Goal: Task Accomplishment & Management: Use online tool/utility

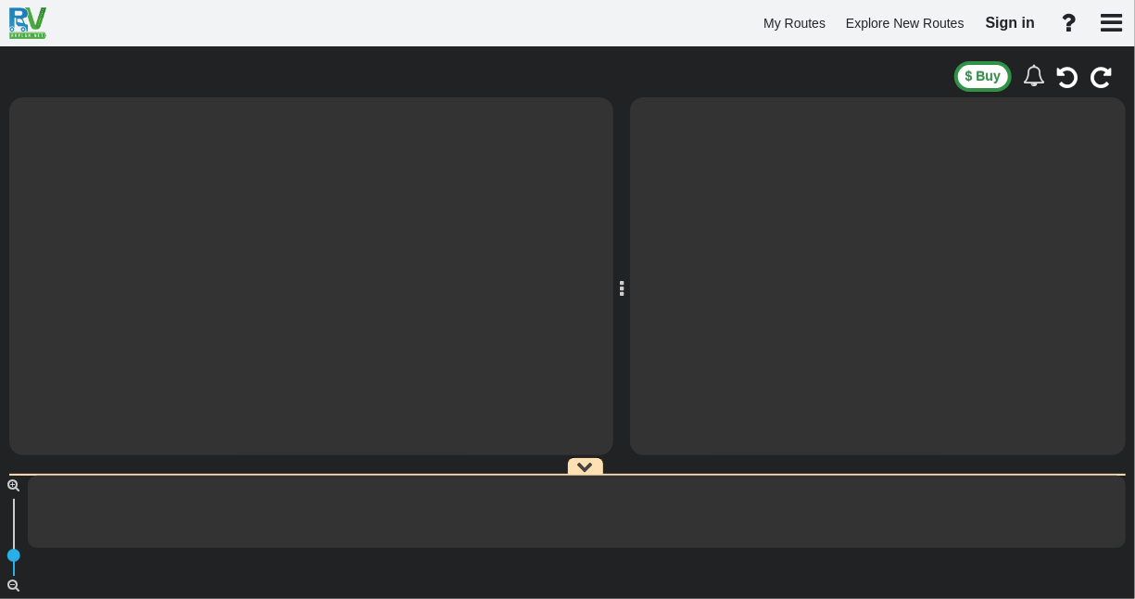
click at [488, 276] on div "Days Km" at bounding box center [311, 276] width 604 height 358
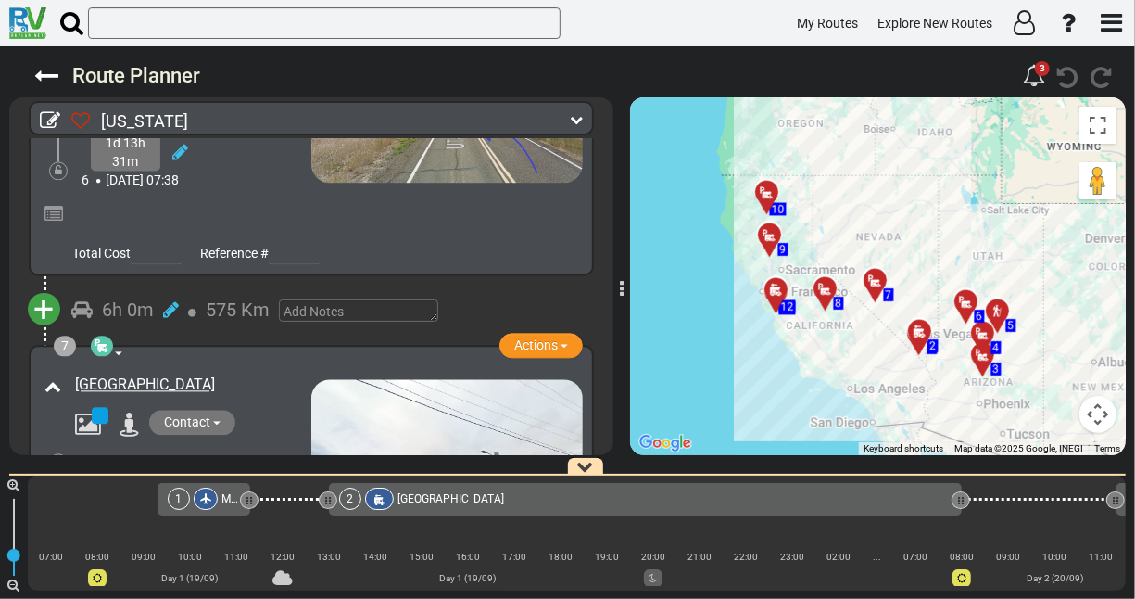
scroll to position [1959, 0]
click at [51, 288] on span "+" at bounding box center [44, 308] width 20 height 43
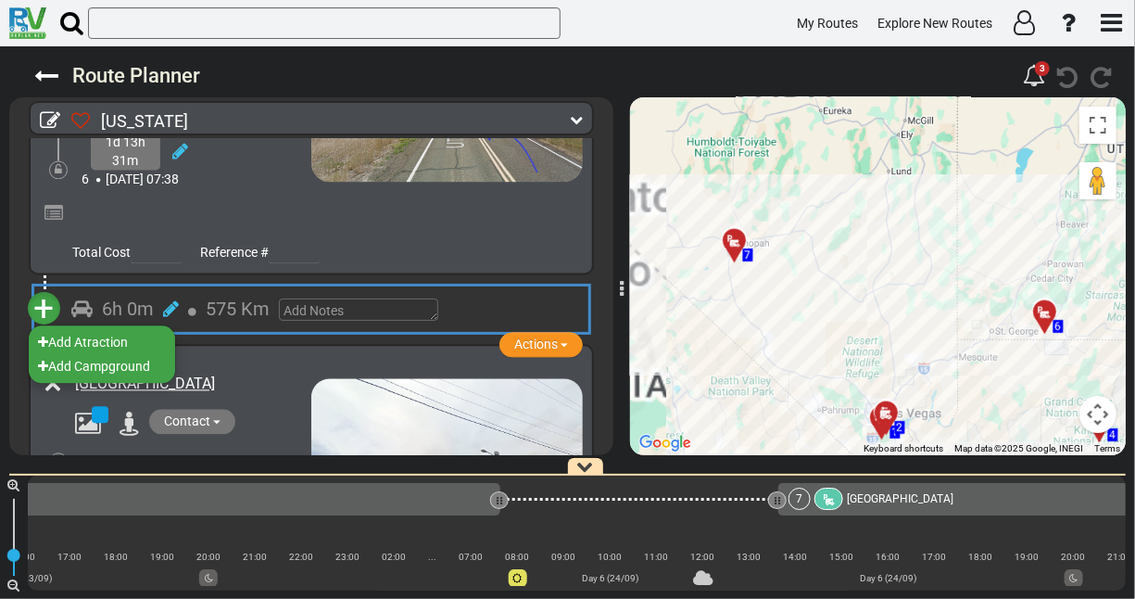
scroll to position [0, 4005]
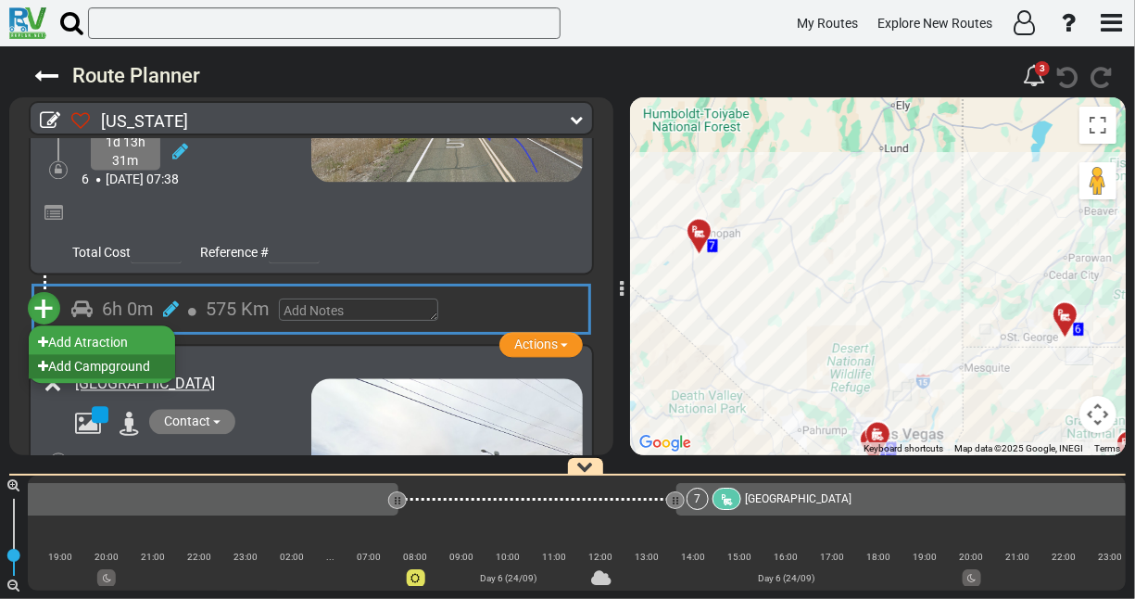
click at [106, 354] on li "Add Campground" at bounding box center [102, 366] width 146 height 24
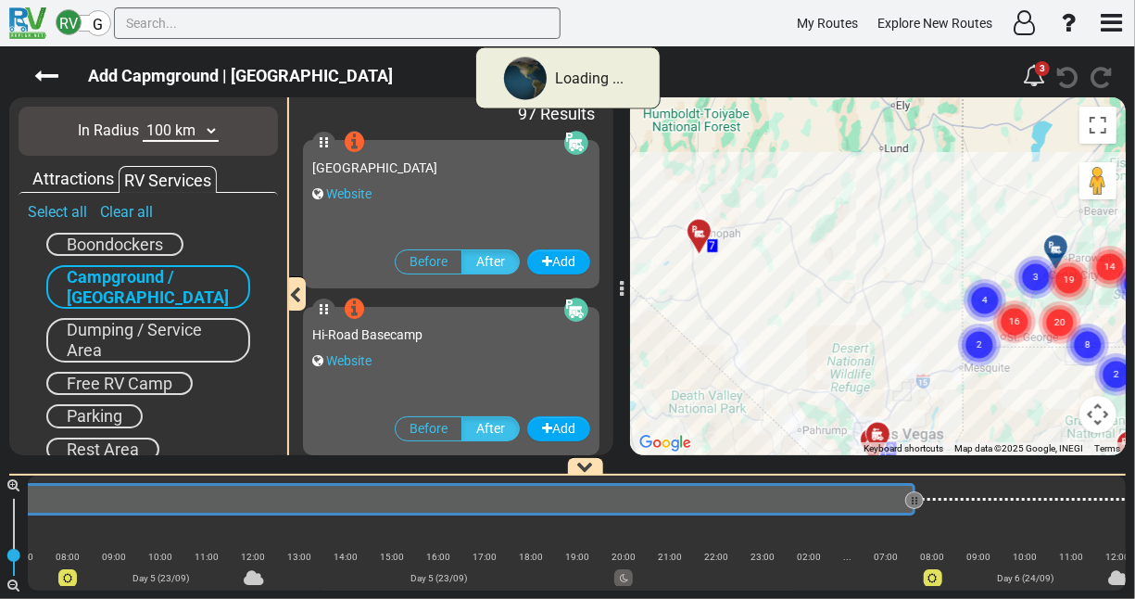
scroll to position [0, 2761]
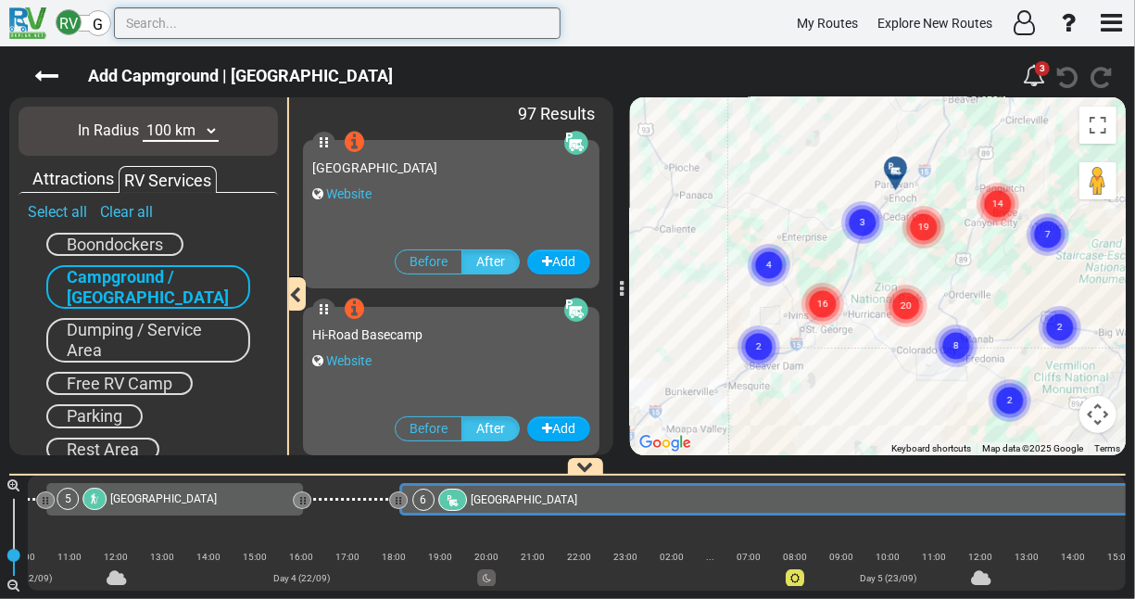
click at [174, 15] on input "text" at bounding box center [337, 23] width 447 height 32
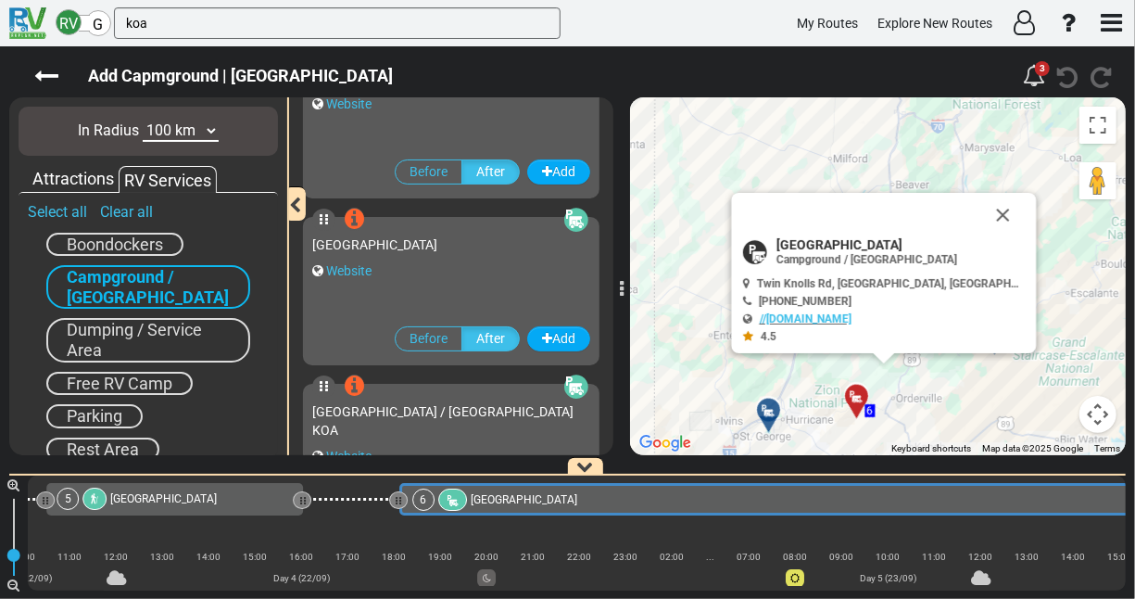
scroll to position [91, 0]
click at [983, 208] on button "Close" at bounding box center [1002, 215] width 44 height 44
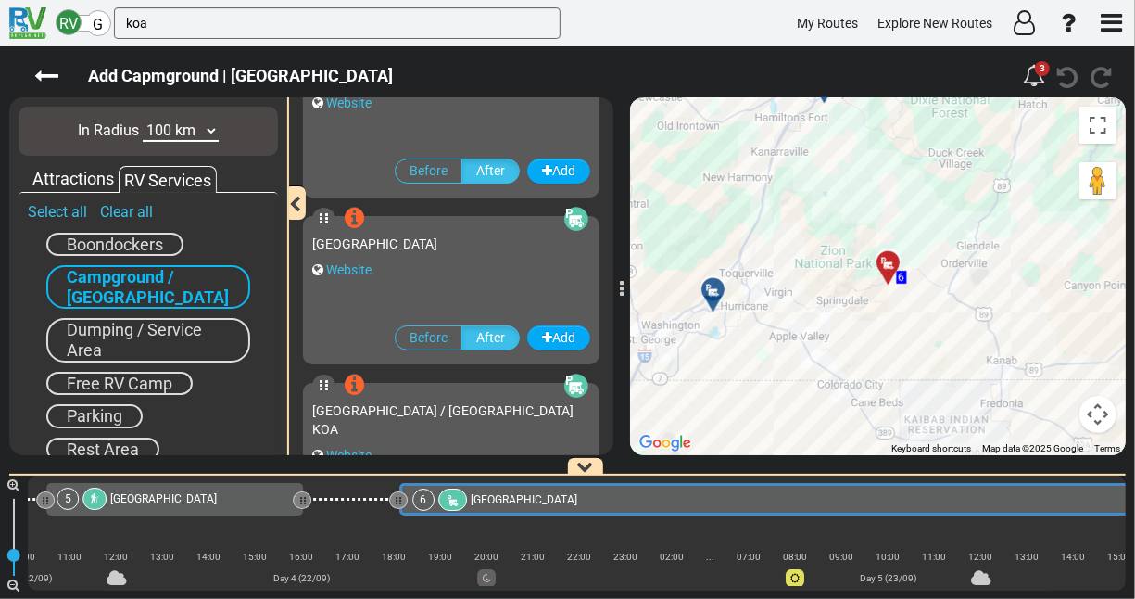
drag, startPoint x: 809, startPoint y: 376, endPoint x: 875, endPoint y: 163, distance: 223.0
click at [875, 163] on div "To activate drag with keyboard, press Alt + Enter. Once in keyboard drag state,…" at bounding box center [878, 276] width 496 height 358
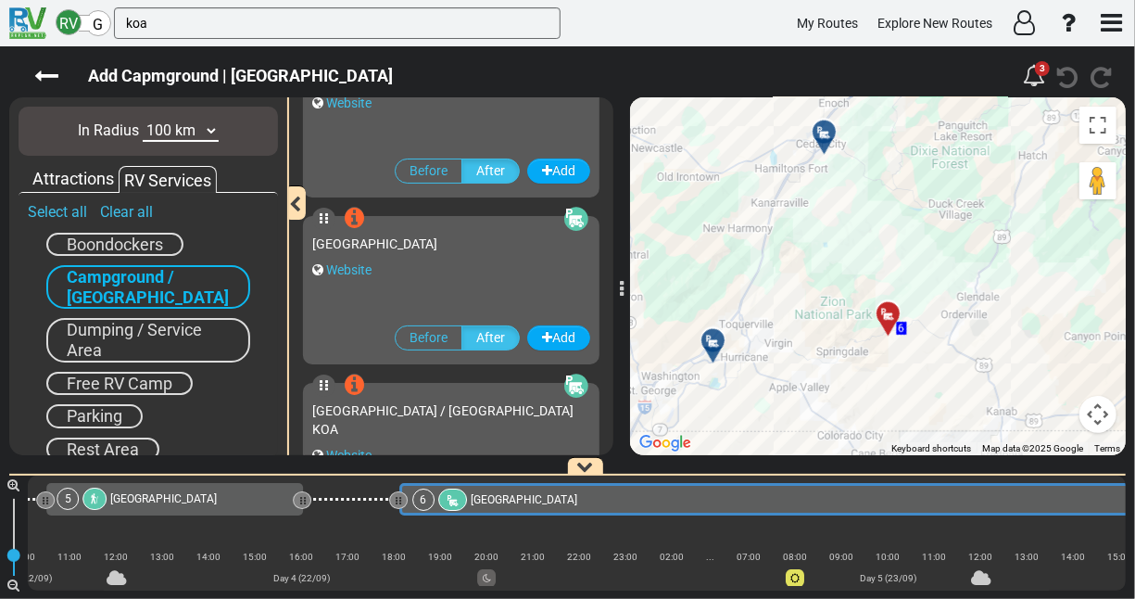
drag, startPoint x: 922, startPoint y: 319, endPoint x: 918, endPoint y: 371, distance: 52.0
click at [918, 371] on div "To activate drag with keyboard, press Alt + Enter. Once in keyboard drag state,…" at bounding box center [878, 276] width 496 height 358
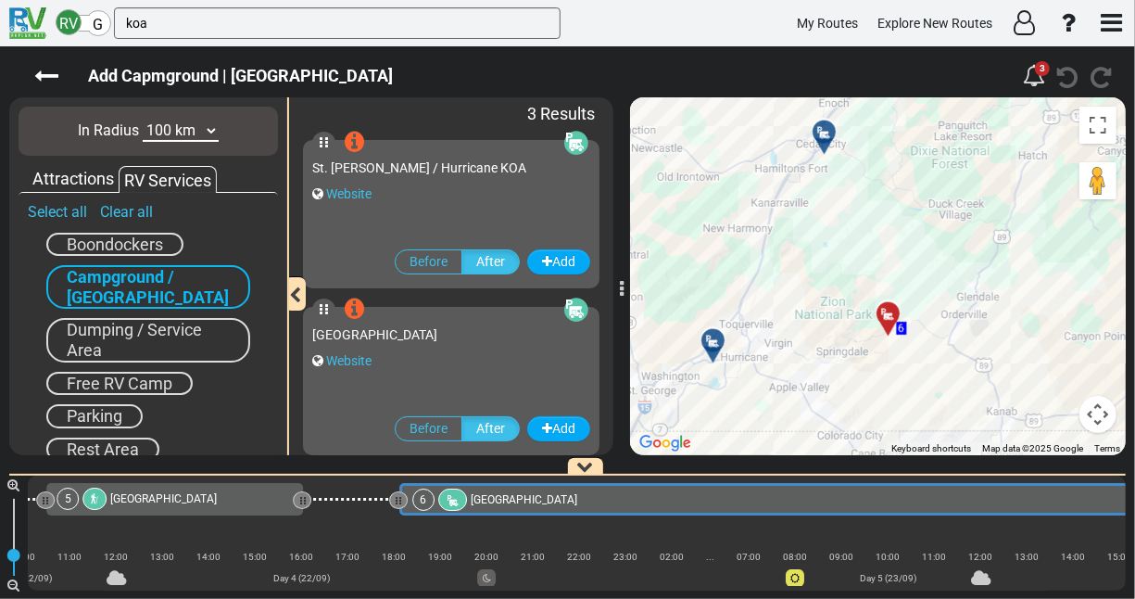
scroll to position [0, 0]
click at [824, 266] on div "To activate drag with keyboard, press Alt + Enter. Once in keyboard drag state,…" at bounding box center [878, 276] width 496 height 358
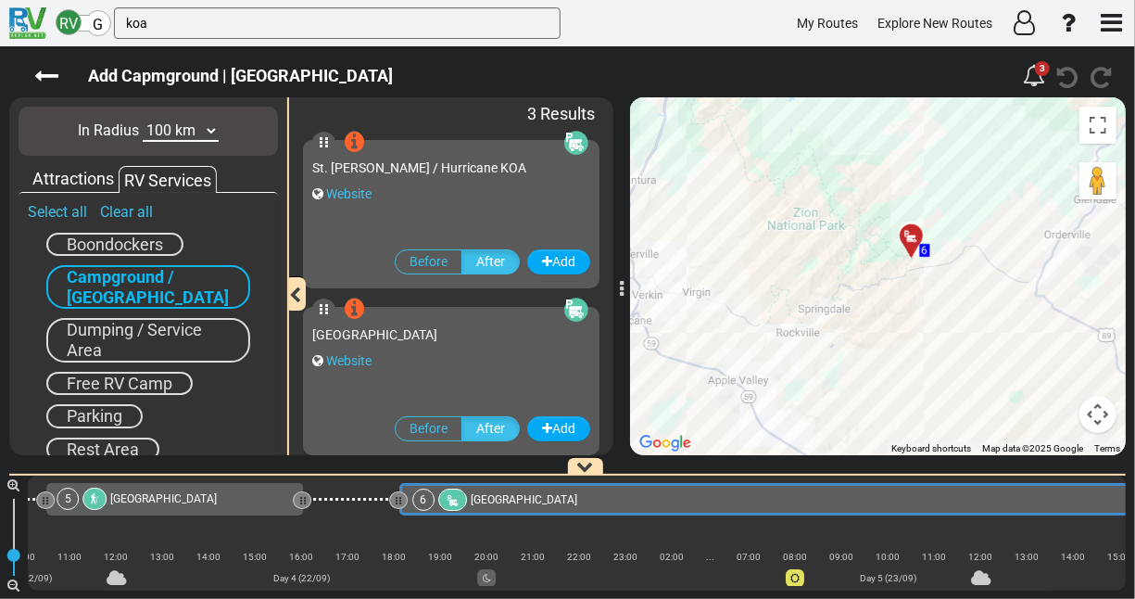
drag, startPoint x: 864, startPoint y: 334, endPoint x: 827, endPoint y: 195, distance: 143.6
click at [827, 195] on div "To activate drag with keyboard, press Alt + Enter. Once in keyboard drag state,…" at bounding box center [878, 276] width 496 height 358
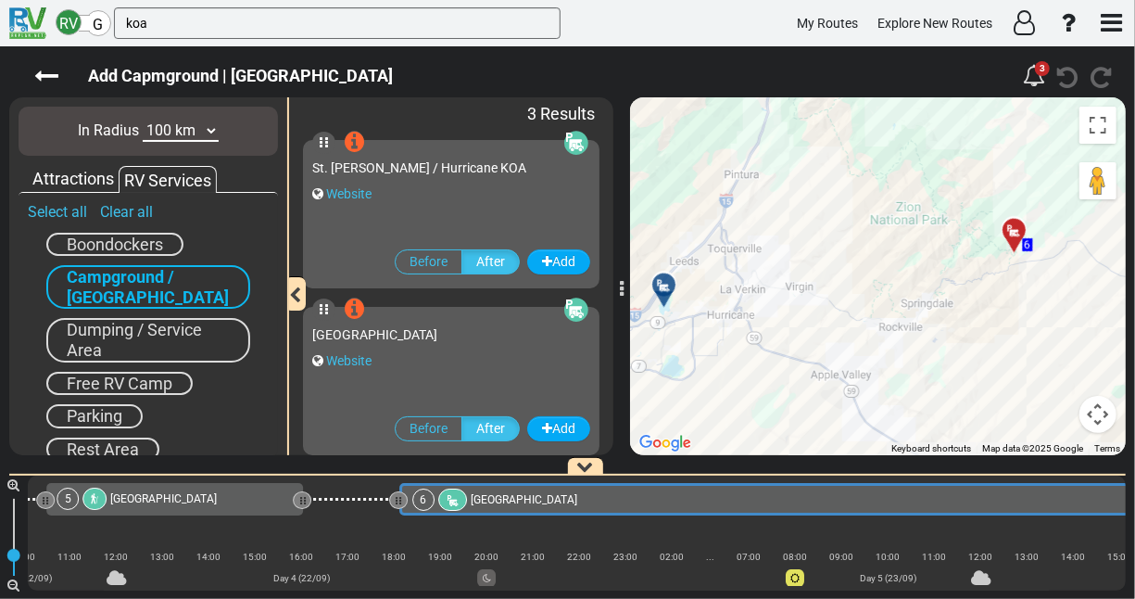
drag, startPoint x: 800, startPoint y: 346, endPoint x: 904, endPoint y: 340, distance: 104.8
click at [904, 340] on div "To activate drag with keyboard, press Alt + Enter. Once in keyboard drag state,…" at bounding box center [878, 276] width 496 height 358
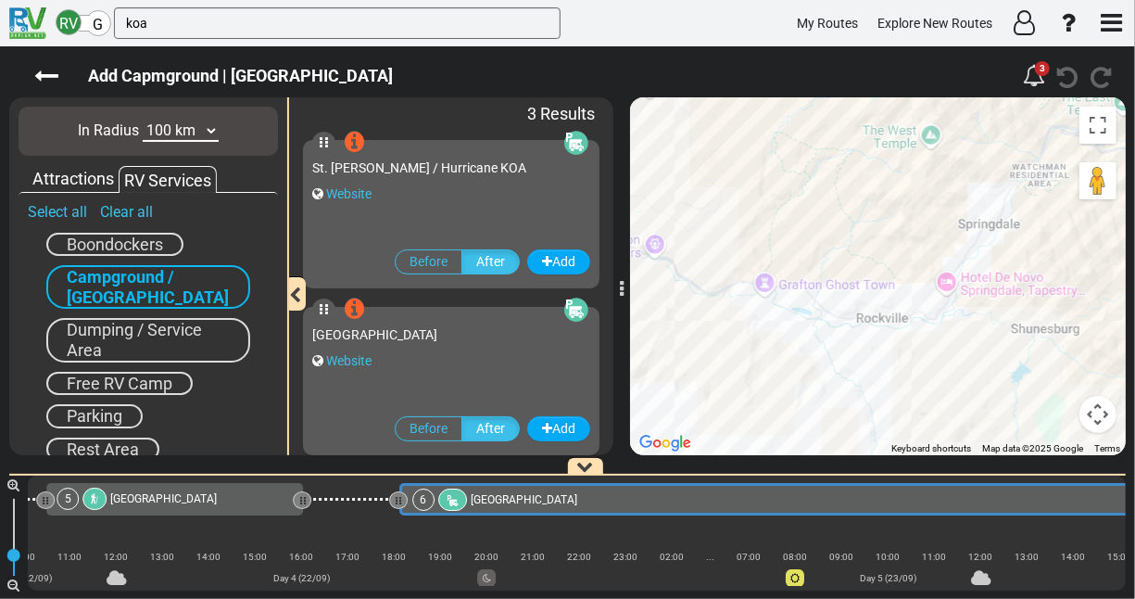
drag, startPoint x: 897, startPoint y: 359, endPoint x: 838, endPoint y: 173, distance: 195.4
click at [838, 173] on div "To activate drag with keyboard, press Alt + Enter. Once in keyboard drag state,…" at bounding box center [878, 276] width 496 height 358
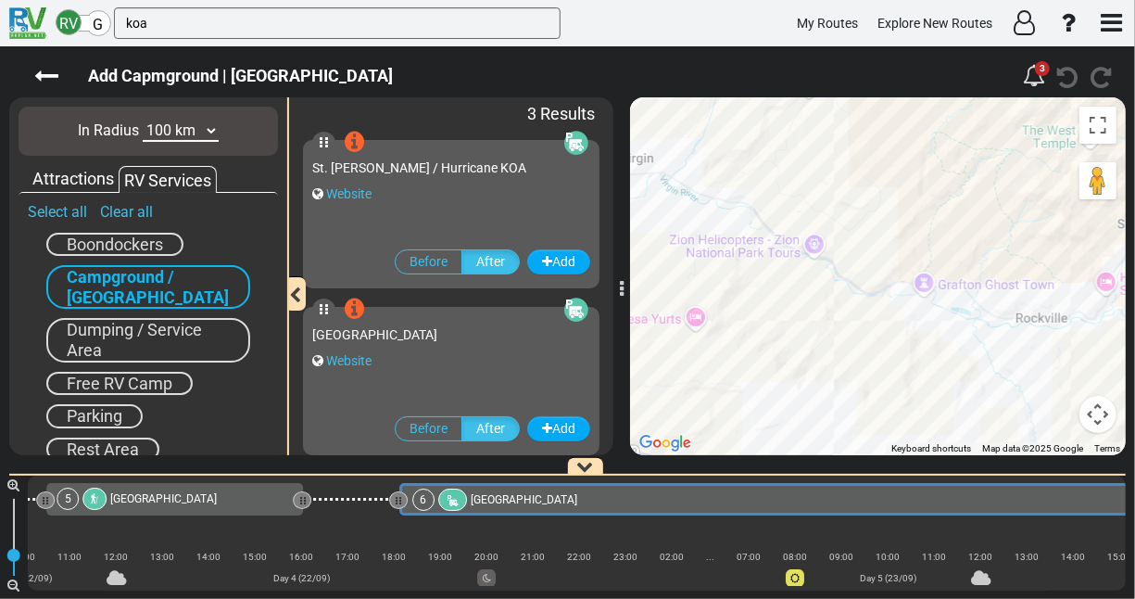
drag, startPoint x: 821, startPoint y: 339, endPoint x: 983, endPoint y: 339, distance: 162.1
click at [983, 339] on div "To activate drag with keyboard, press Alt + Enter. Once in keyboard drag state,…" at bounding box center [878, 276] width 496 height 358
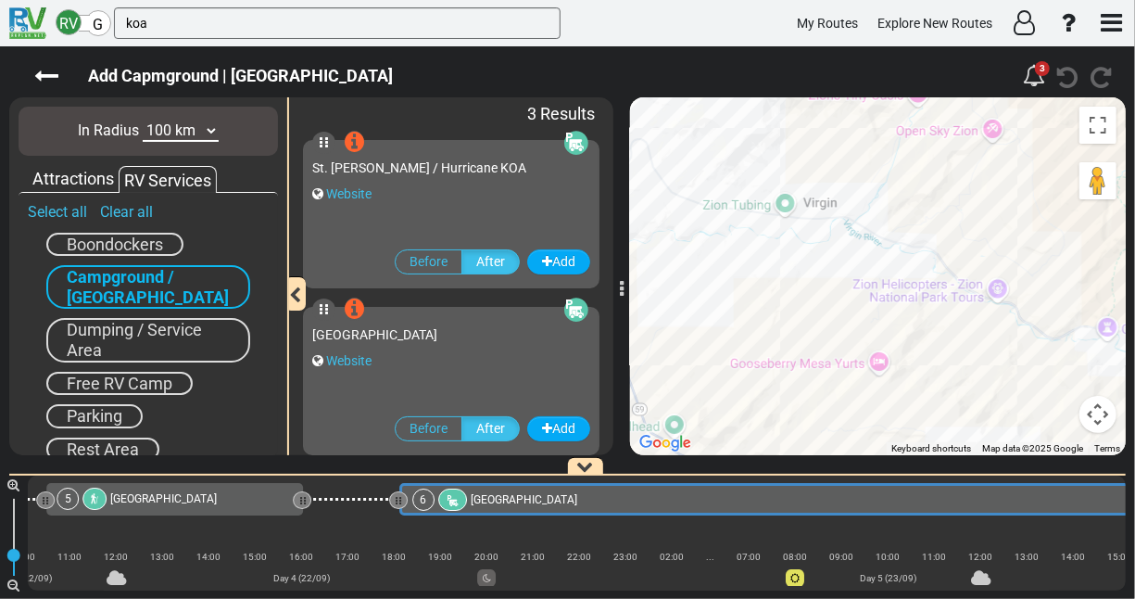
drag, startPoint x: 782, startPoint y: 358, endPoint x: 966, endPoint y: 401, distance: 189.4
click at [966, 401] on div "To activate drag with keyboard, press Alt + Enter. Once in keyboard drag state,…" at bounding box center [878, 276] width 496 height 358
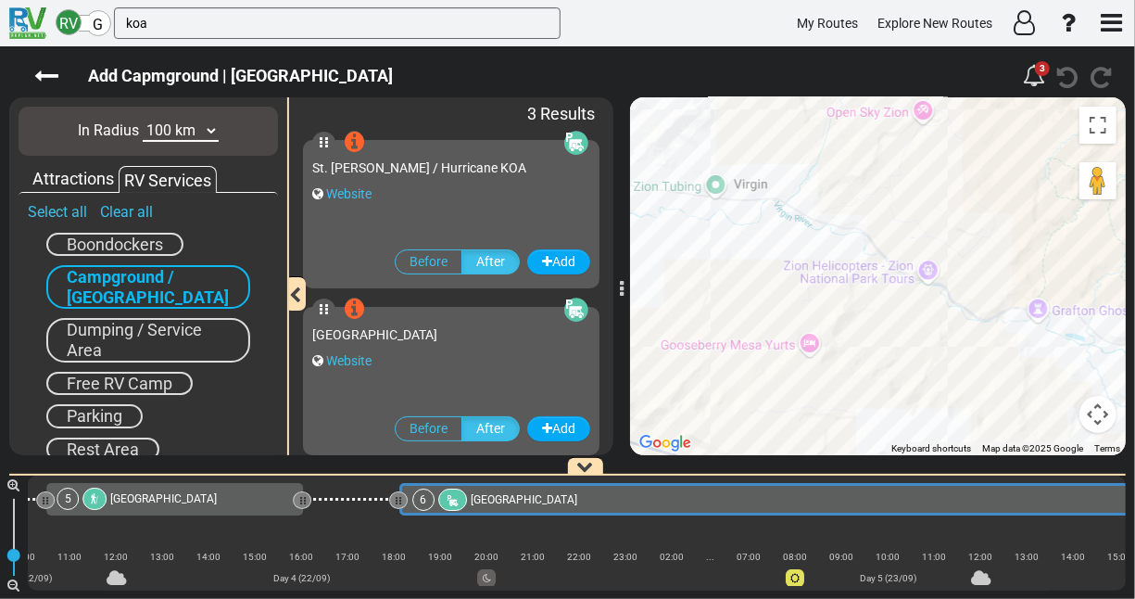
drag, startPoint x: 754, startPoint y: 290, endPoint x: 688, endPoint y: 278, distance: 66.9
click at [688, 278] on div "To activate drag with keyboard, press Alt + Enter. Once in keyboard drag state,…" at bounding box center [878, 276] width 496 height 358
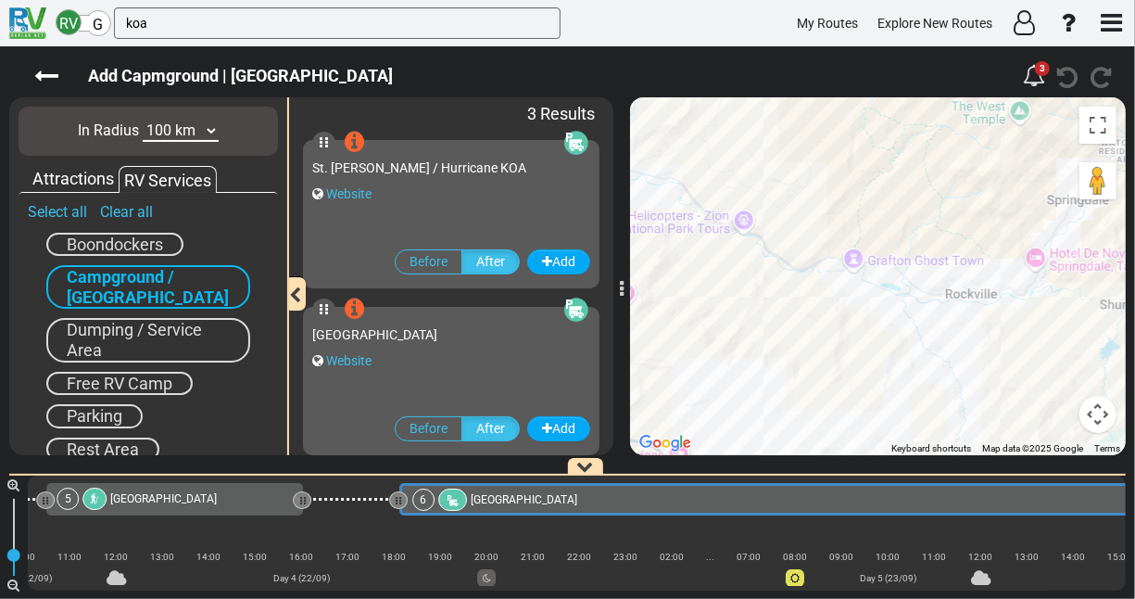
drag, startPoint x: 719, startPoint y: 284, endPoint x: 533, endPoint y: 233, distance: 192.8
click at [533, 233] on div "[US_STATE] 14 Days 2,869 Km 319 km" at bounding box center [567, 322] width 1135 height 552
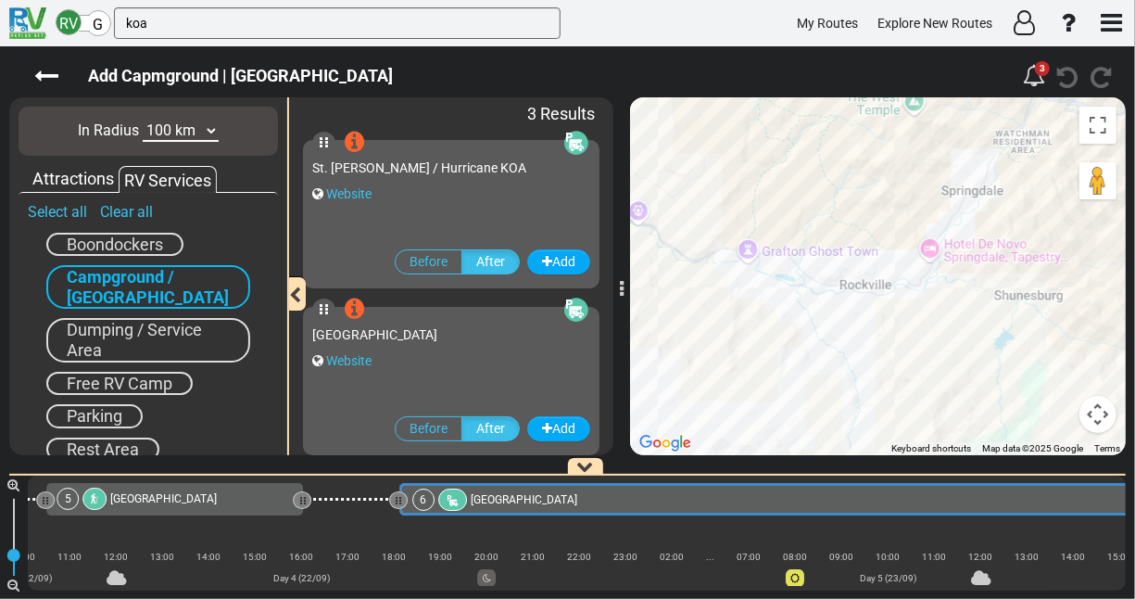
drag, startPoint x: 864, startPoint y: 322, endPoint x: 757, endPoint y: 312, distance: 108.0
click at [757, 312] on div "To activate drag with keyboard, press Alt + Enter. Once in keyboard drag state,…" at bounding box center [878, 276] width 496 height 358
click at [466, 173] on span "St. [PERSON_NAME] / Hurricane KOA" at bounding box center [419, 167] width 214 height 15
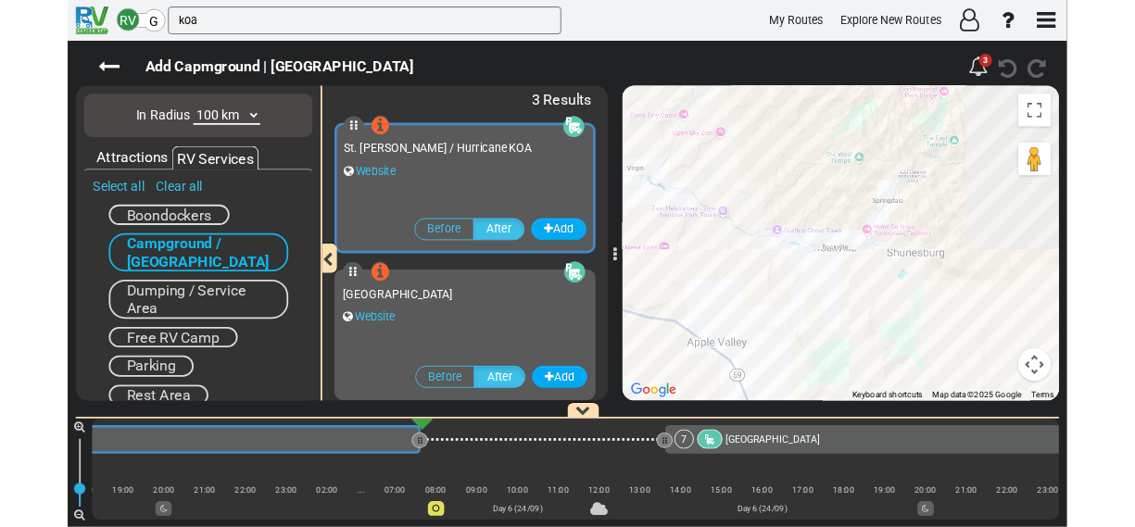
scroll to position [0, 4005]
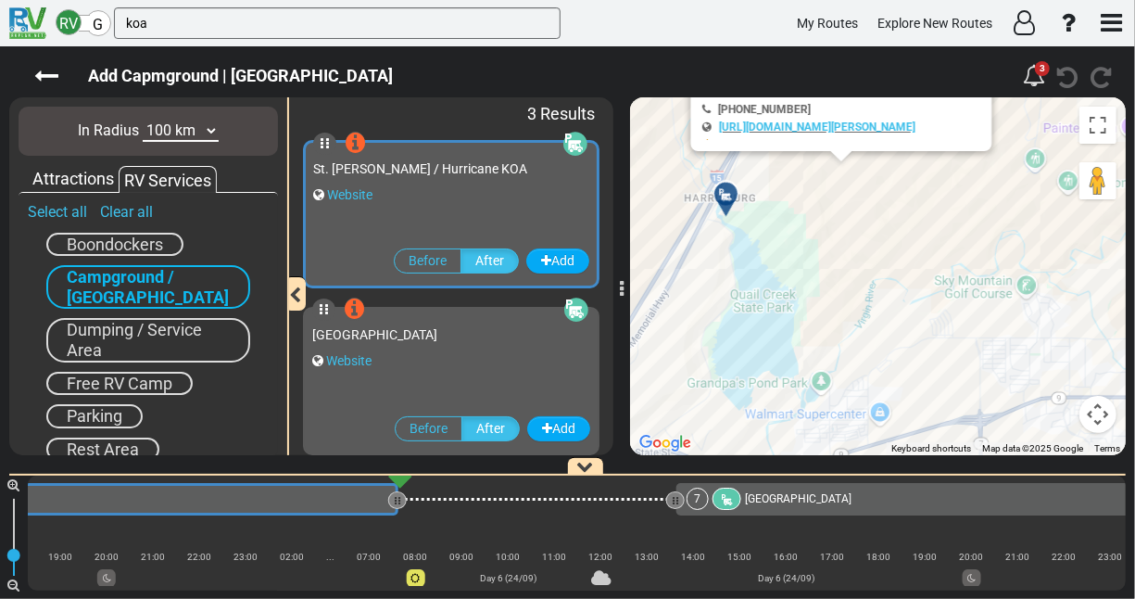
drag, startPoint x: 737, startPoint y: 340, endPoint x: 647, endPoint y: 135, distance: 223.6
click at [647, 135] on div "To activate drag with keyboard, press Alt + Enter. Once in keyboard drag state,…" at bounding box center [878, 276] width 496 height 358
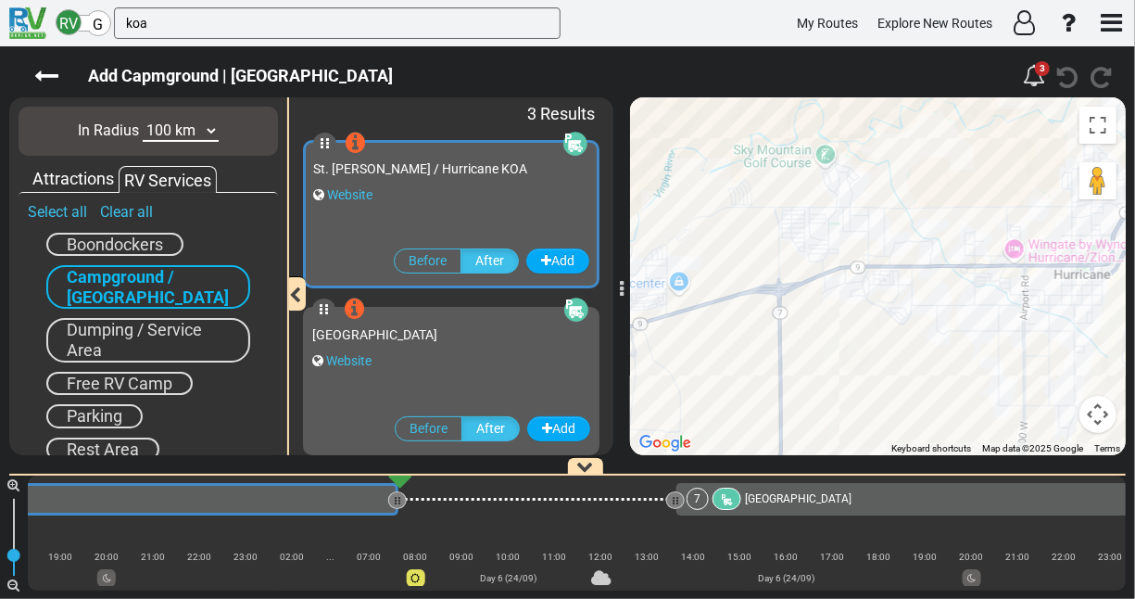
drag, startPoint x: 892, startPoint y: 339, endPoint x: 681, endPoint y: 211, distance: 246.9
click at [681, 211] on div "To activate drag with keyboard, press Alt + Enter. Once in keyboard drag state,…" at bounding box center [878, 276] width 496 height 358
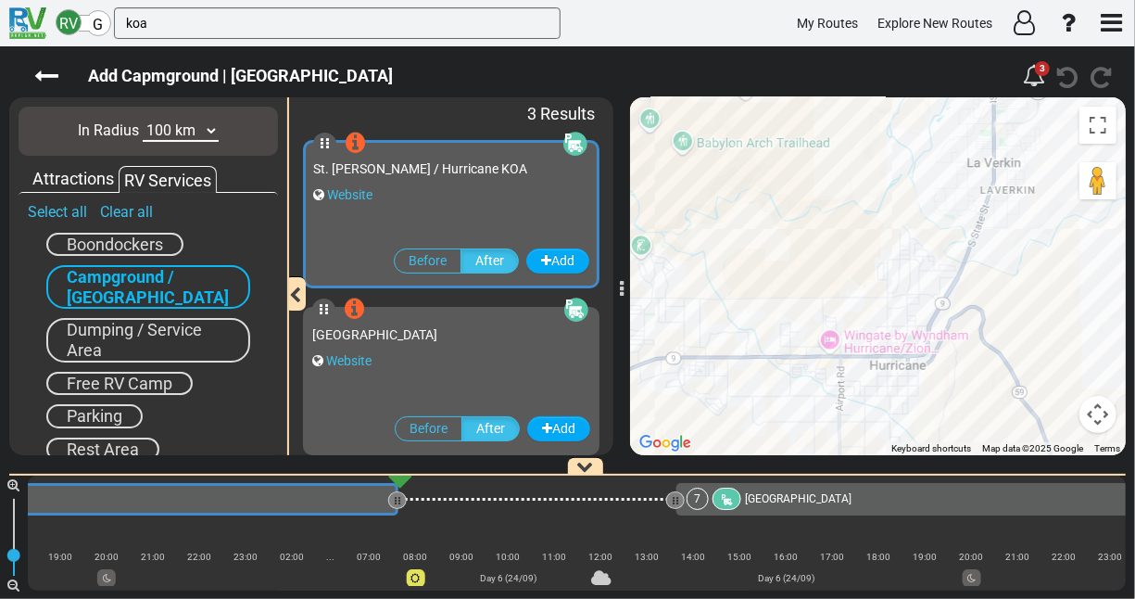
drag, startPoint x: 844, startPoint y: 226, endPoint x: 664, endPoint y: 308, distance: 197.4
click at [664, 308] on div "To activate drag with keyboard, press Alt + Enter. Once in keyboard drag state,…" at bounding box center [878, 276] width 496 height 358
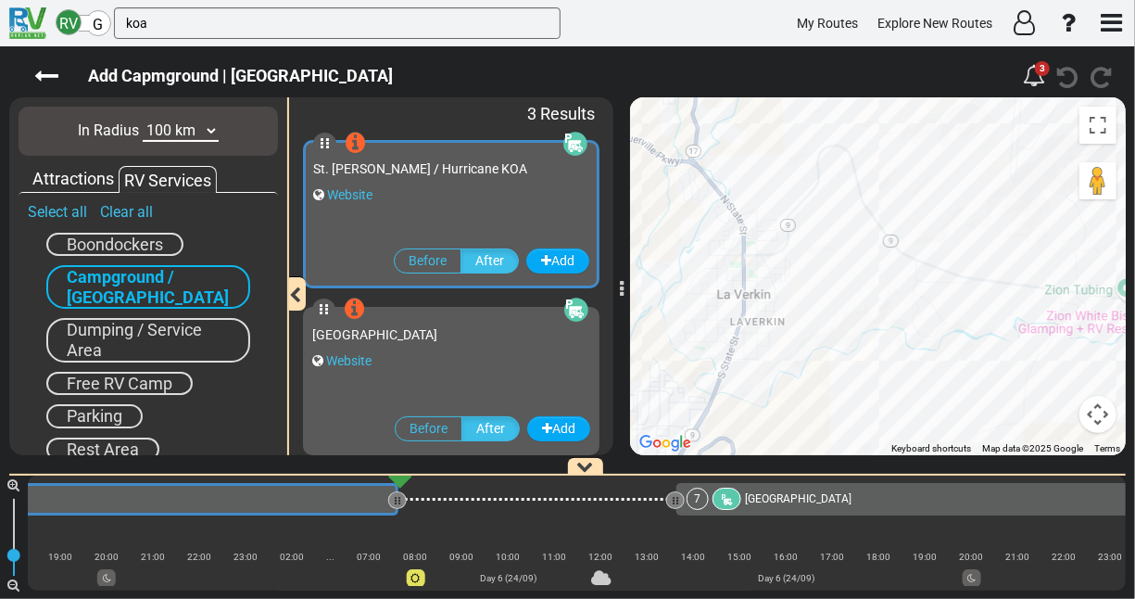
drag, startPoint x: 877, startPoint y: 223, endPoint x: 622, endPoint y: 365, distance: 292.4
click at [622, 365] on div "[US_STATE] 14 Days 2,869 Km 319 km" at bounding box center [567, 322] width 1135 height 552
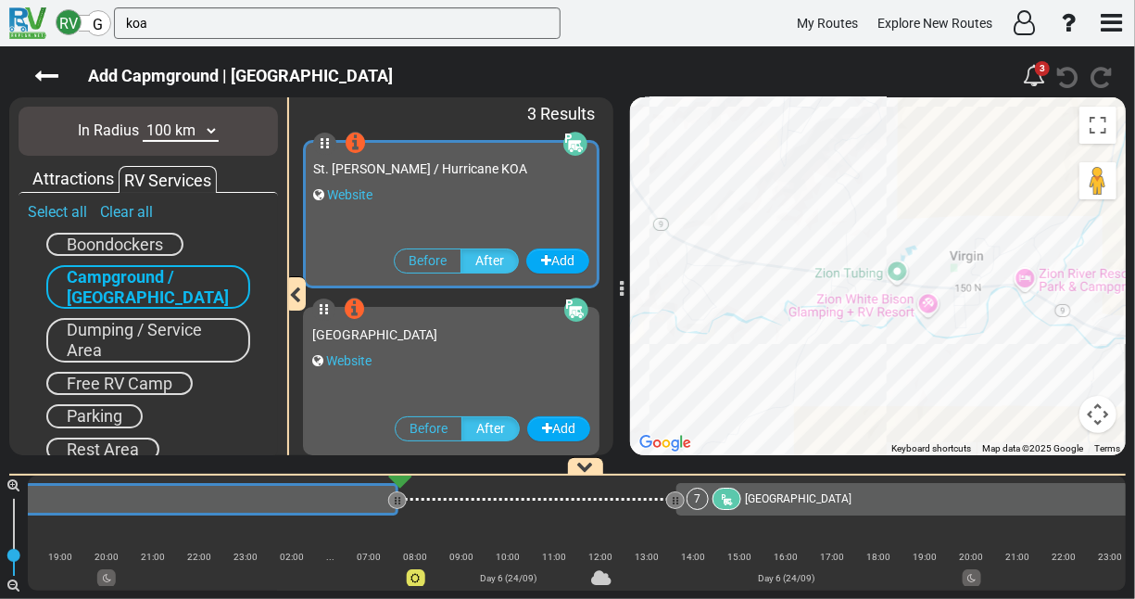
drag, startPoint x: 991, startPoint y: 367, endPoint x: 757, endPoint y: 350, distance: 235.0
click at [757, 350] on div "To activate drag with keyboard, press Alt + Enter. Once in keyboard drag state,…" at bounding box center [878, 276] width 496 height 358
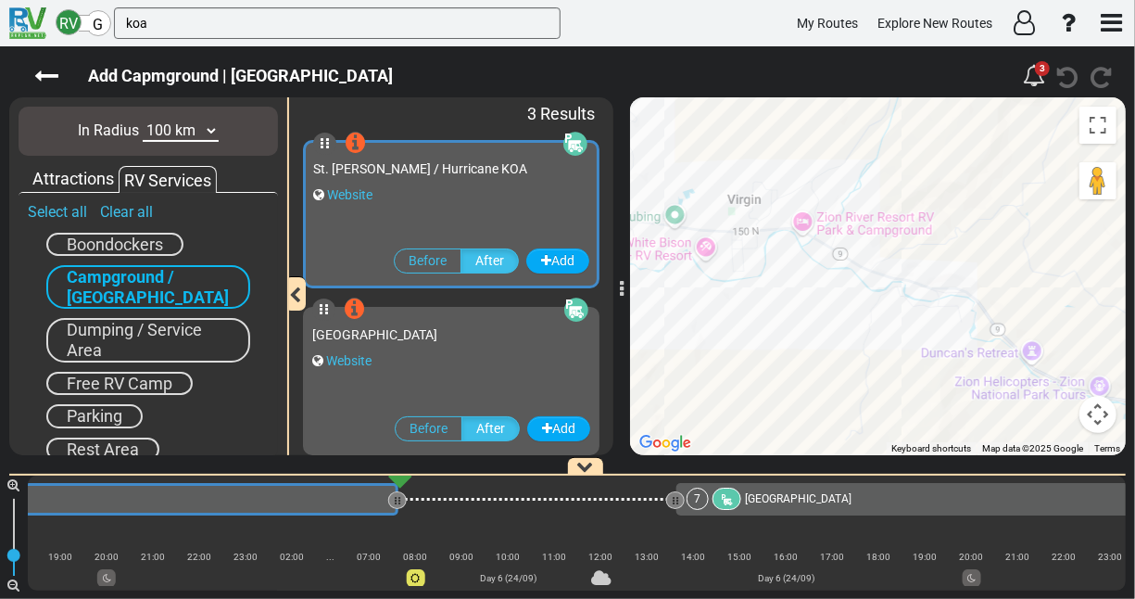
drag, startPoint x: 931, startPoint y: 380, endPoint x: 705, endPoint y: 322, distance: 233.3
click at [705, 322] on div "To activate drag with keyboard, press Alt + Enter. Once in keyboard drag state,…" at bounding box center [878, 276] width 496 height 358
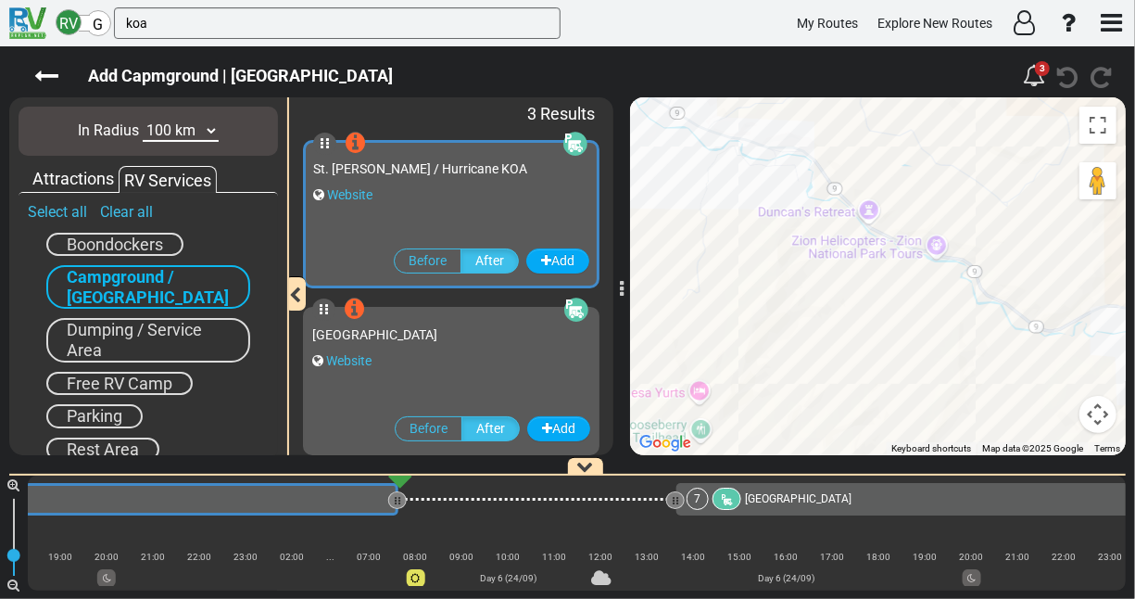
drag, startPoint x: 798, startPoint y: 341, endPoint x: 629, endPoint y: 200, distance: 219.7
click at [630, 200] on div "To activate drag with keyboard, press Alt + Enter. Once in keyboard drag state,…" at bounding box center [878, 276] width 496 height 358
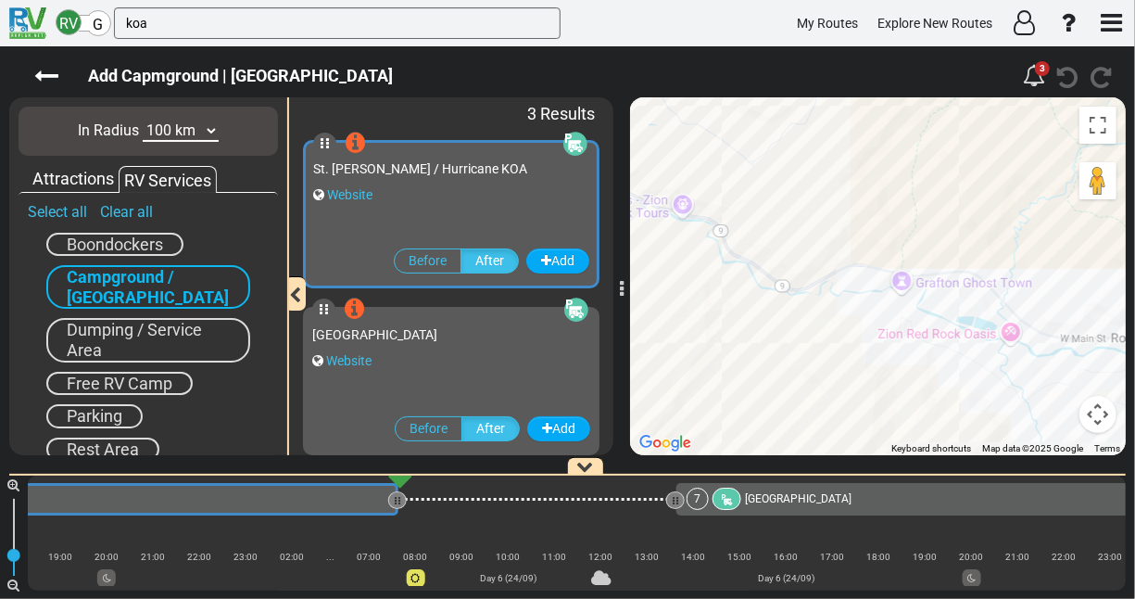
drag, startPoint x: 975, startPoint y: 371, endPoint x: 718, endPoint y: 326, distance: 260.5
click at [718, 326] on div "To activate drag with keyboard, press Alt + Enter. Once in keyboard drag state,…" at bounding box center [878, 276] width 496 height 358
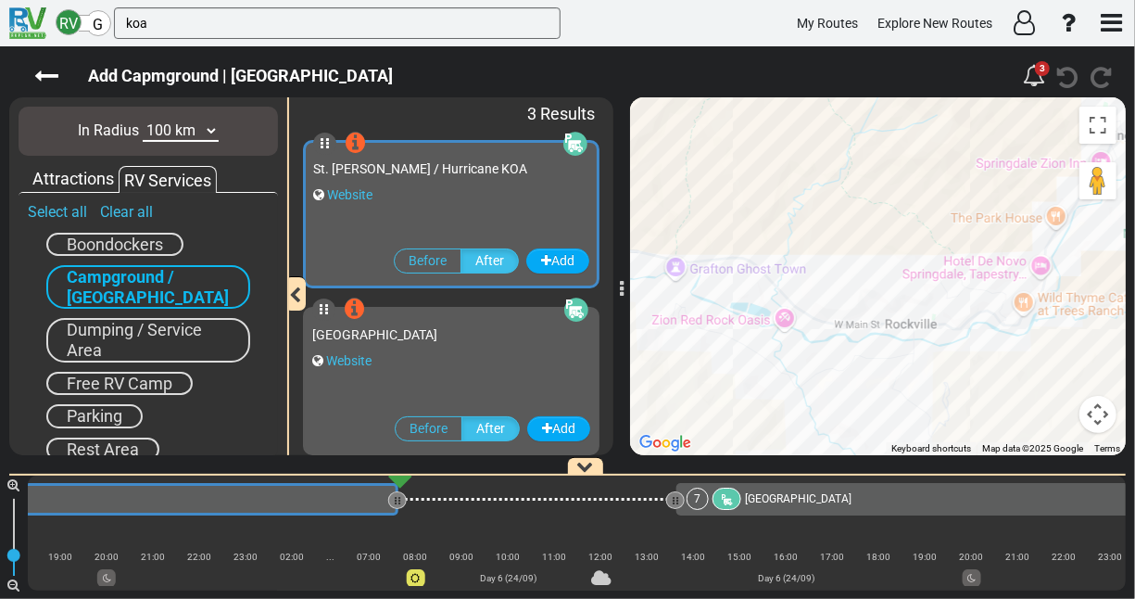
drag, startPoint x: 886, startPoint y: 347, endPoint x: 662, endPoint y: 332, distance: 223.8
click at [662, 332] on div "To activate drag with keyboard, press Alt + Enter. Once in keyboard drag state,…" at bounding box center [878, 276] width 496 height 358
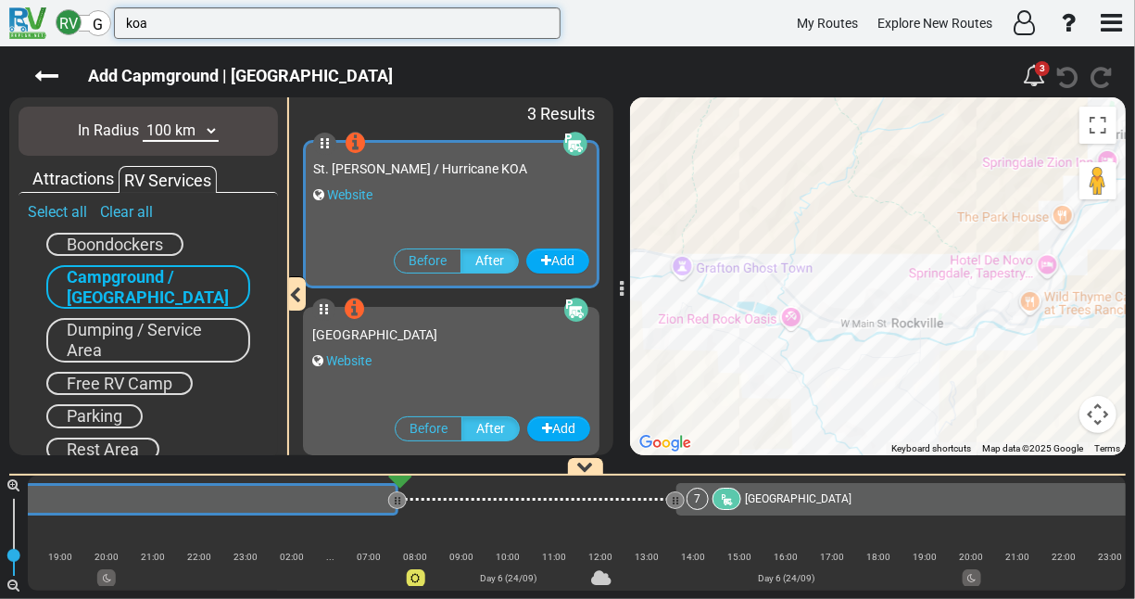
click at [177, 23] on input "koa" at bounding box center [337, 23] width 447 height 32
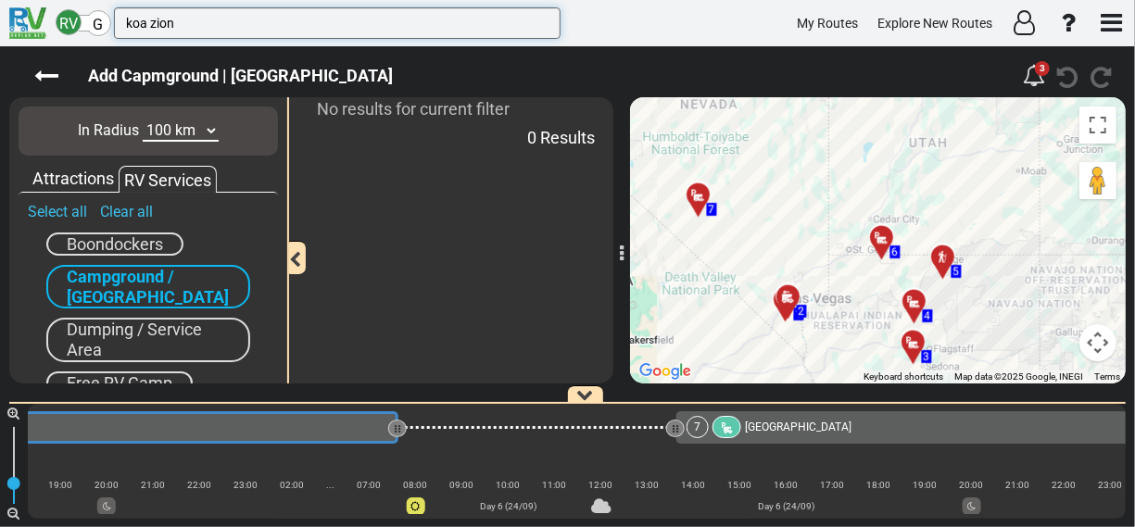
drag, startPoint x: 194, startPoint y: 23, endPoint x: 120, endPoint y: 16, distance: 74.5
click at [120, 16] on input "koa zion" at bounding box center [337, 23] width 447 height 32
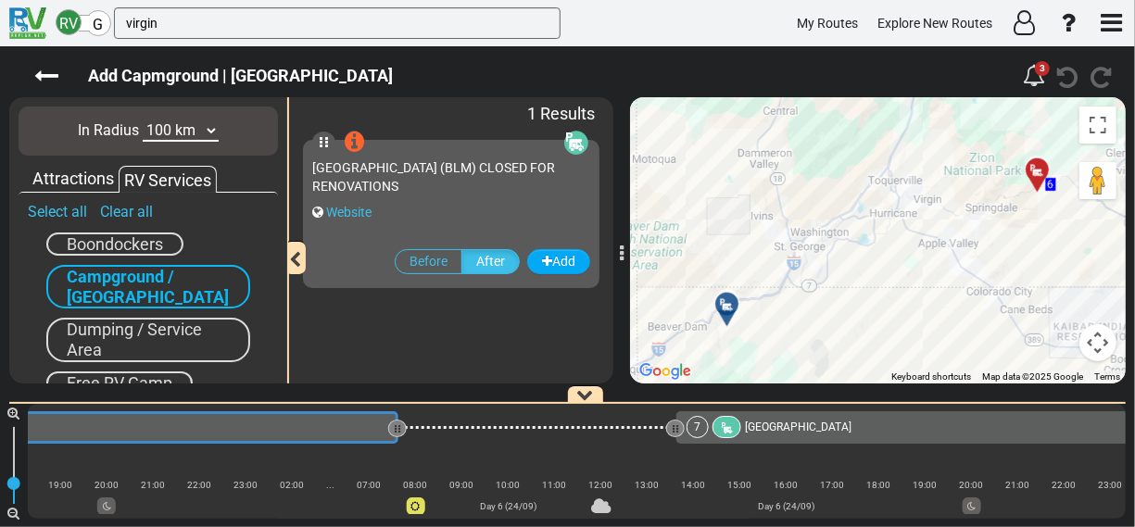
click at [94, 176] on div "Attractions" at bounding box center [73, 179] width 91 height 24
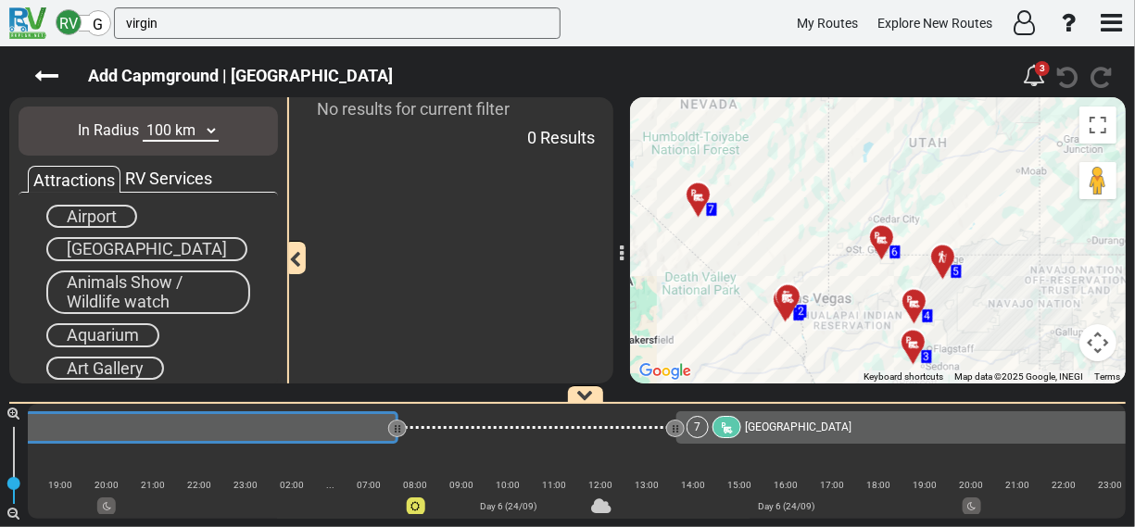
scroll to position [0, 0]
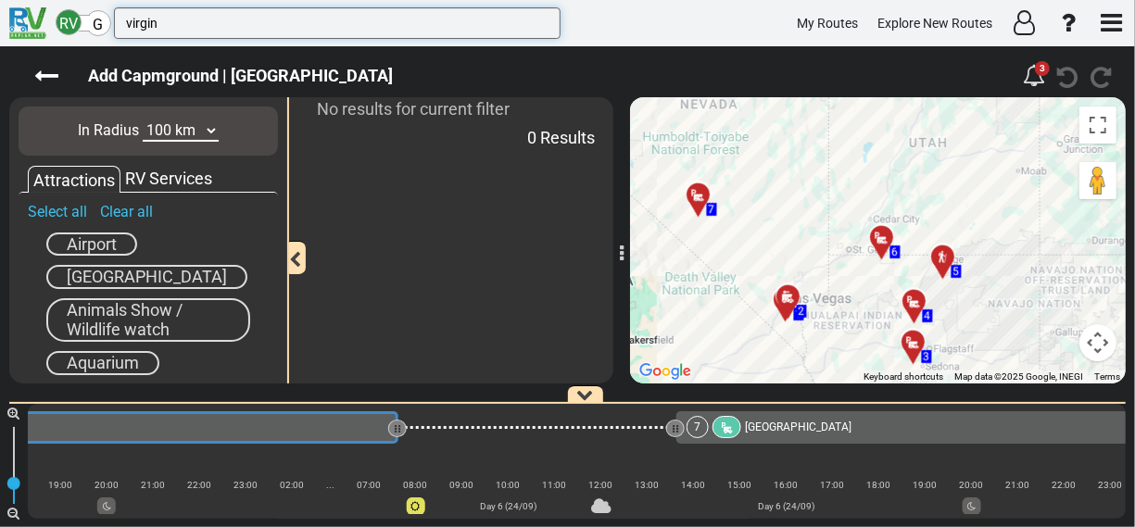
click at [136, 19] on input "virgin" at bounding box center [337, 23] width 447 height 32
type input "koa vir"
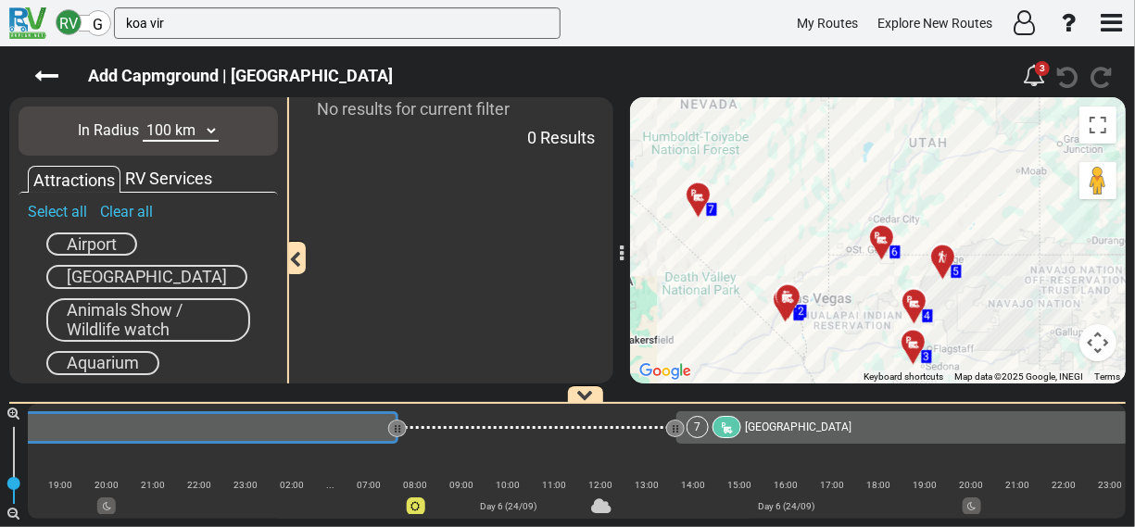
click at [209, 131] on select "10 km 50 km 100 km 250 km 500 km 1000 km" at bounding box center [181, 130] width 76 height 21
select select "number:250"
click at [143, 120] on select "10 km 50 km 100 km 250 km 500 km 1000 km" at bounding box center [181, 130] width 76 height 21
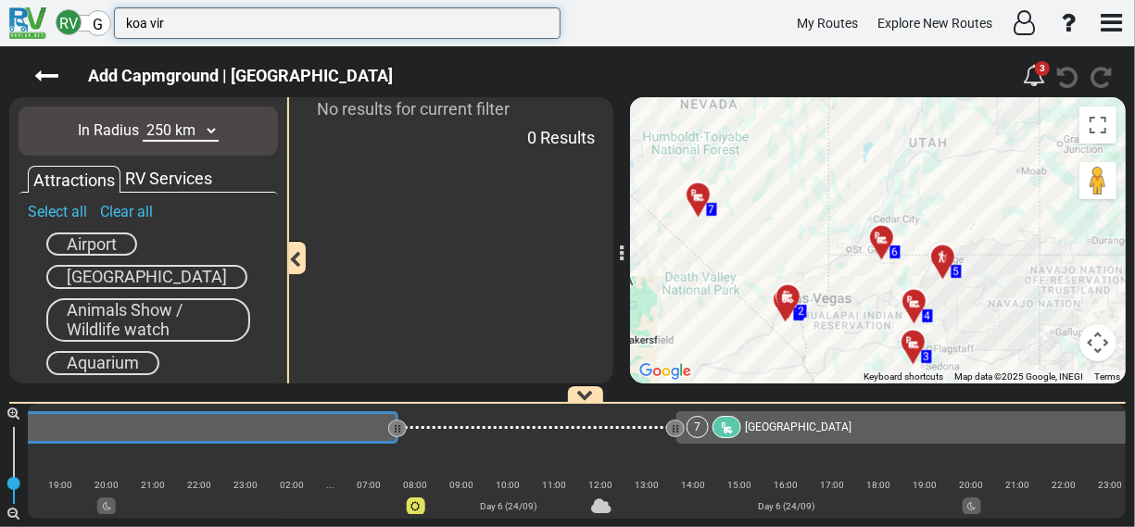
click at [170, 30] on input "koa vir" at bounding box center [337, 23] width 447 height 32
click at [164, 20] on input "koa virgin" at bounding box center [337, 23] width 447 height 32
type input "koa"
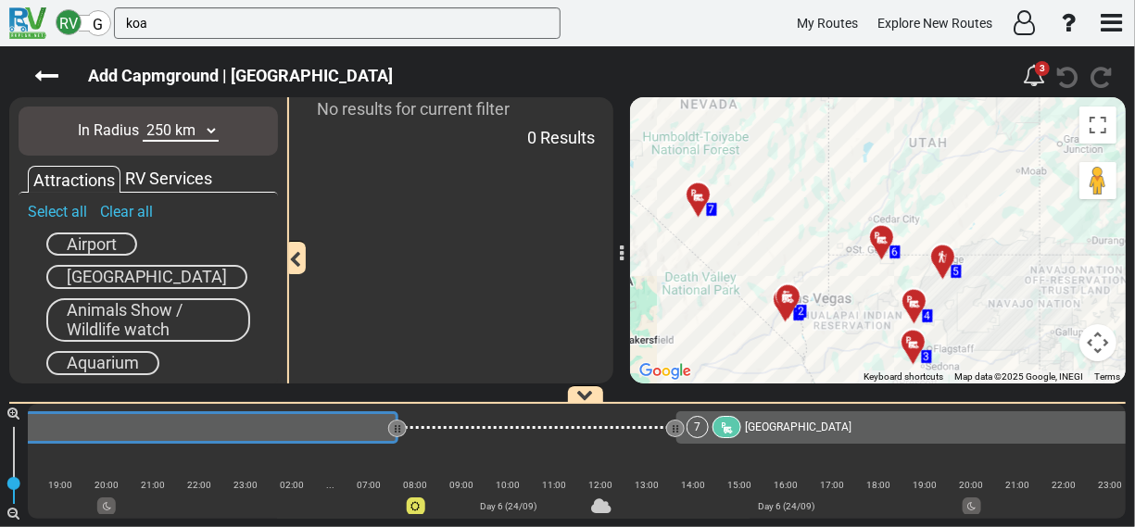
click at [147, 174] on div "RV Services" at bounding box center [168, 179] width 96 height 24
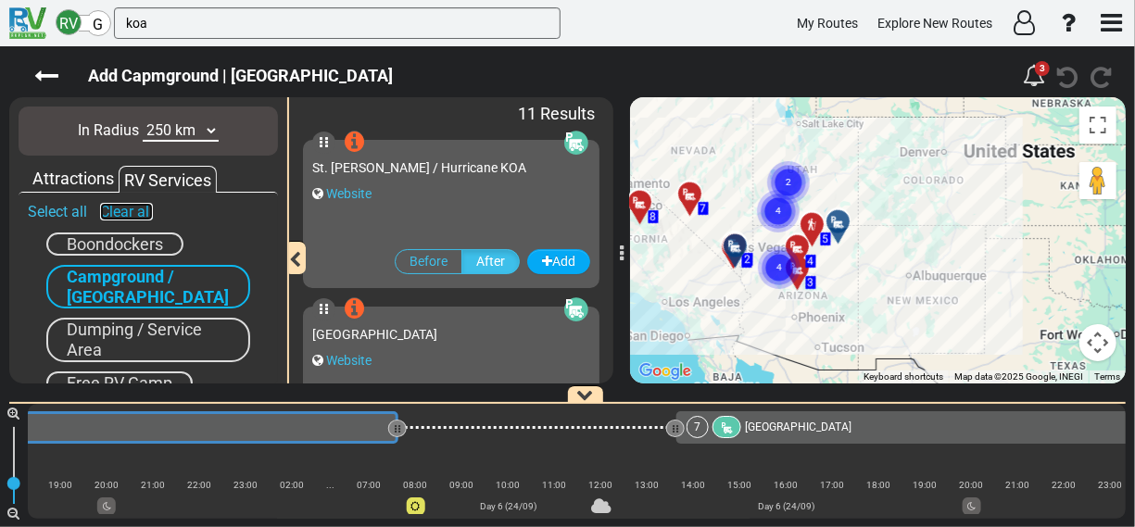
click at [129, 212] on link "Clear all" at bounding box center [126, 212] width 53 height 18
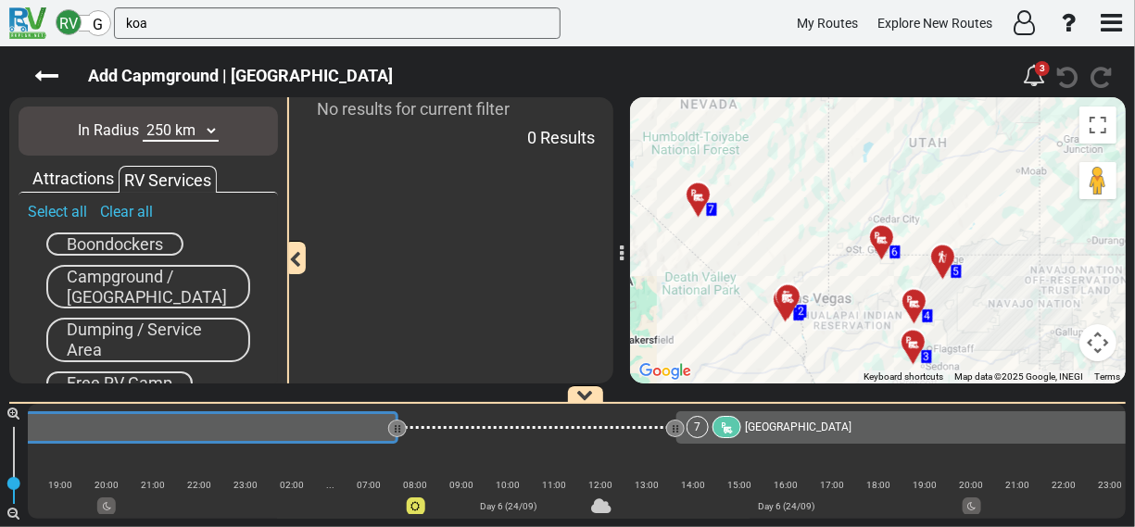
click at [123, 286] on span "Campground / [GEOGRAPHIC_DATA]" at bounding box center [147, 287] width 160 height 40
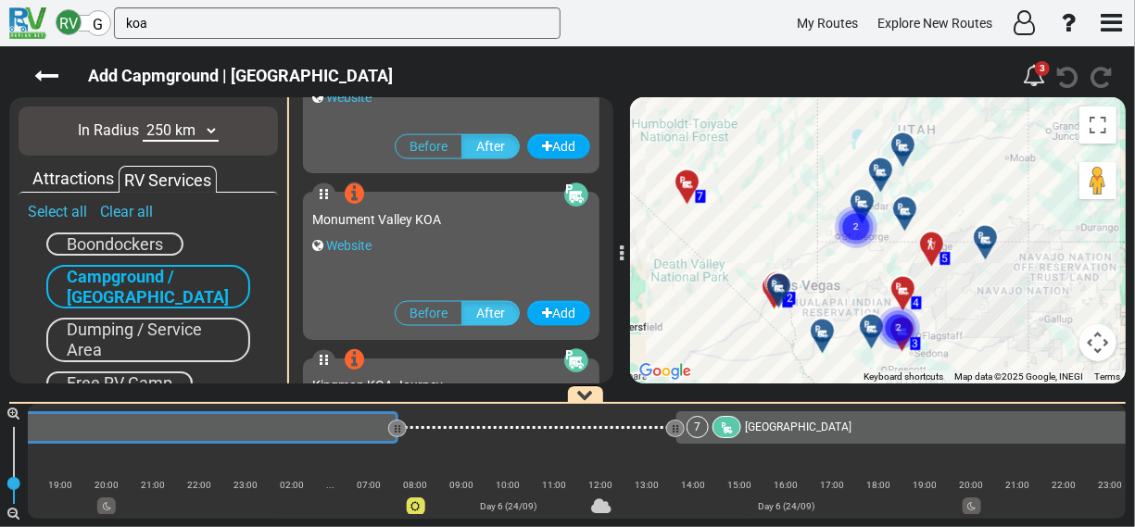
scroll to position [1455, 0]
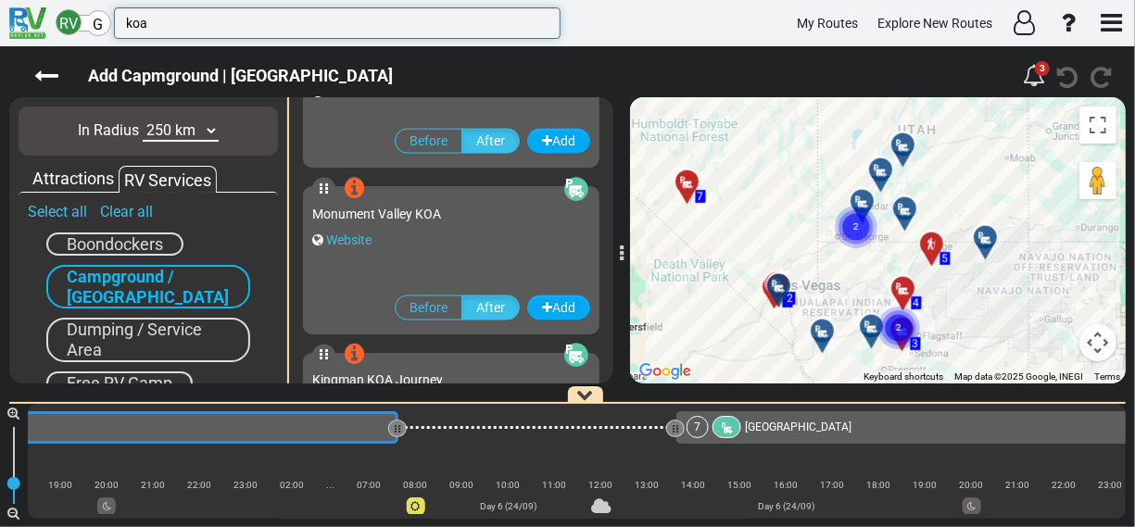
click at [140, 21] on input "koa" at bounding box center [337, 23] width 447 height 32
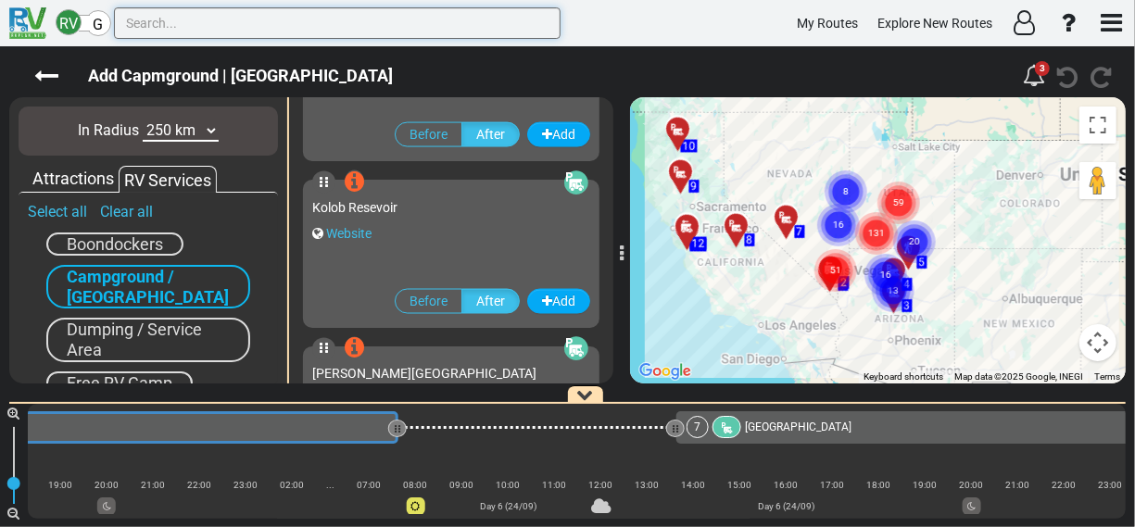
scroll to position [1462, 0]
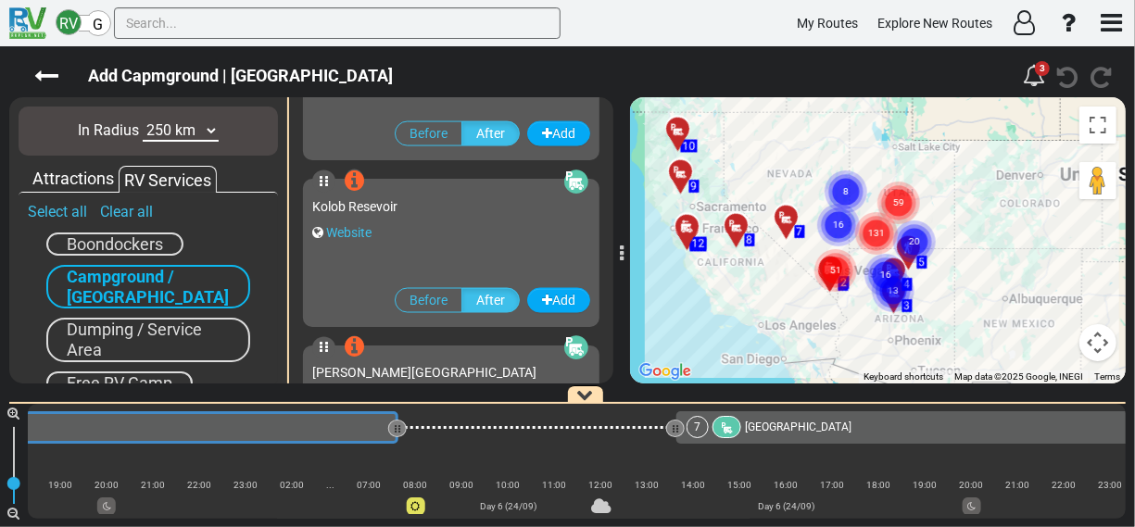
click at [216, 129] on select "10 km 50 km 100 km 250 km 500 km 1000 km" at bounding box center [181, 130] width 76 height 21
select select "number:100"
click at [143, 120] on select "10 km 50 km 100 km 250 km 500 km 1000 km" at bounding box center [181, 130] width 76 height 21
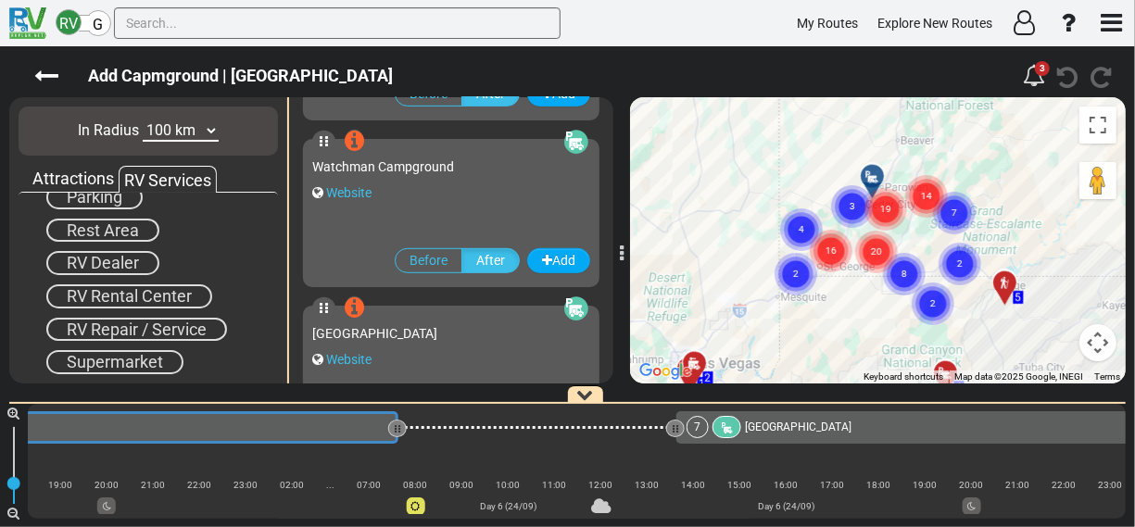
scroll to position [226, 0]
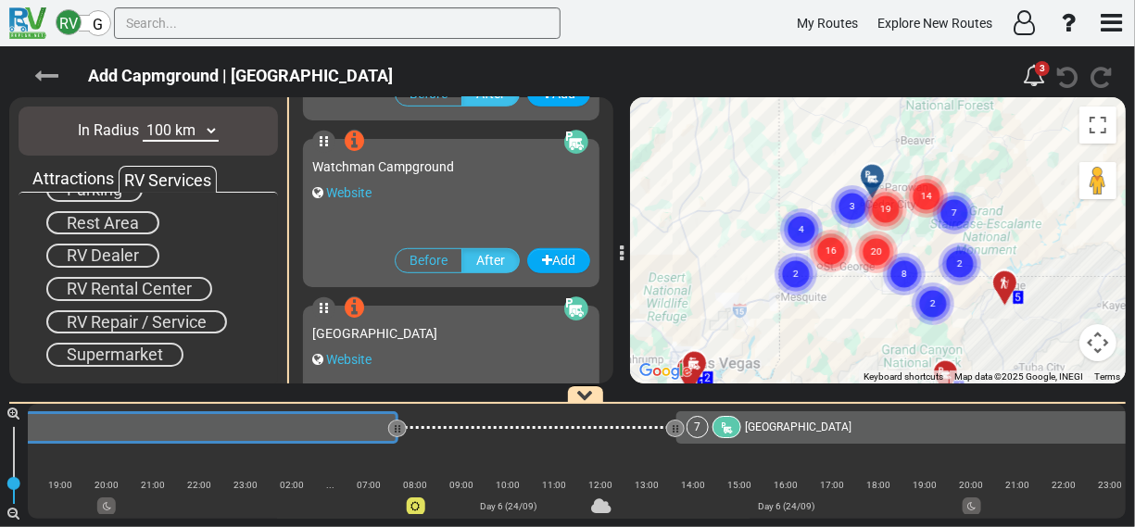
click at [57, 75] on icon at bounding box center [46, 76] width 24 height 24
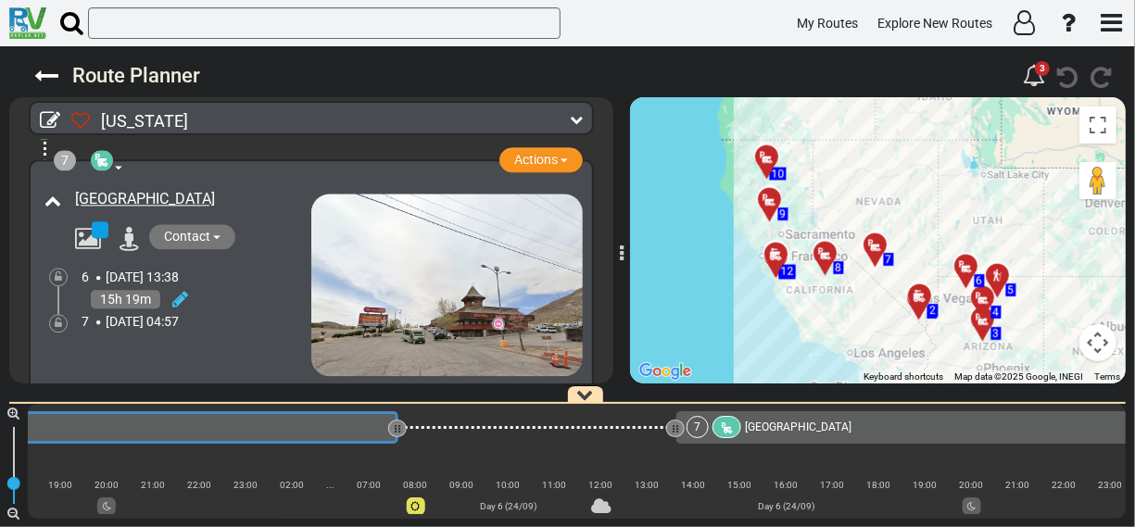
scroll to position [2150, 0]
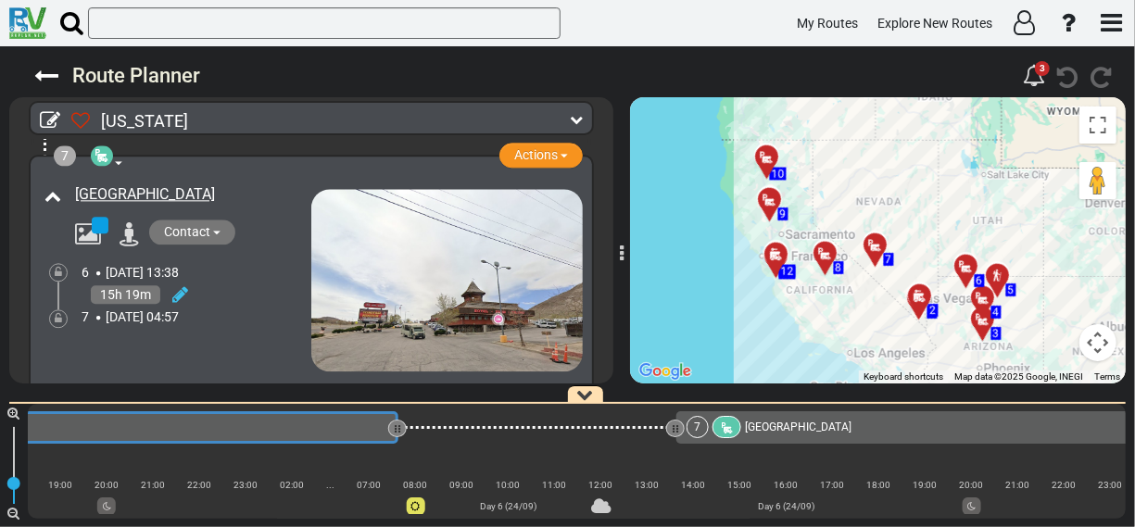
click at [219, 231] on span "button" at bounding box center [216, 233] width 7 height 4
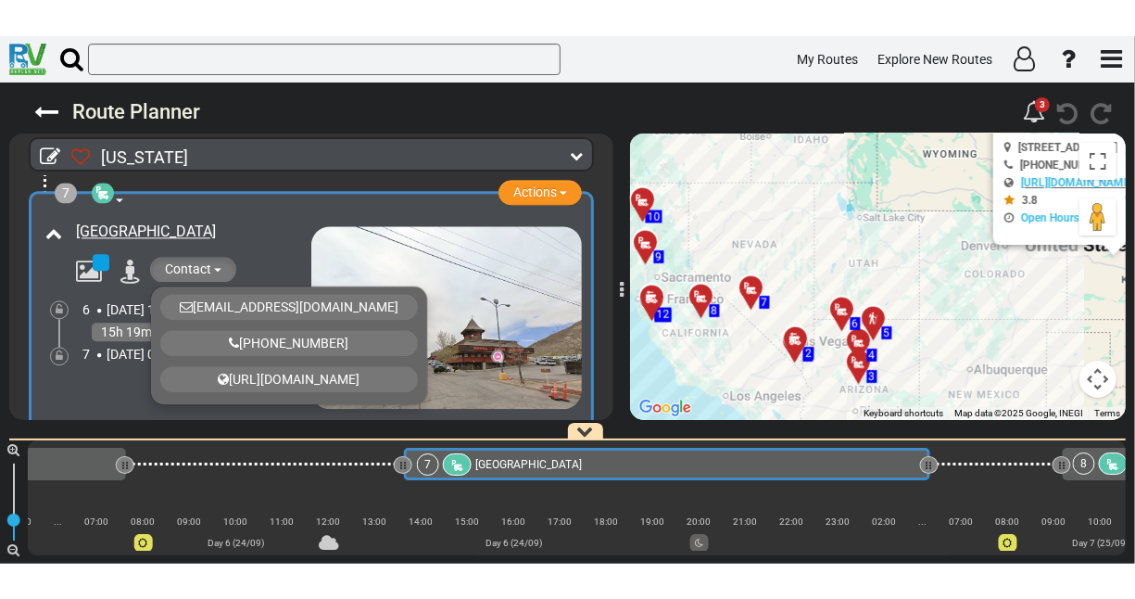
scroll to position [0, 4283]
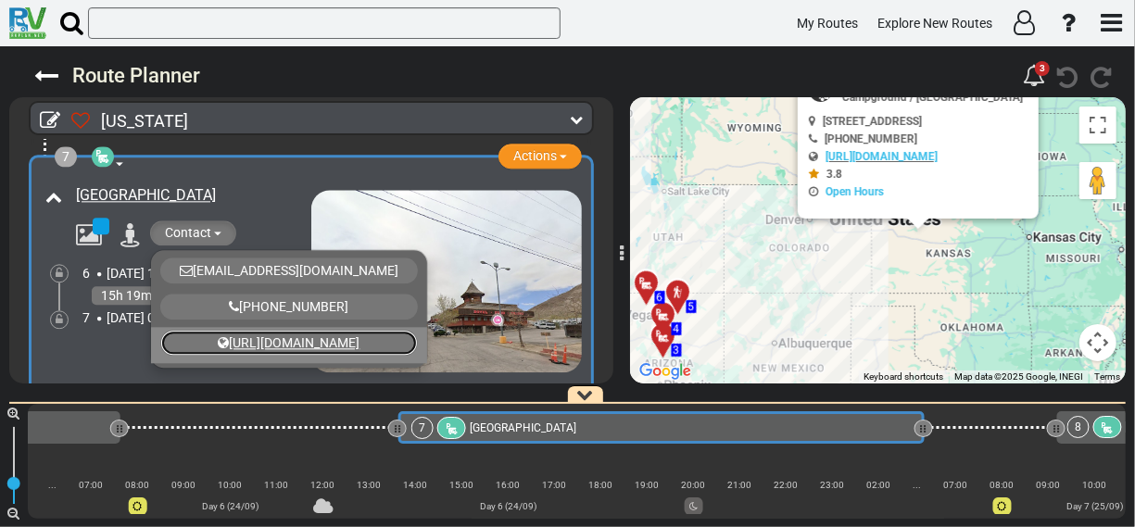
click at [279, 330] on link "[URL][DOMAIN_NAME]" at bounding box center [289, 343] width 258 height 26
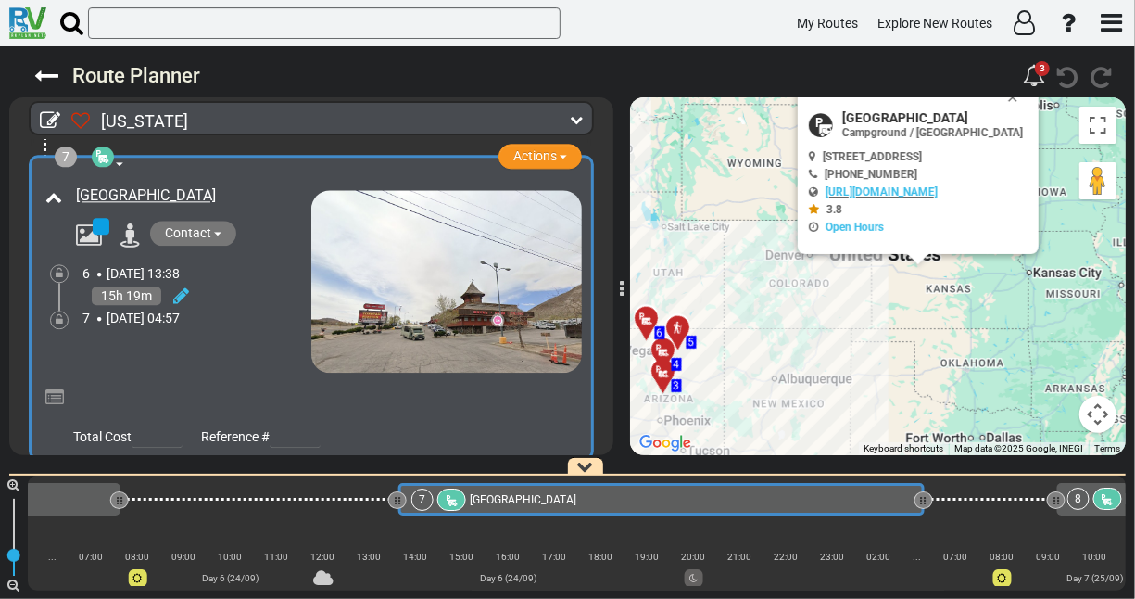
click at [216, 221] on button "Contact" at bounding box center [193, 233] width 86 height 25
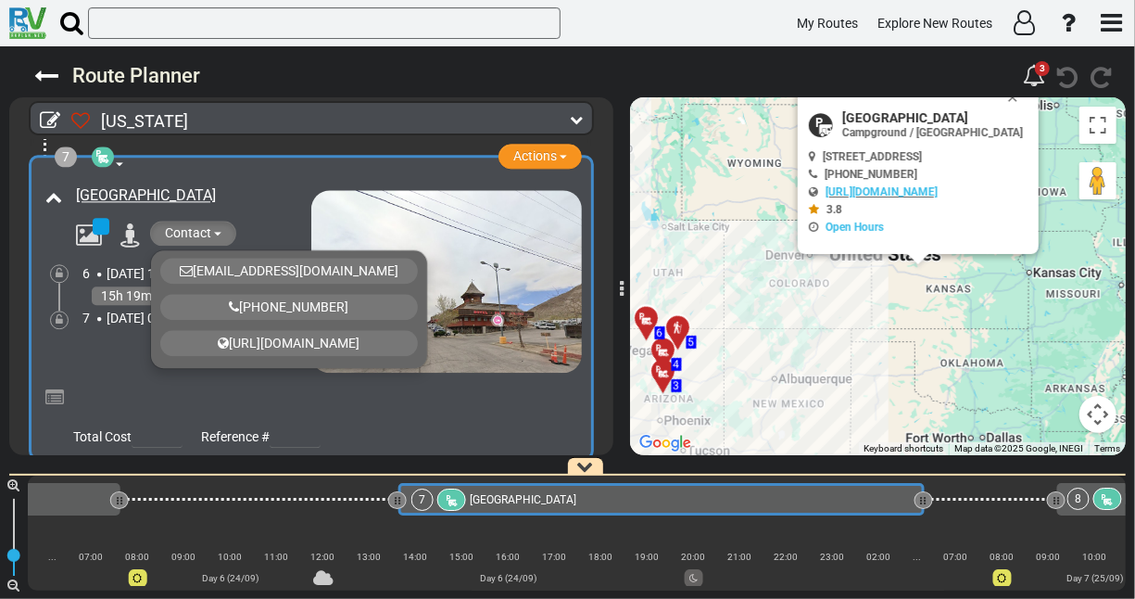
click at [486, 385] on div at bounding box center [325, 400] width 513 height 32
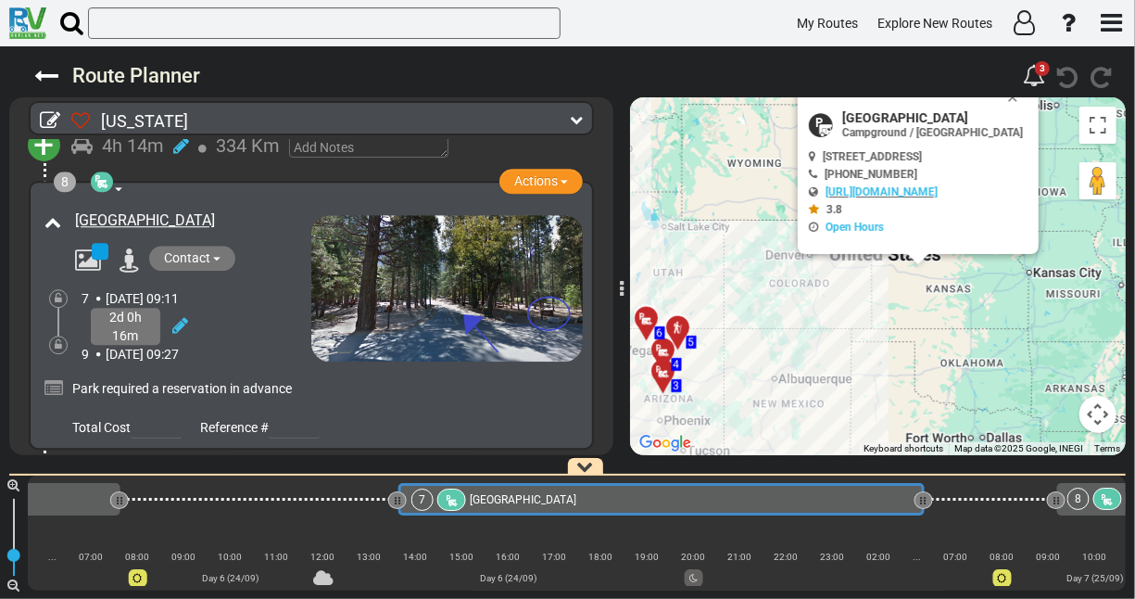
scroll to position [2494, 0]
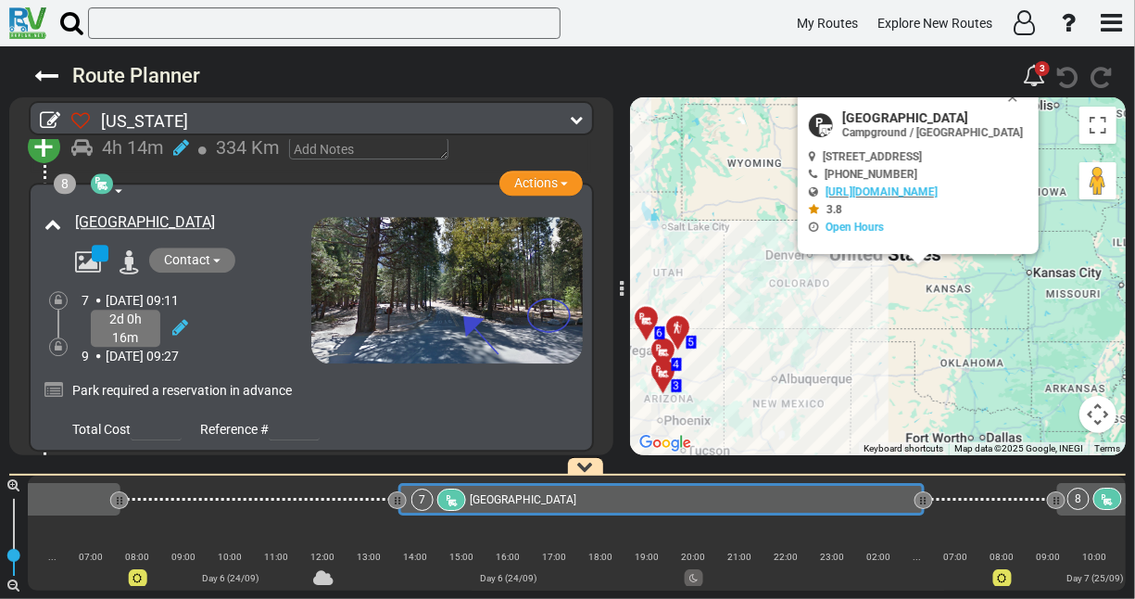
click at [220, 247] on button "Contact" at bounding box center [192, 259] width 86 height 25
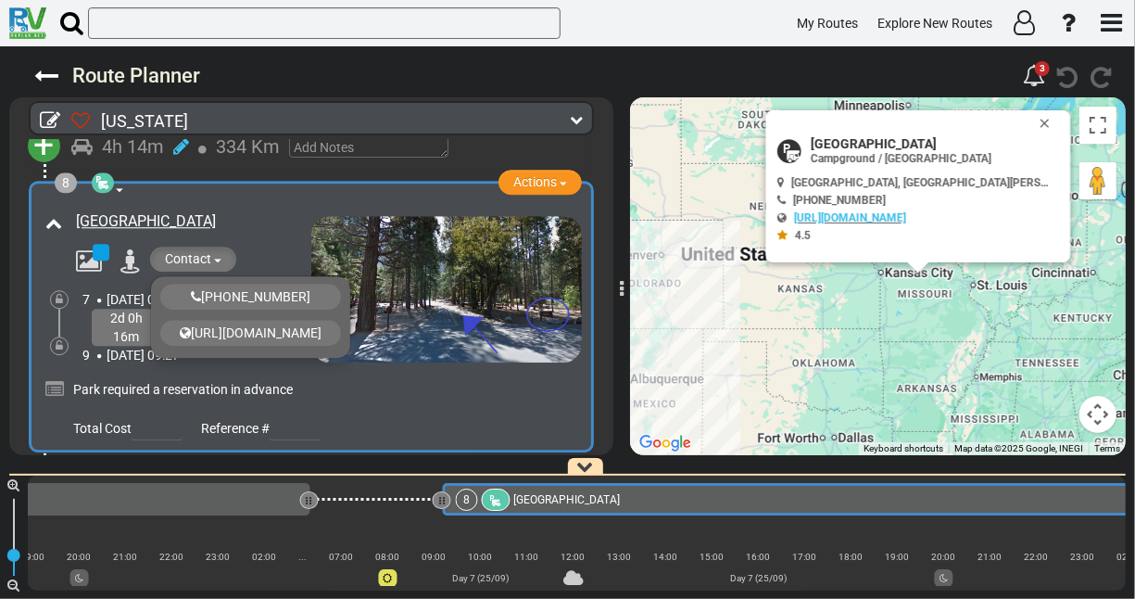
scroll to position [0, 4942]
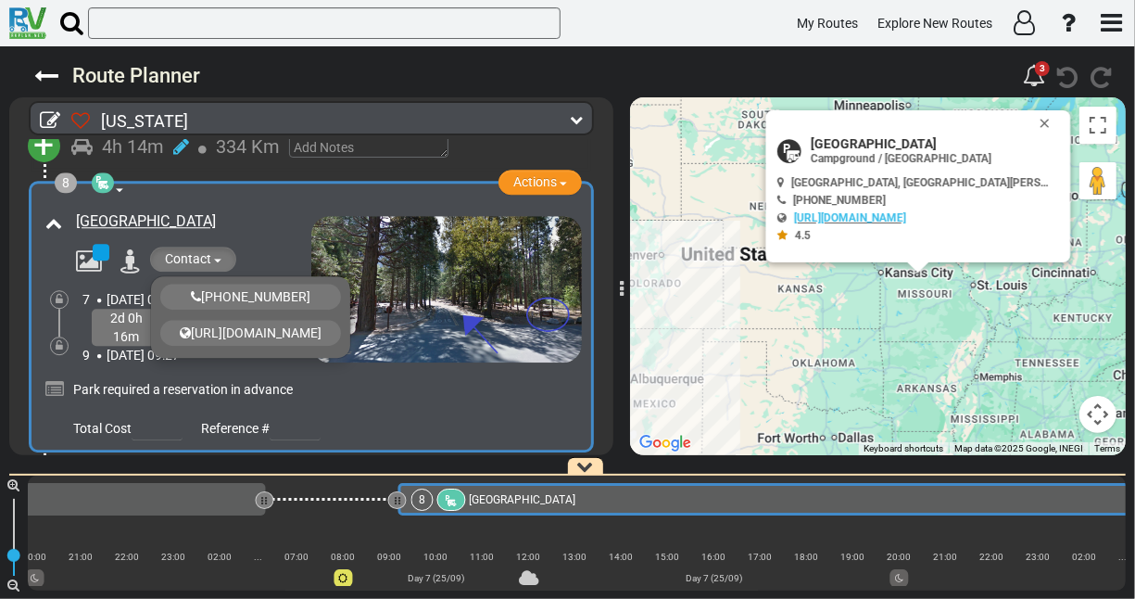
click at [398, 380] on div "Park required a reservation in advance" at bounding box center [325, 389] width 504 height 19
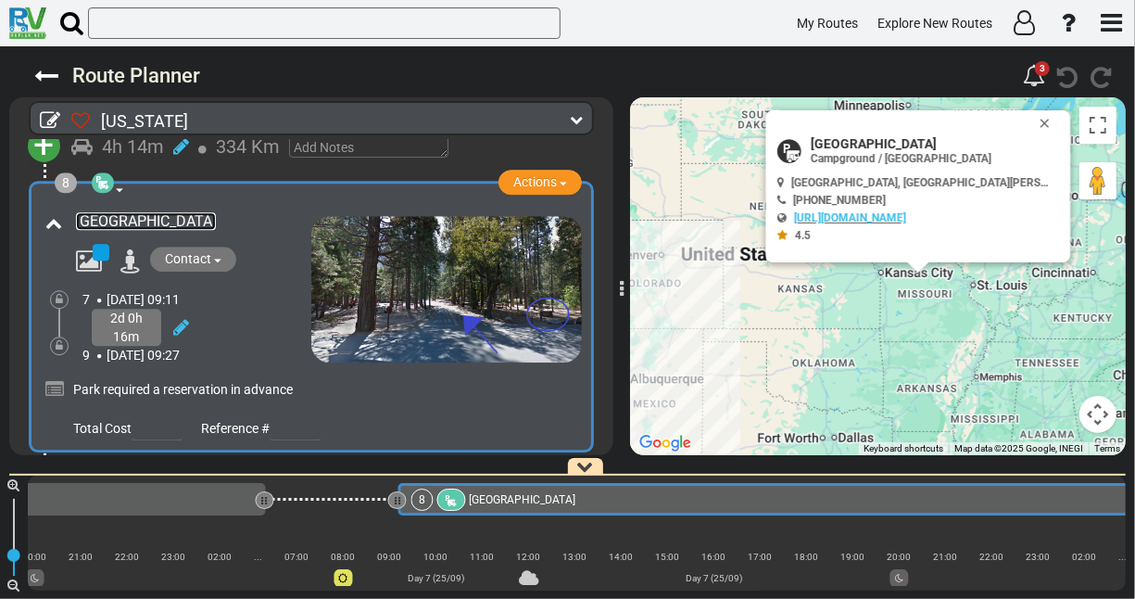
click at [170, 212] on link "[GEOGRAPHIC_DATA]" at bounding box center [146, 221] width 140 height 18
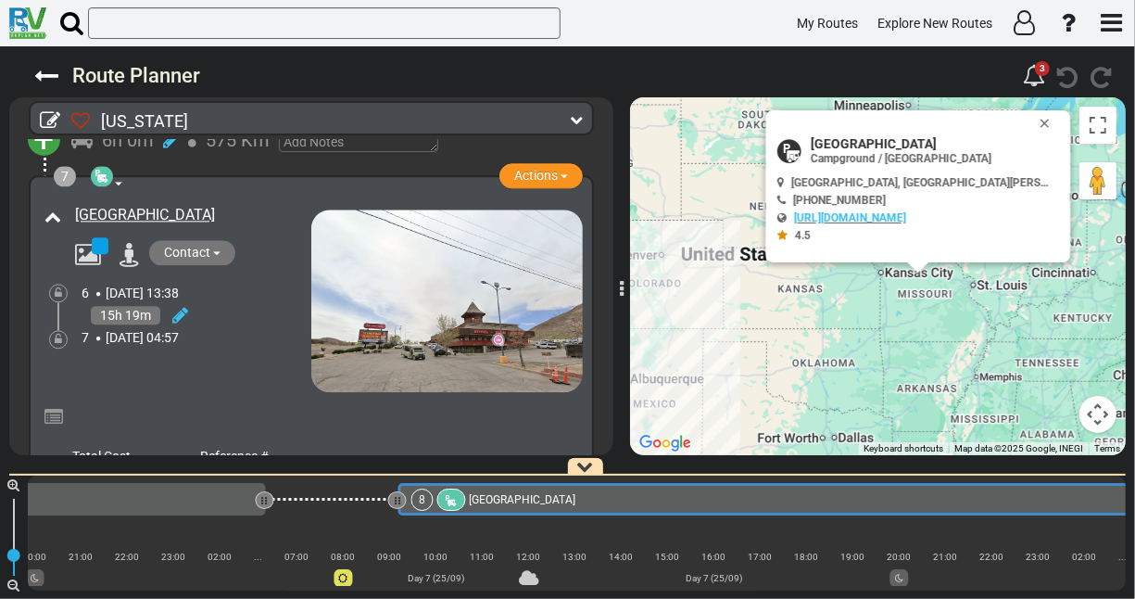
scroll to position [2126, 0]
click at [215, 207] on link "[GEOGRAPHIC_DATA]" at bounding box center [145, 216] width 140 height 18
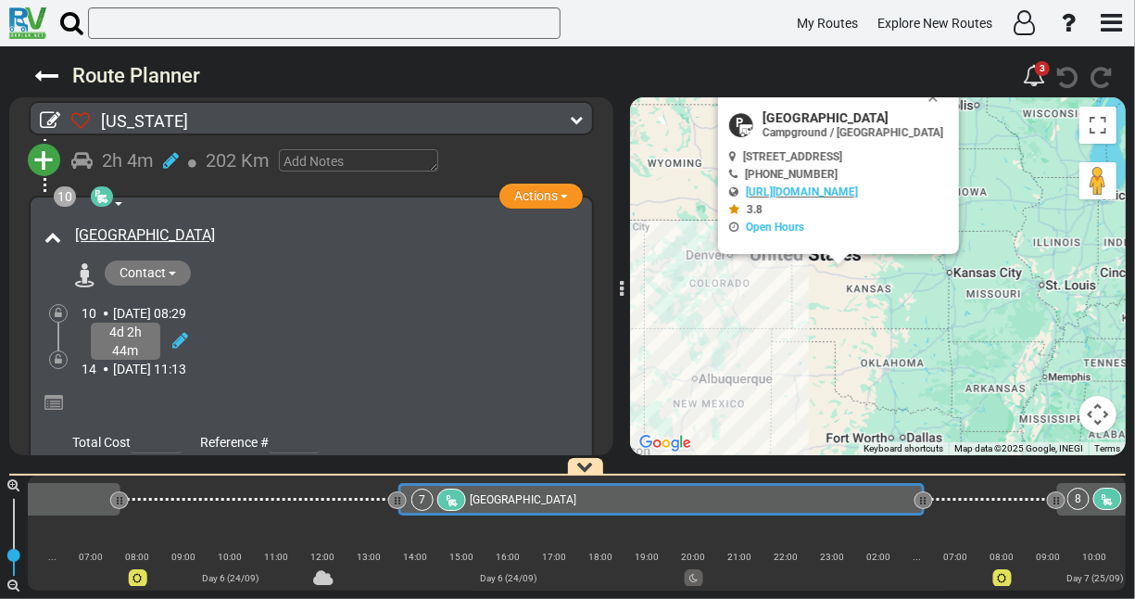
scroll to position [3177, 0]
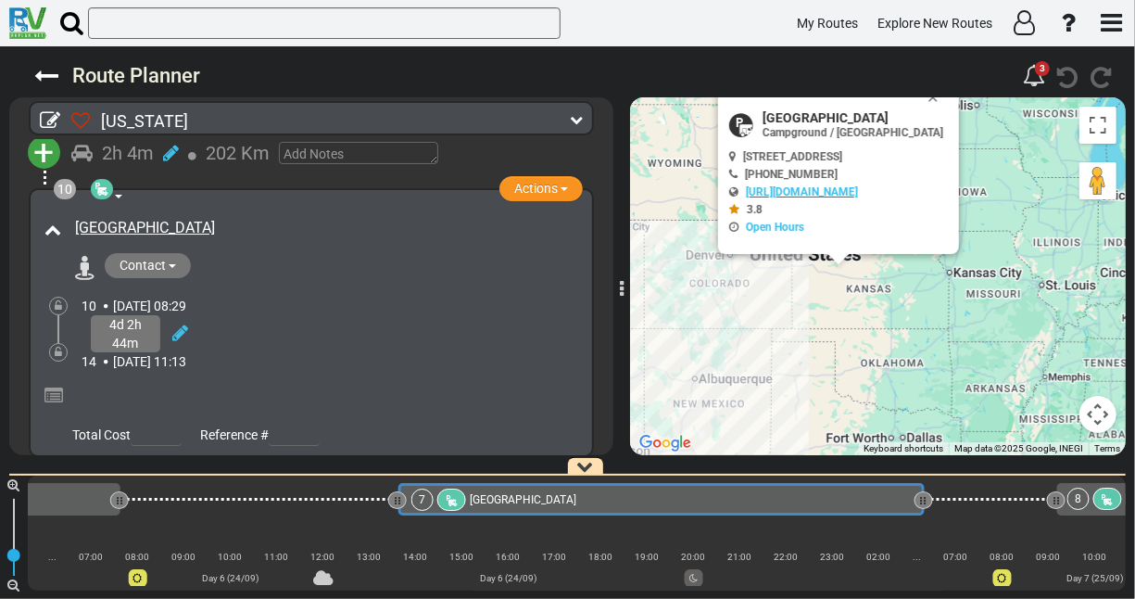
click at [270, 371] on div at bounding box center [311, 393] width 543 height 44
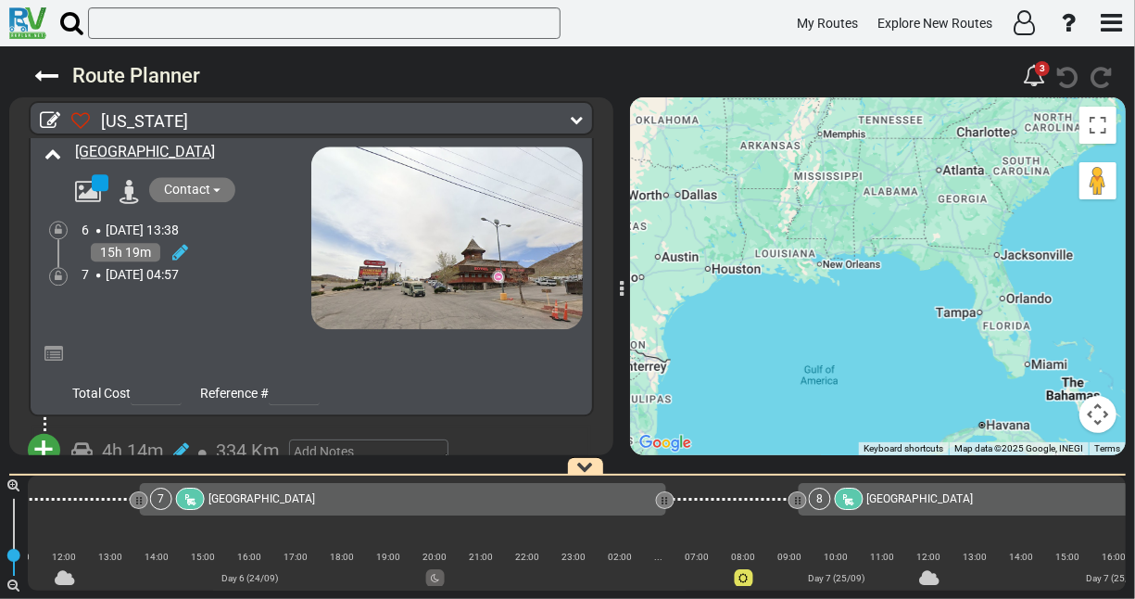
scroll to position [2191, 0]
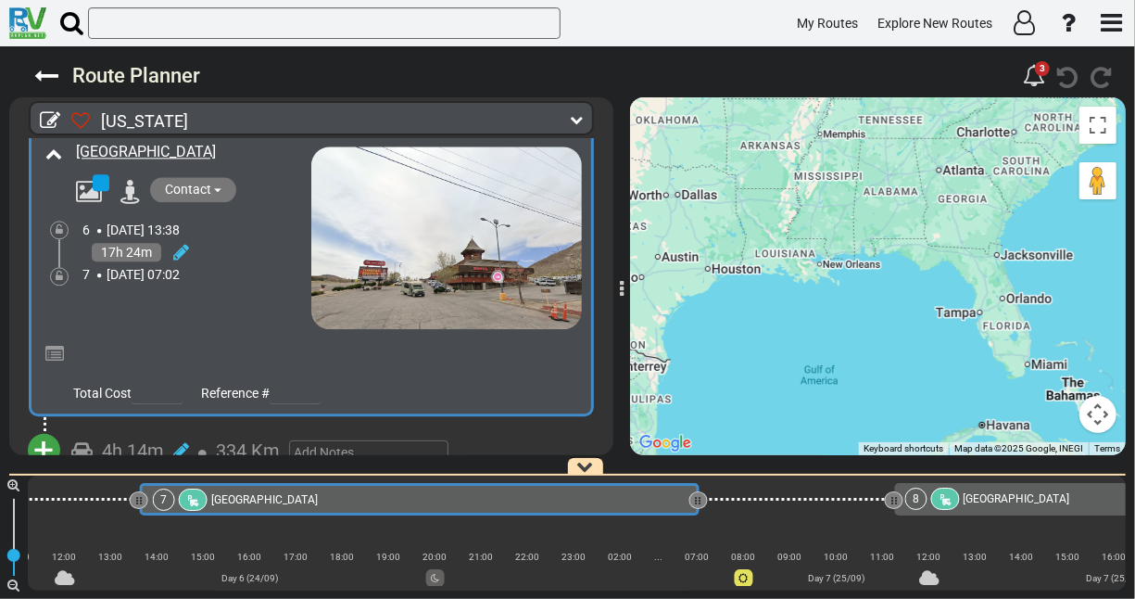
drag, startPoint x: 663, startPoint y: 500, endPoint x: 697, endPoint y: 500, distance: 33.4
click at [697, 500] on div at bounding box center [699, 501] width 6 height 18
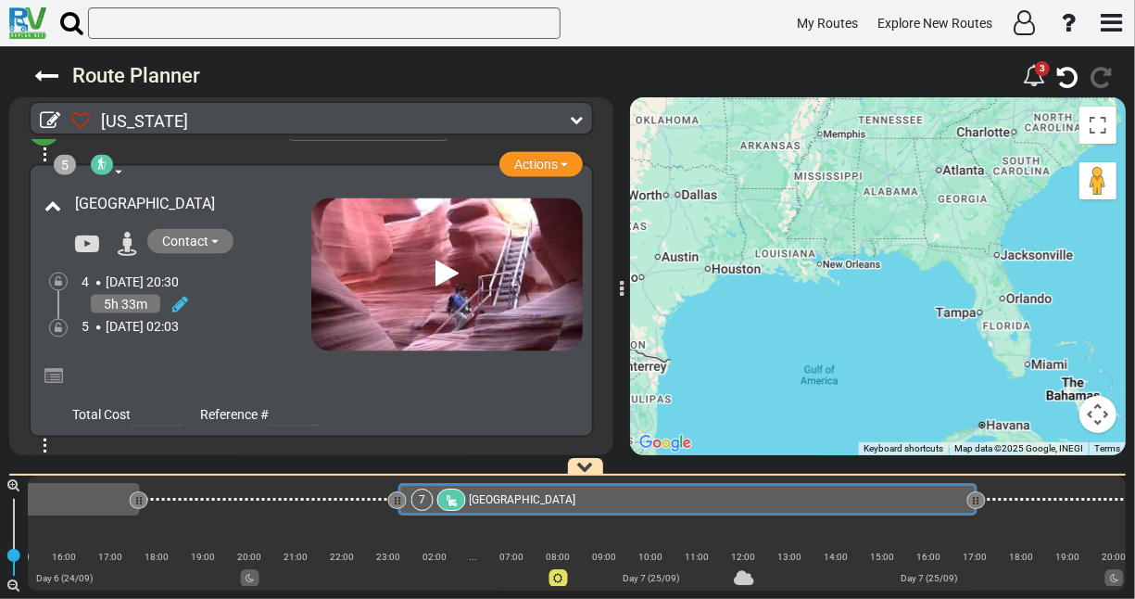
scroll to position [1452, 0]
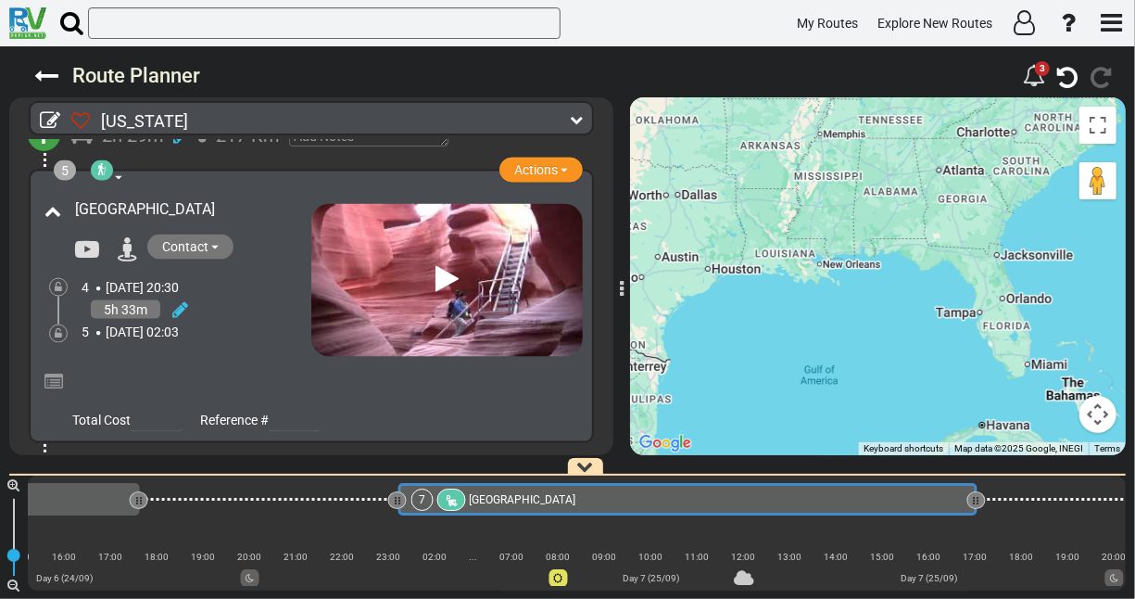
click at [266, 312] on div "5h 33m" at bounding box center [197, 309] width 230 height 27
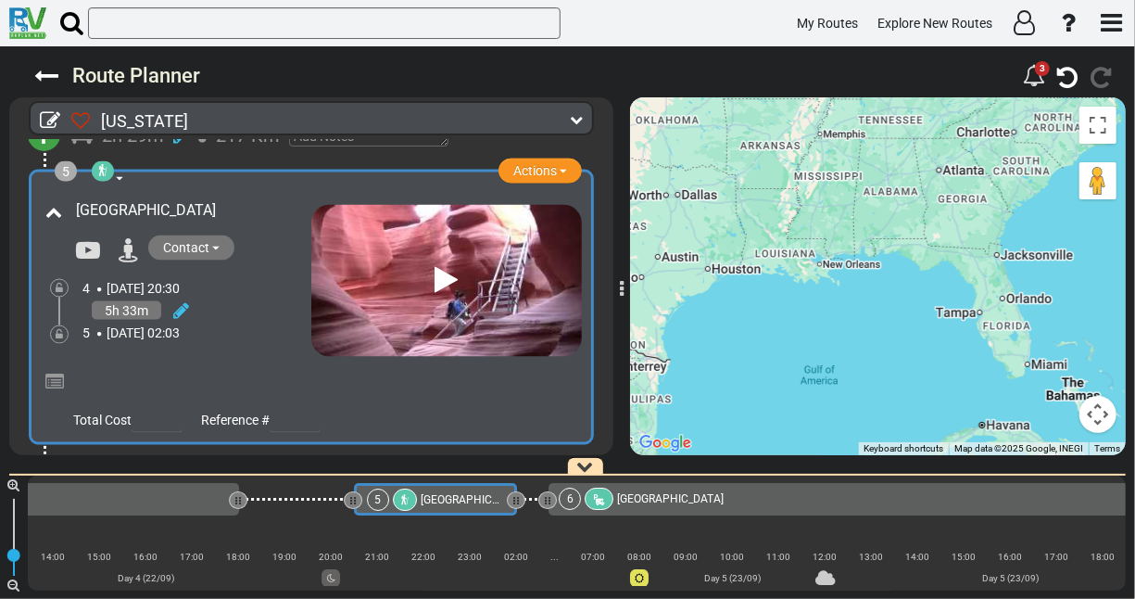
scroll to position [0, 2915]
drag, startPoint x: 515, startPoint y: 499, endPoint x: 463, endPoint y: 497, distance: 52.0
click at [463, 497] on div at bounding box center [463, 501] width 6 height 18
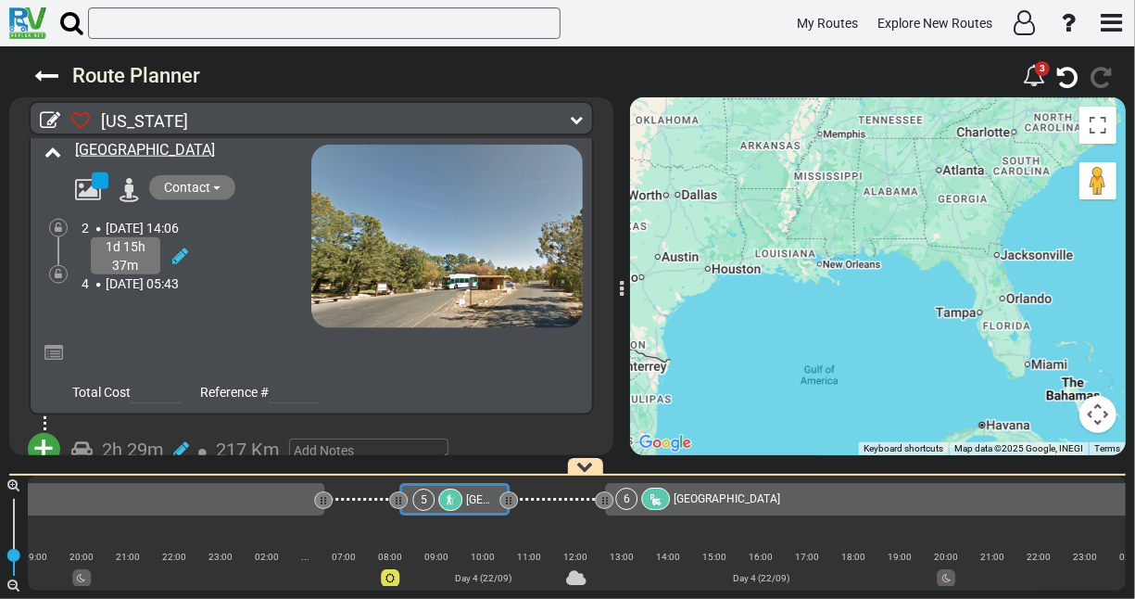
scroll to position [1137, 0]
click at [259, 258] on div "1d 15h 37m" at bounding box center [197, 256] width 230 height 37
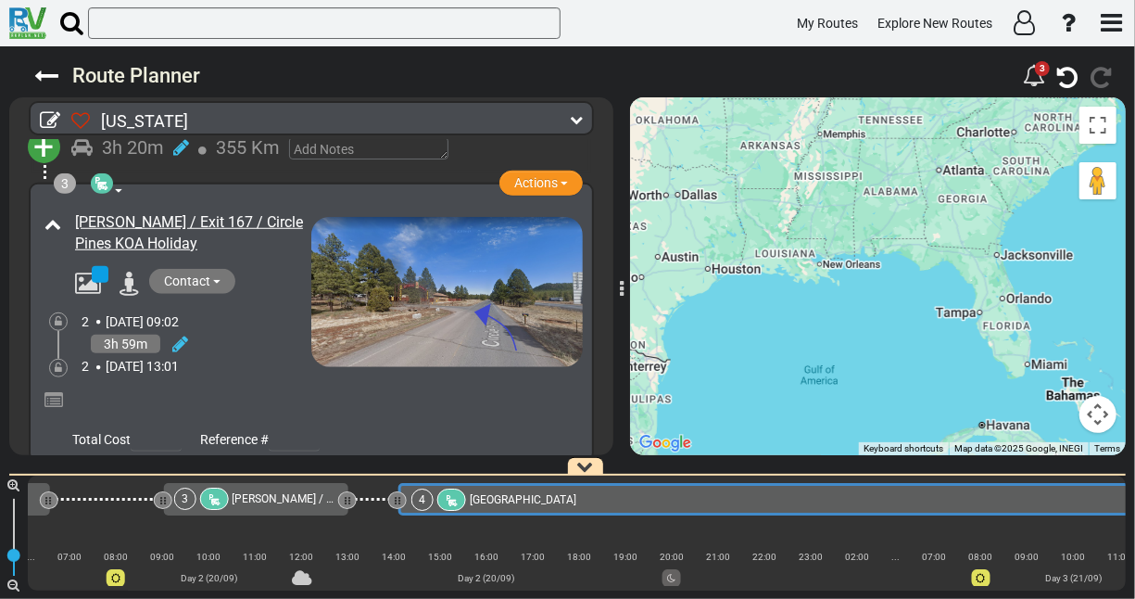
scroll to position [717, 0]
click at [556, 178] on button "Actions" at bounding box center [540, 182] width 83 height 25
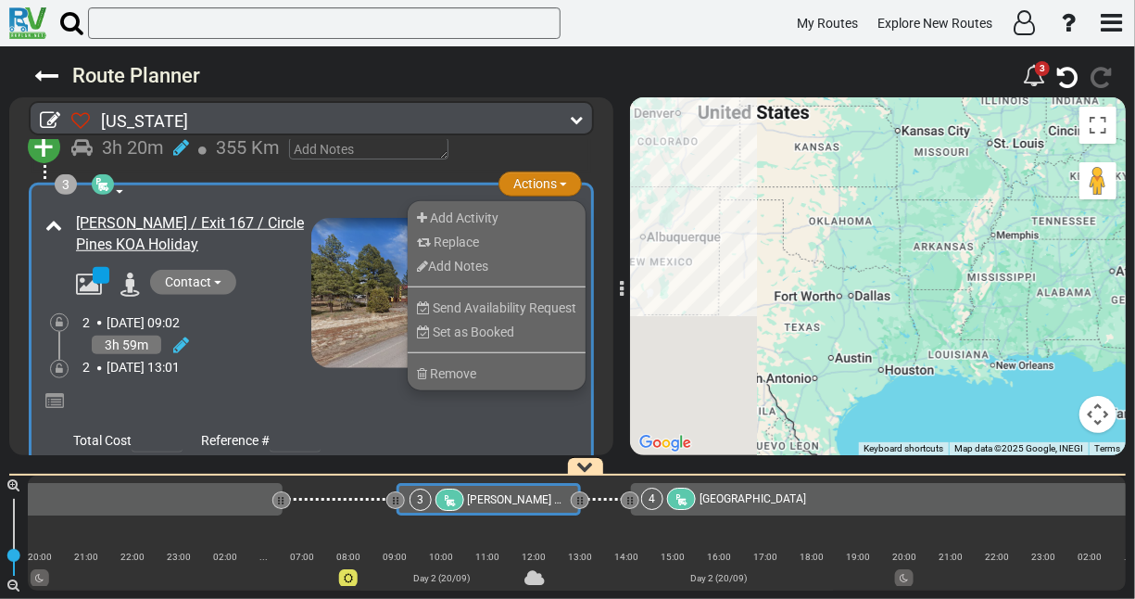
scroll to position [0, 612]
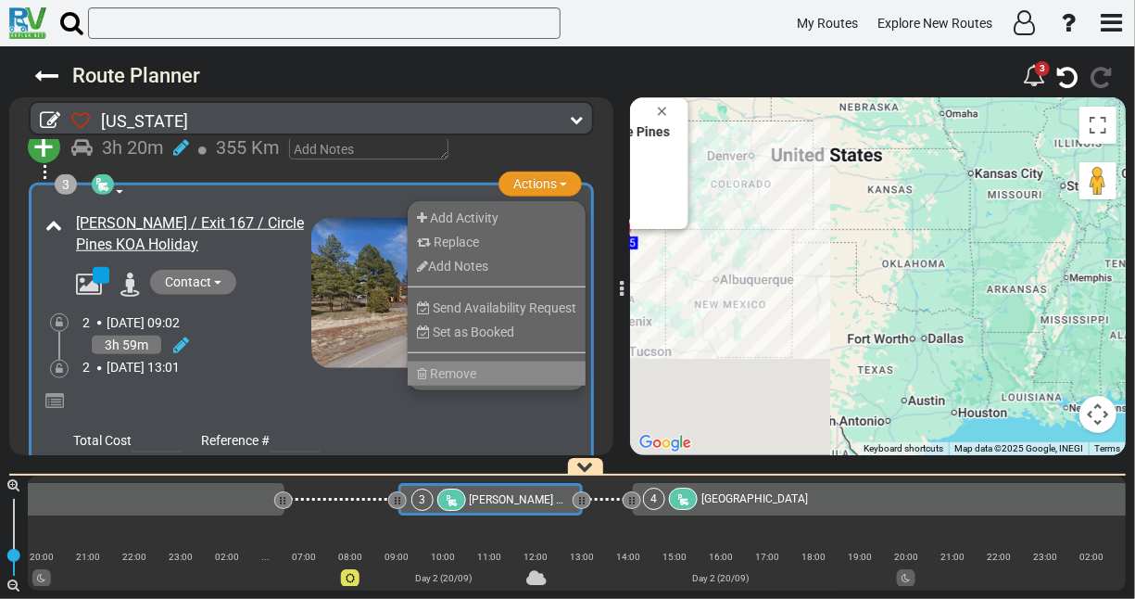
click at [453, 366] on span "Remove" at bounding box center [453, 373] width 46 height 15
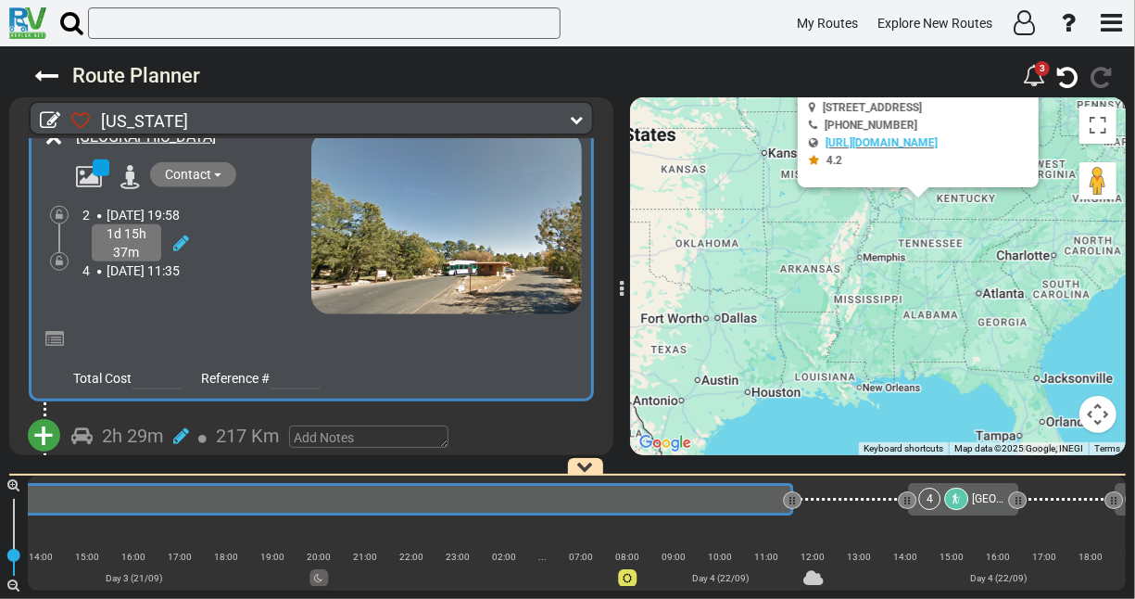
scroll to position [0, 2063]
drag, startPoint x: 791, startPoint y: 498, endPoint x: 768, endPoint y: 491, distance: 24.3
click at [768, 492] on div at bounding box center [770, 501] width 6 height 18
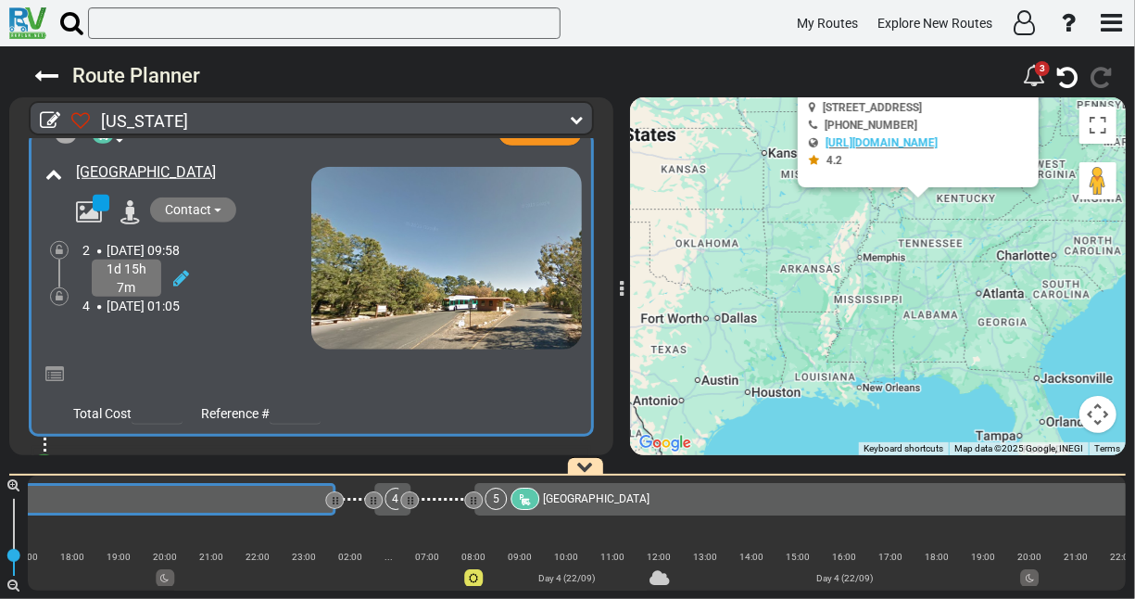
scroll to position [766, 0]
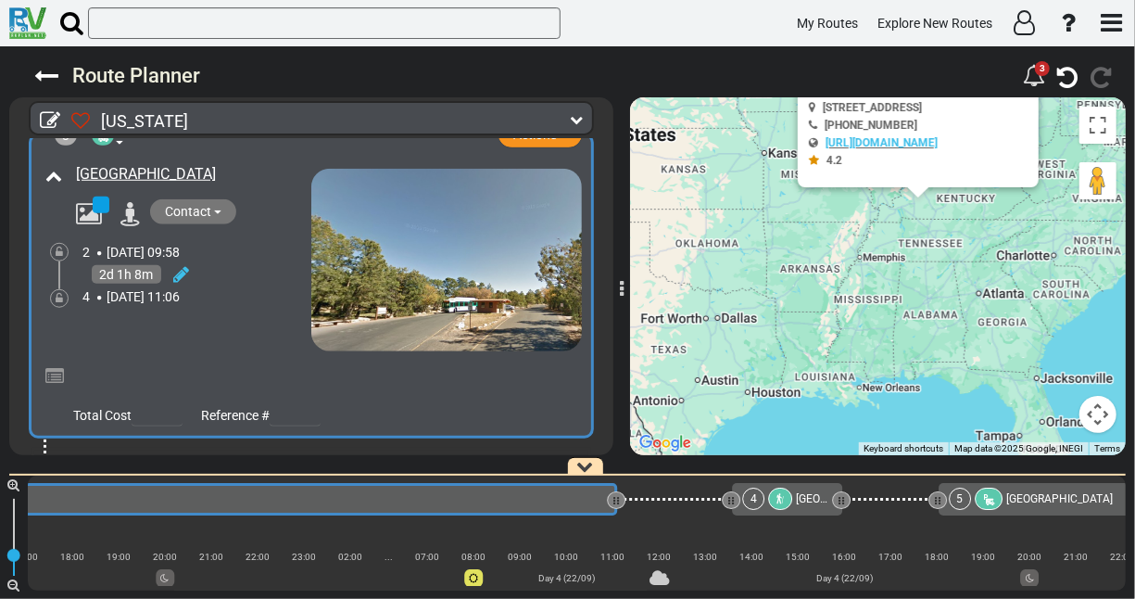
drag, startPoint x: 337, startPoint y: 500, endPoint x: 618, endPoint y: 496, distance: 280.8
click at [618, 496] on div at bounding box center [616, 500] width 19 height 18
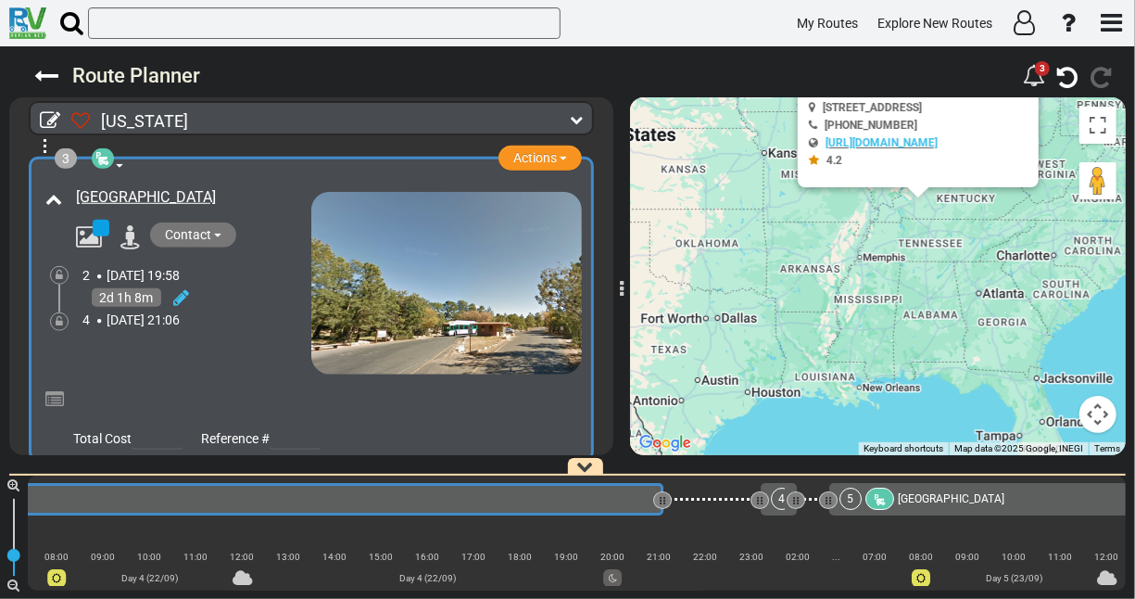
scroll to position [0, 2633]
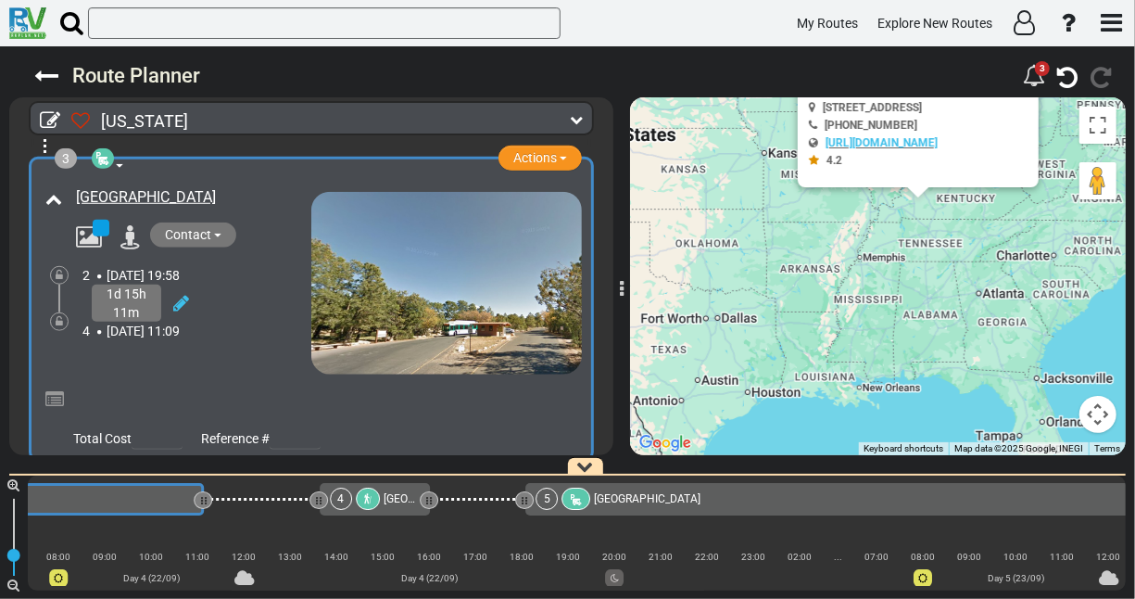
drag, startPoint x: 662, startPoint y: 506, endPoint x: 201, endPoint y: 518, distance: 460.6
click at [201, 518] on div "1 [GEOGRAPHIC_DATA] - [GEOGRAPHIC_DATA]" at bounding box center [577, 532] width 1098 height 115
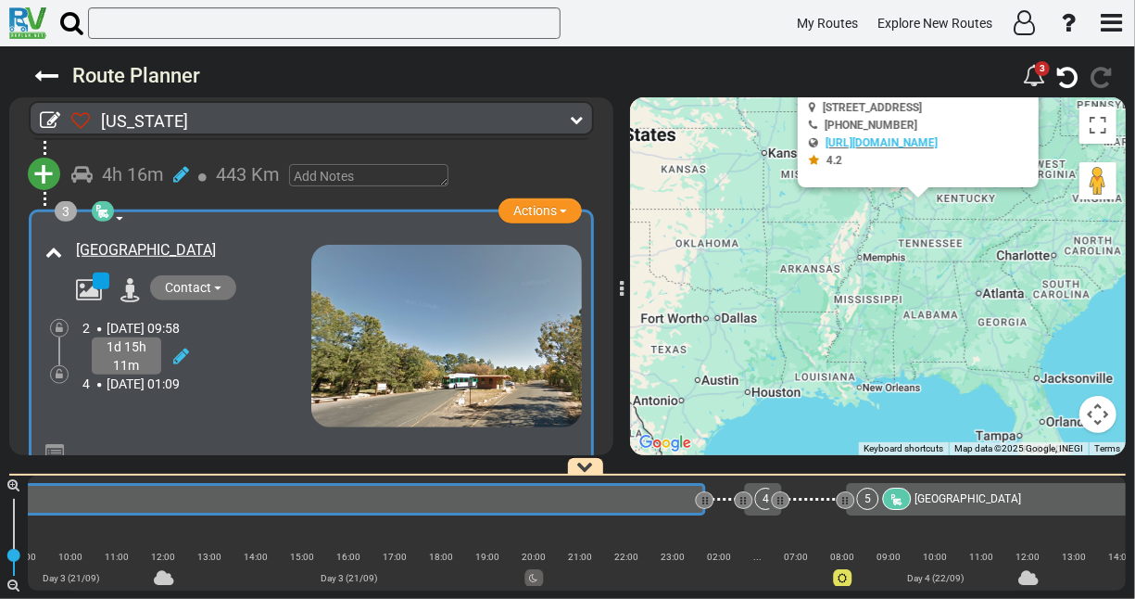
scroll to position [0, 1849]
click at [187, 347] on icon at bounding box center [181, 356] width 16 height 19
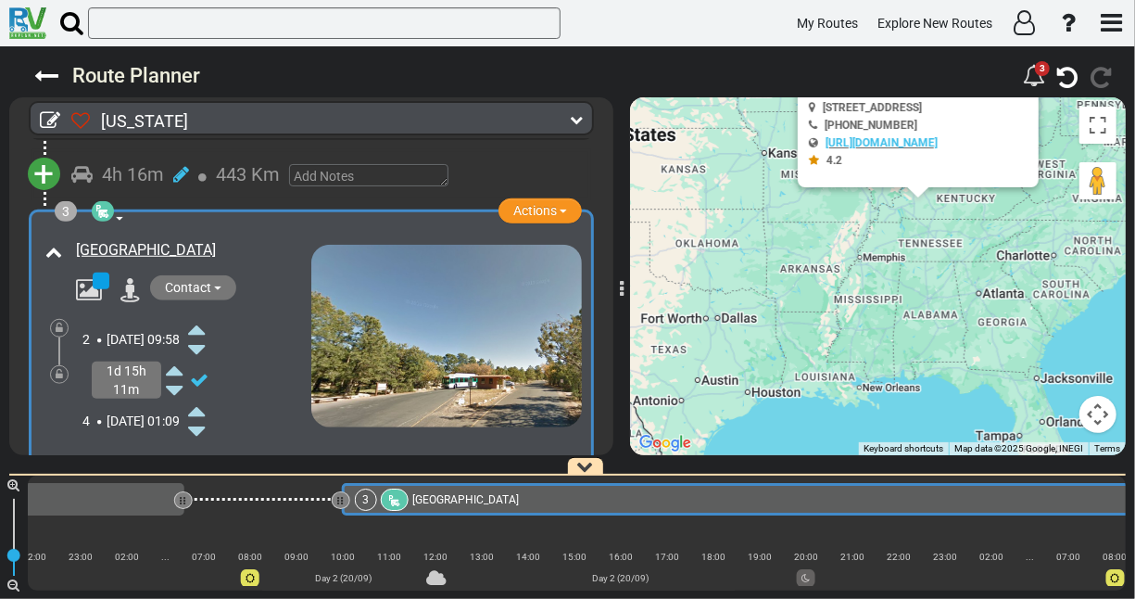
scroll to position [0, 654]
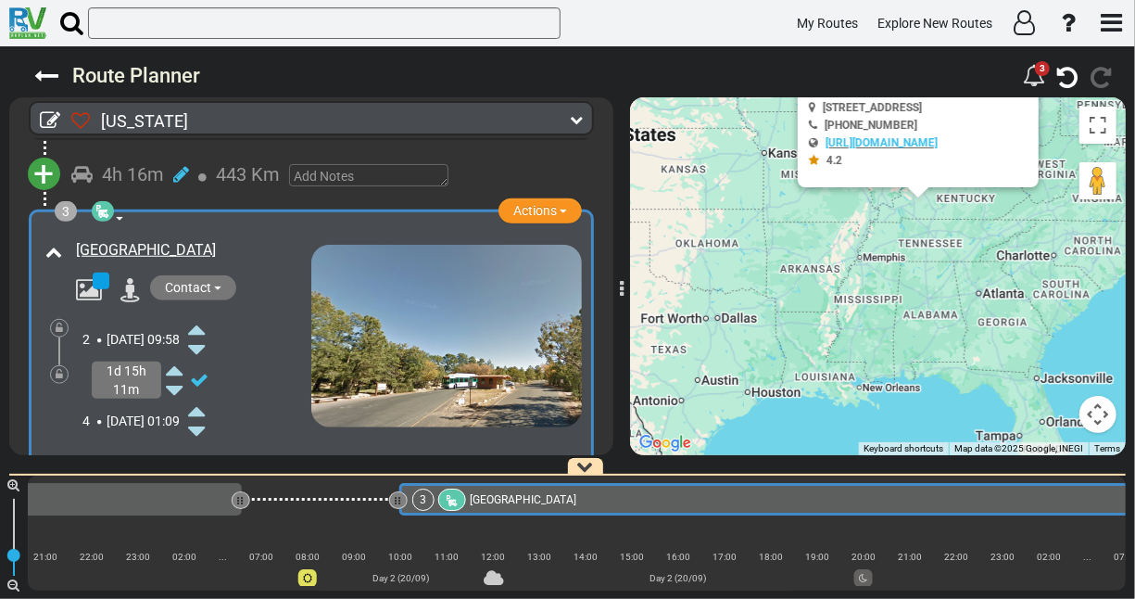
click at [205, 405] on icon at bounding box center [196, 411] width 17 height 30
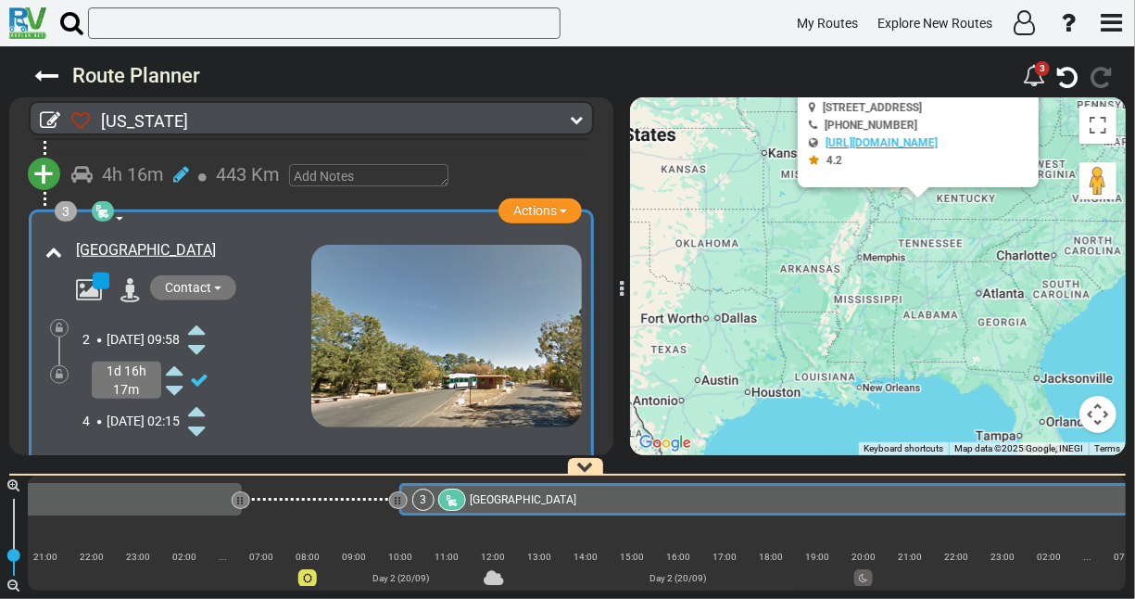
click at [205, 405] on icon at bounding box center [196, 411] width 17 height 30
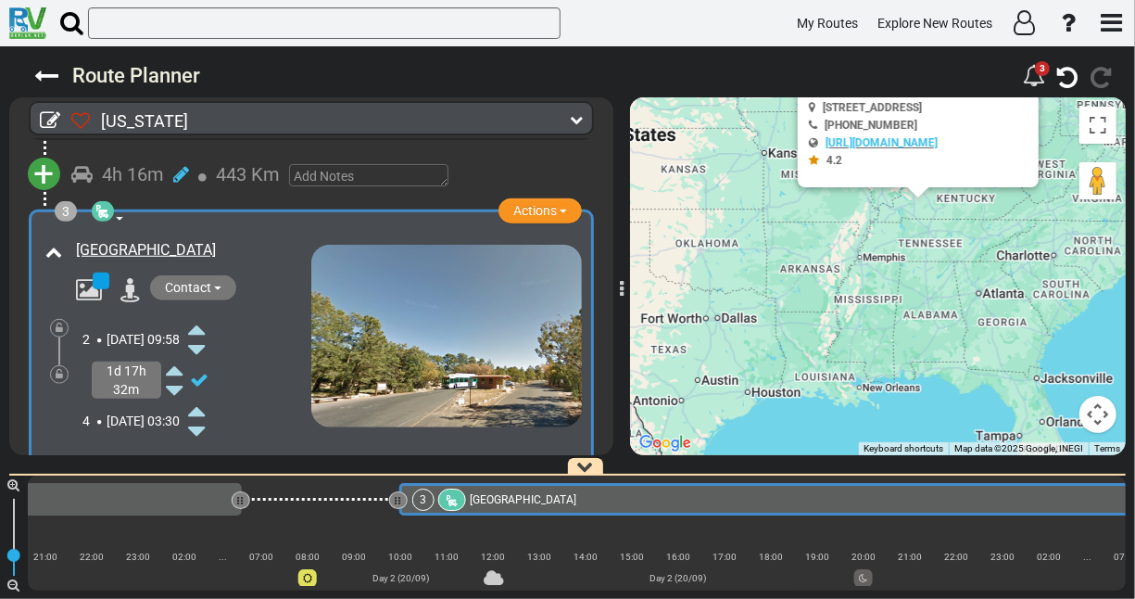
click at [205, 405] on icon at bounding box center [196, 411] width 17 height 30
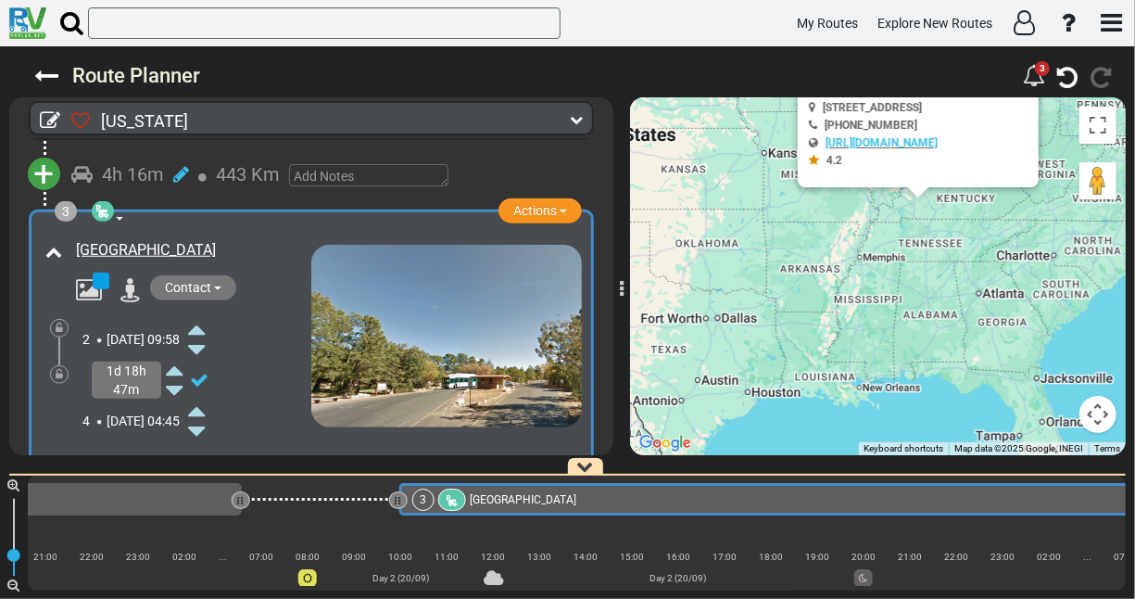
click at [205, 405] on icon at bounding box center [196, 411] width 17 height 30
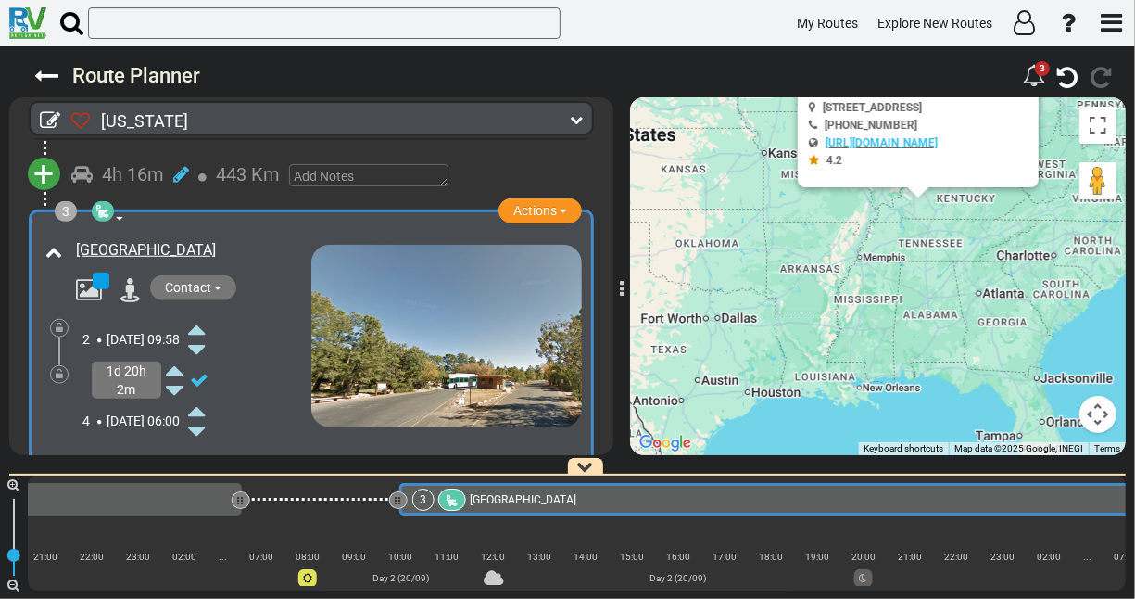
click at [205, 405] on icon at bounding box center [196, 411] width 17 height 30
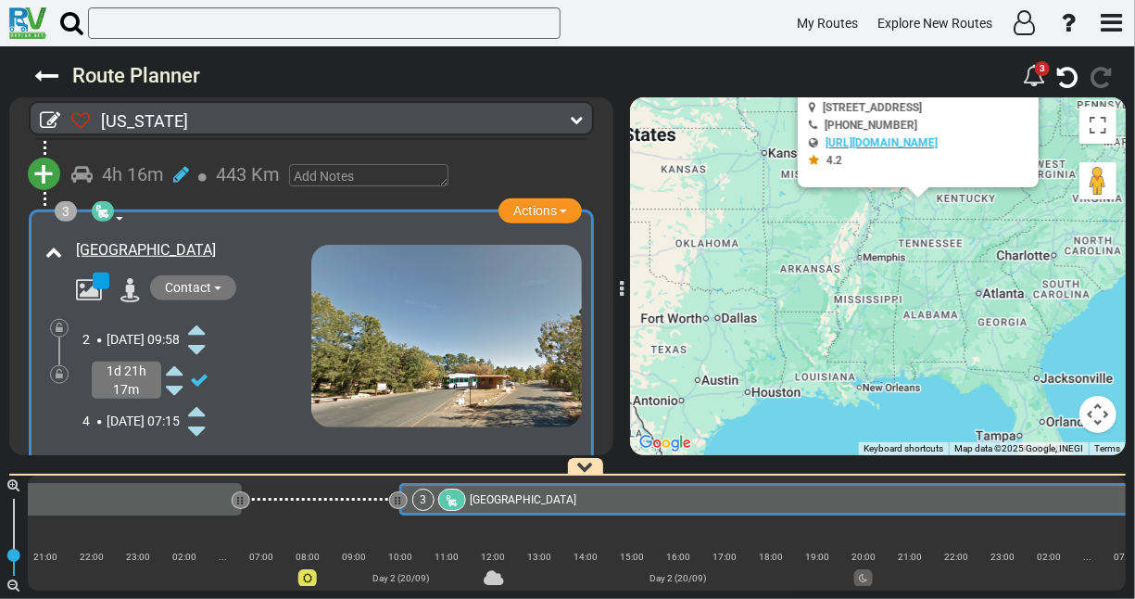
click at [205, 405] on icon at bounding box center [196, 411] width 17 height 30
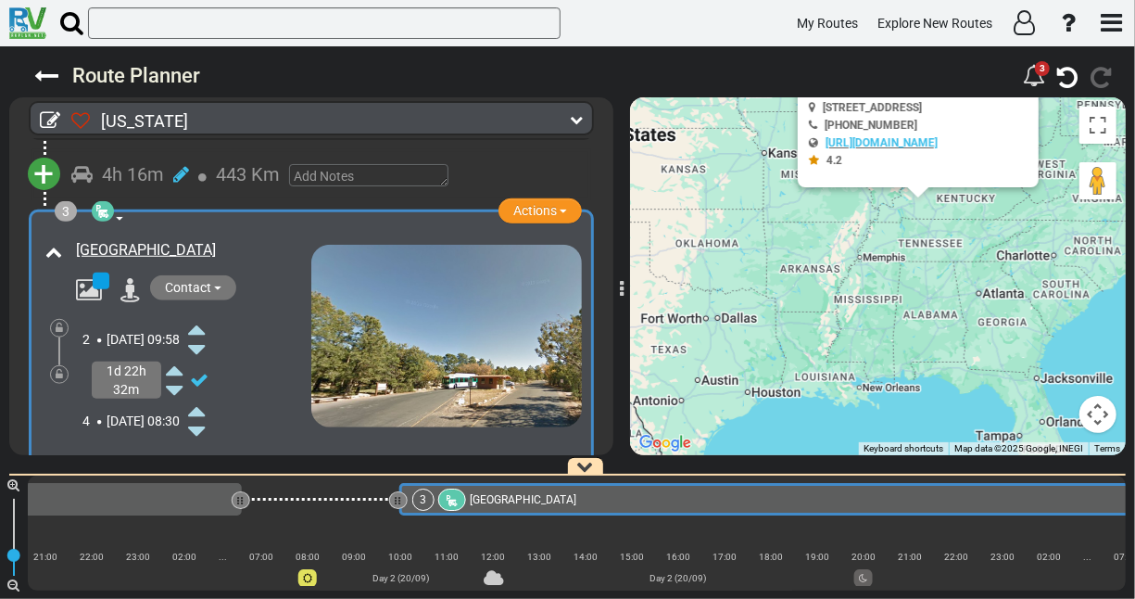
click at [205, 405] on icon at bounding box center [196, 411] width 17 height 30
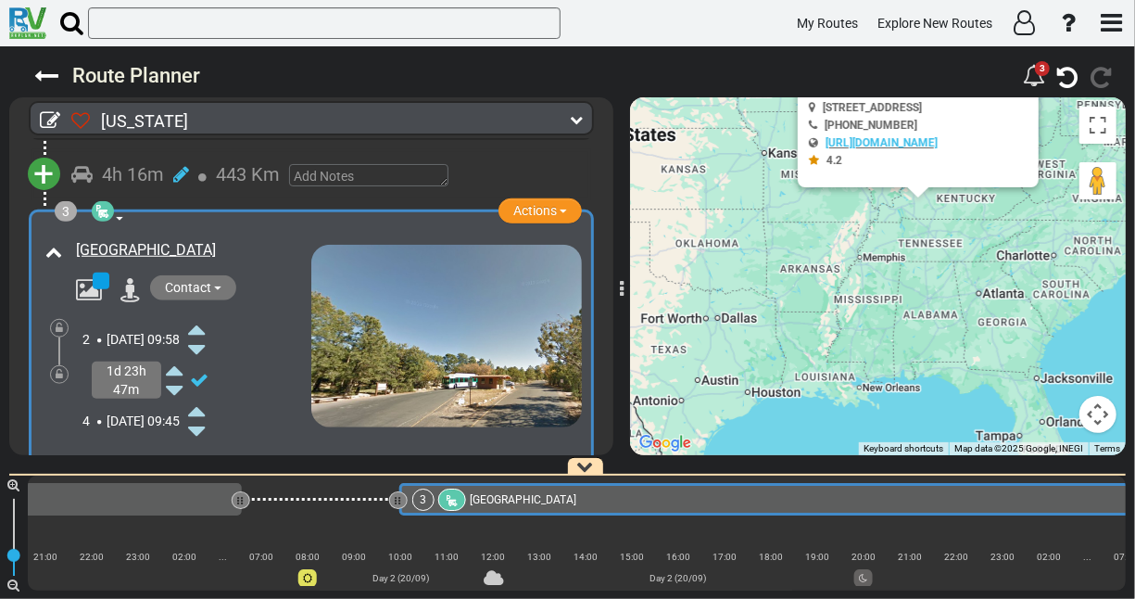
click at [205, 405] on icon at bounding box center [196, 411] width 17 height 30
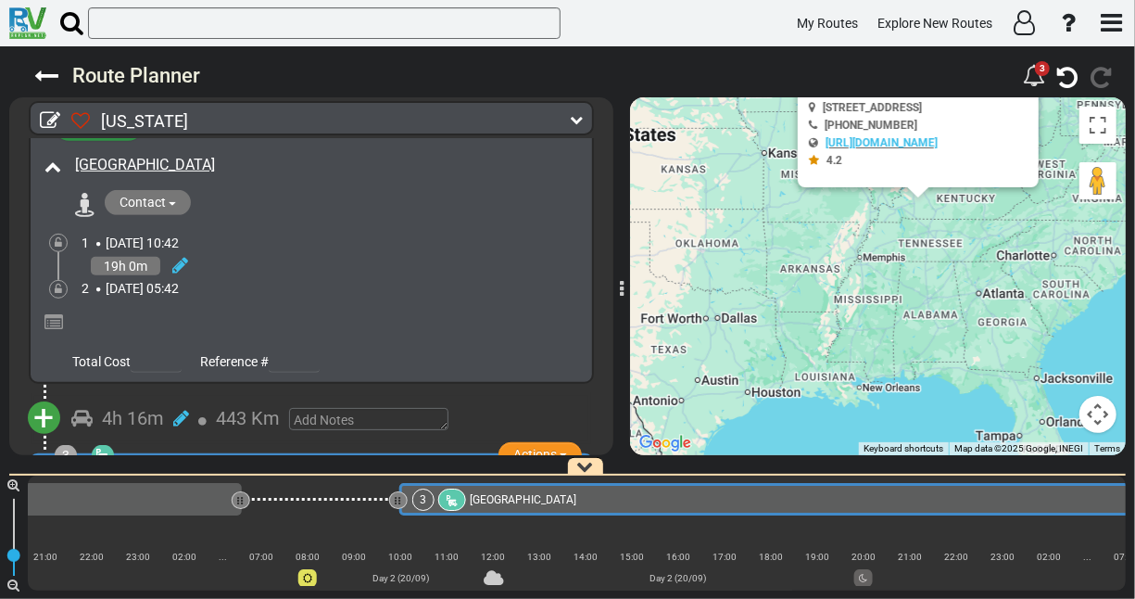
scroll to position [446, 0]
click at [178, 258] on icon at bounding box center [180, 266] width 16 height 19
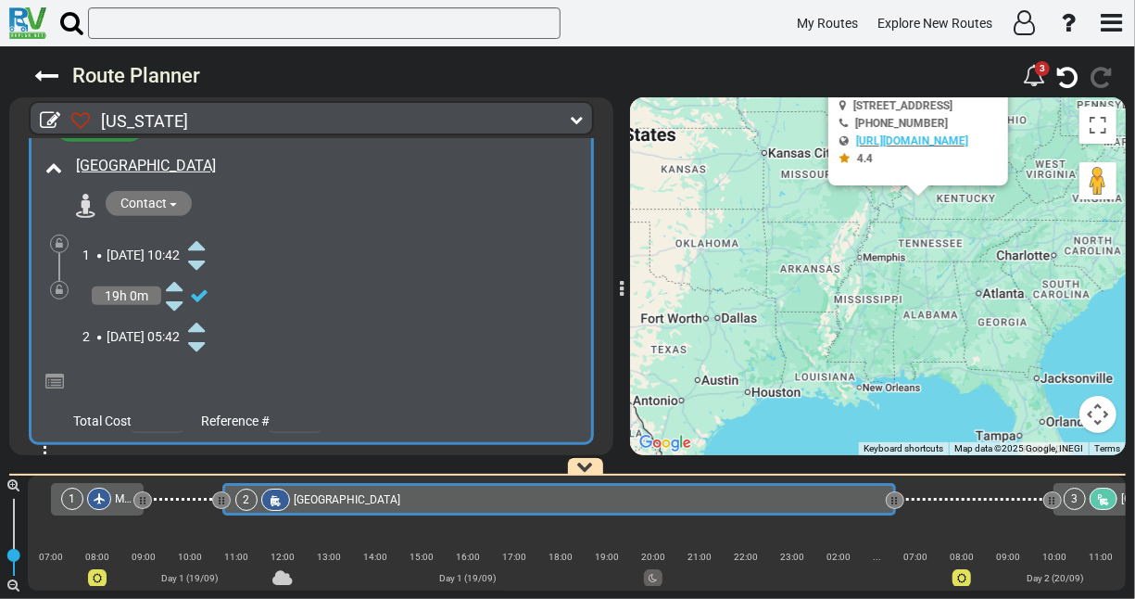
scroll to position [0, 0]
click at [205, 242] on icon at bounding box center [196, 245] width 17 height 30
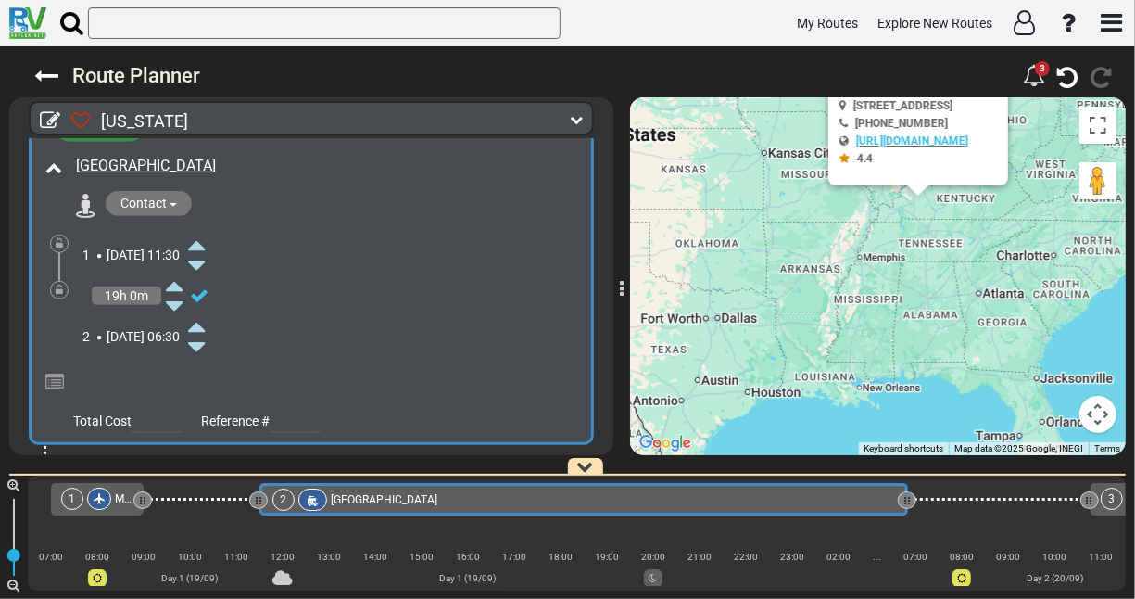
click at [205, 242] on icon at bounding box center [196, 245] width 17 height 30
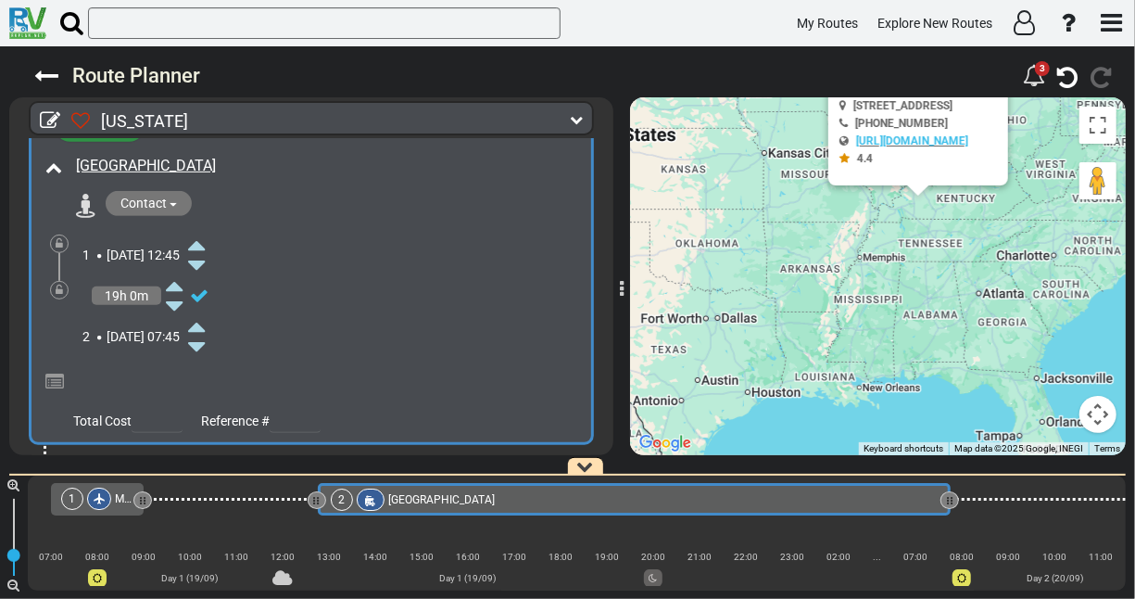
click at [205, 242] on icon at bounding box center [196, 245] width 17 height 30
click at [205, 259] on icon at bounding box center [196, 265] width 17 height 30
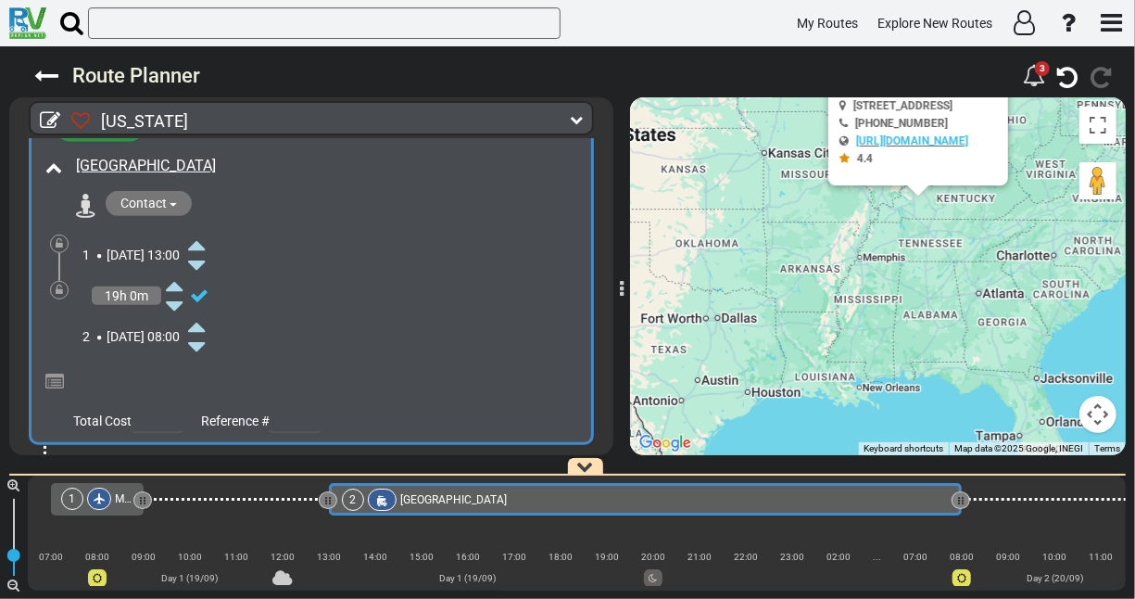
click at [205, 243] on icon at bounding box center [196, 245] width 17 height 30
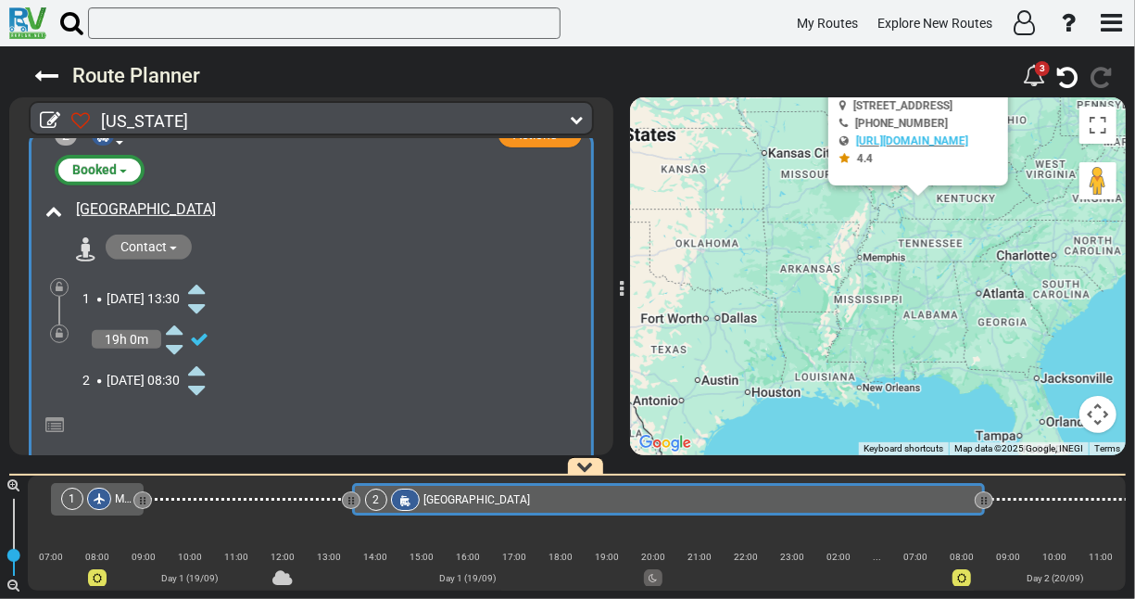
scroll to position [401, 0]
click at [172, 329] on icon at bounding box center [174, 331] width 17 height 30
click at [175, 343] on icon at bounding box center [174, 351] width 17 height 30
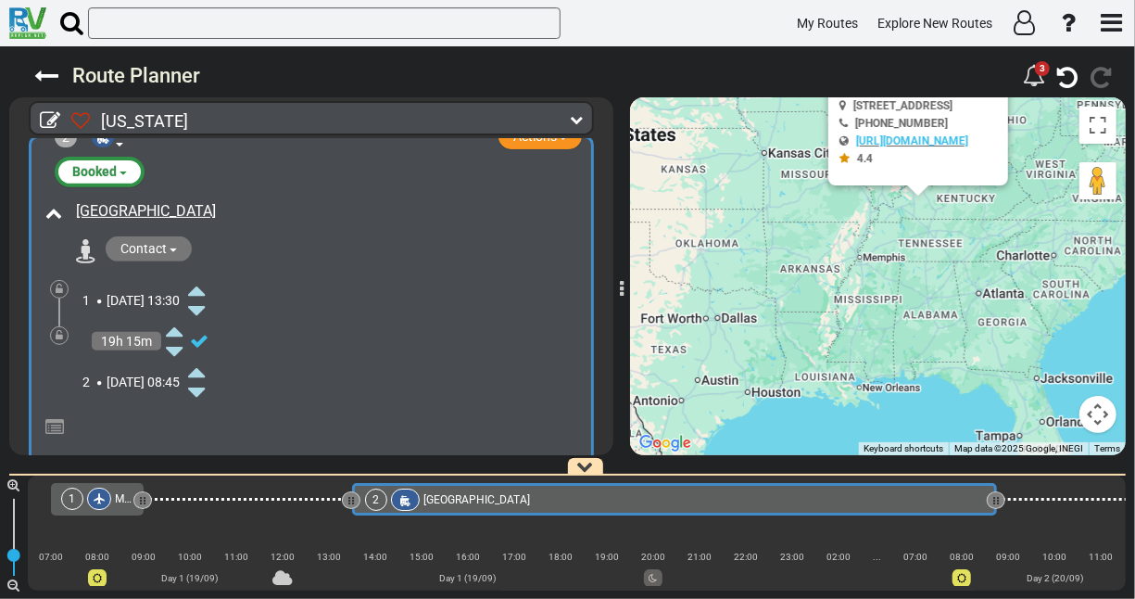
click at [176, 348] on icon at bounding box center [174, 351] width 17 height 30
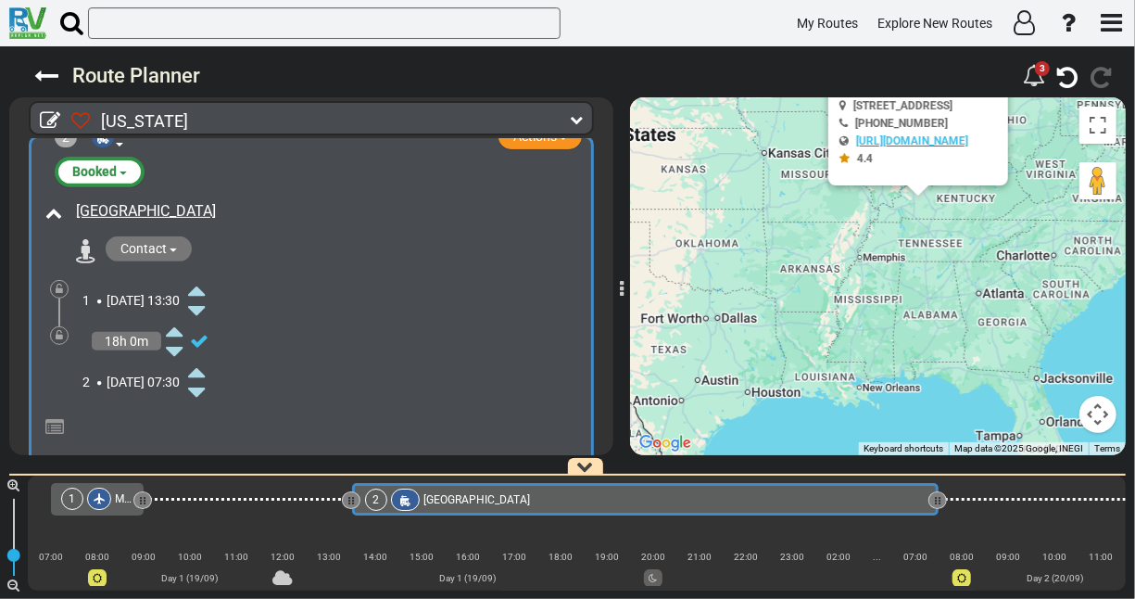
click at [176, 348] on icon at bounding box center [174, 351] width 17 height 30
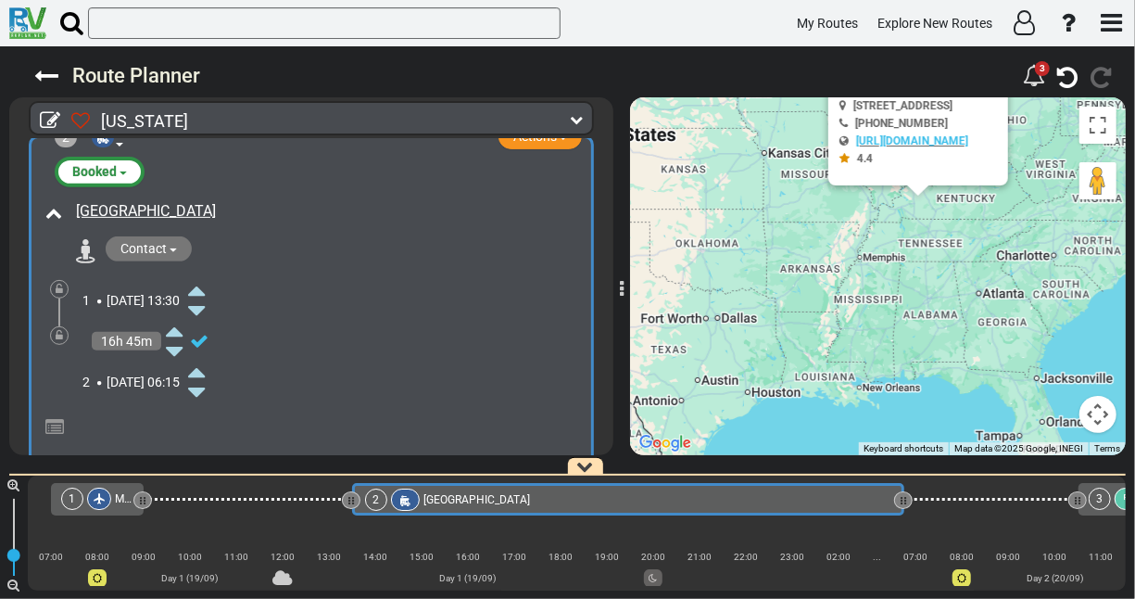
click at [176, 348] on icon at bounding box center [174, 351] width 17 height 30
click at [173, 378] on div "2 [DATE] 05:30" at bounding box center [135, 381] width 106 height 19
click at [205, 372] on icon at bounding box center [196, 372] width 17 height 30
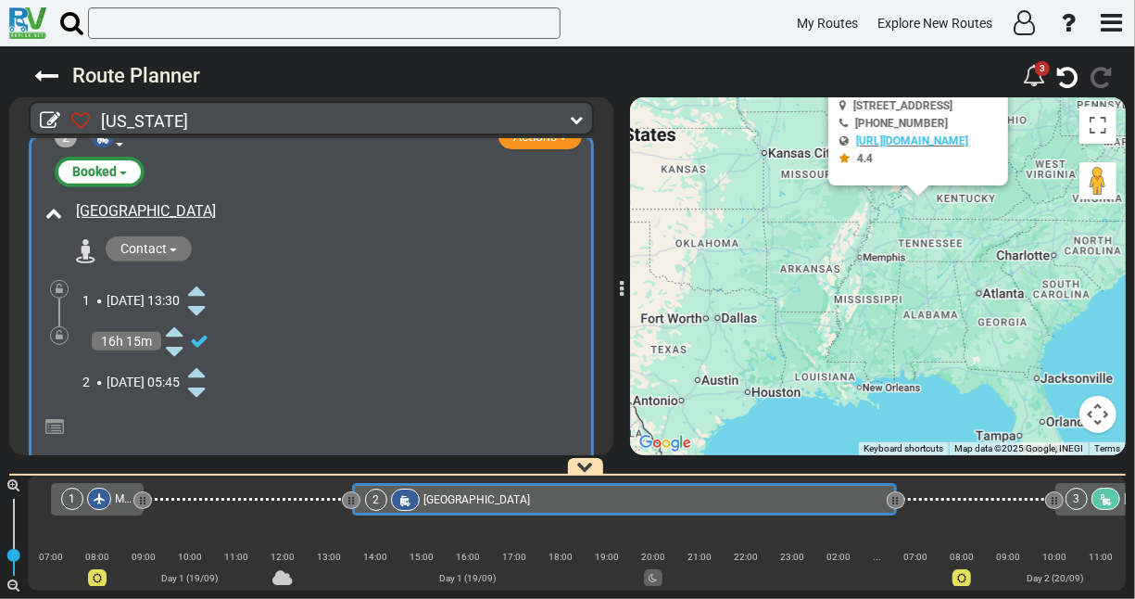
click at [205, 371] on icon at bounding box center [196, 372] width 17 height 30
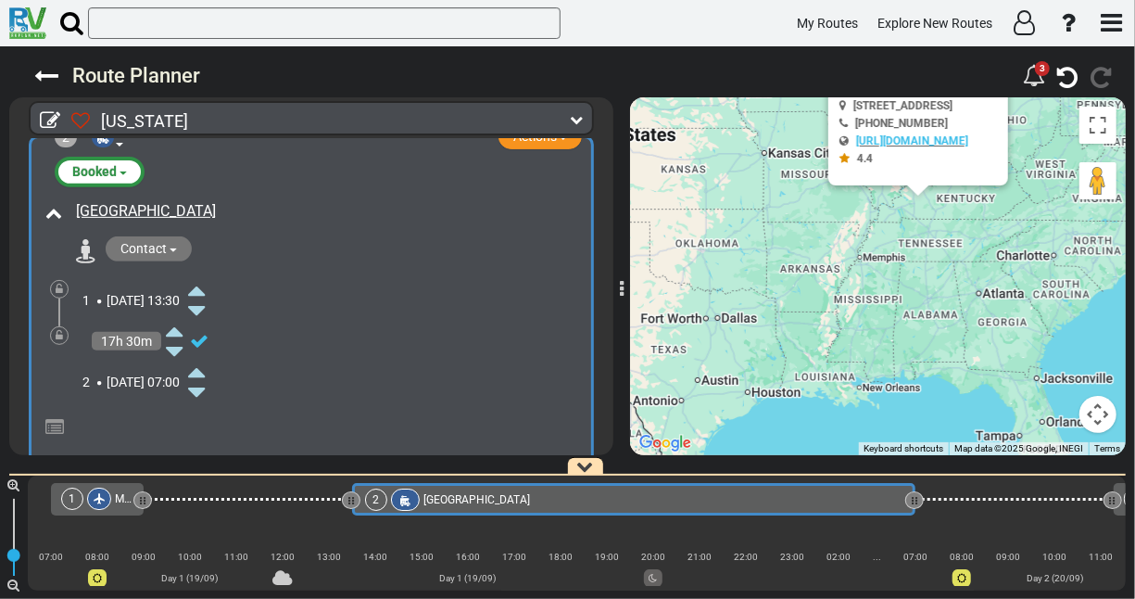
click at [205, 371] on icon at bounding box center [196, 372] width 17 height 30
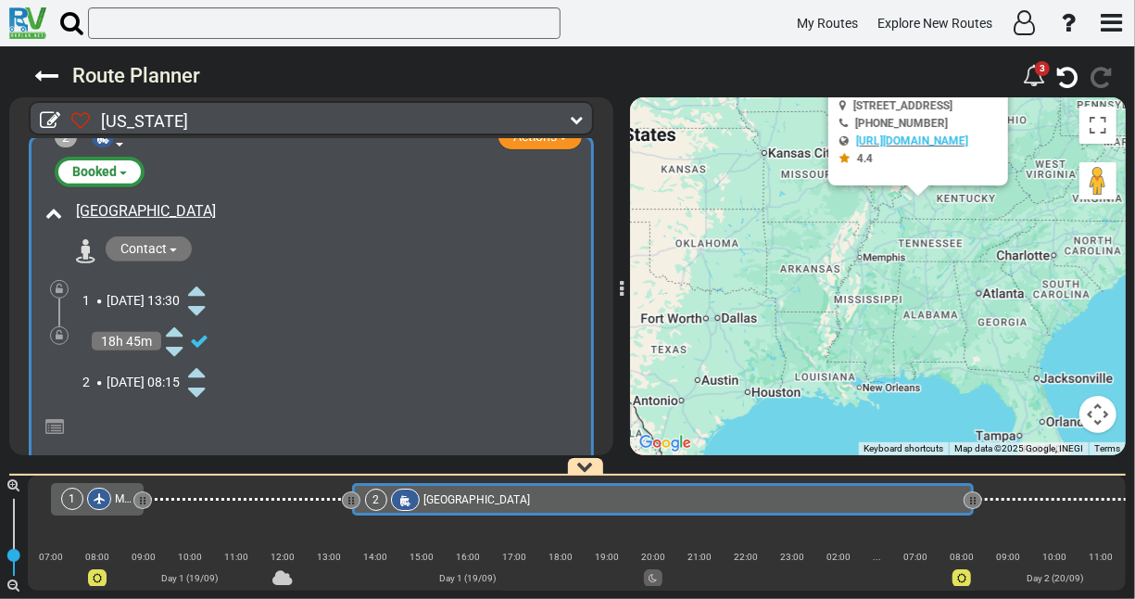
click at [205, 371] on icon at bounding box center [196, 372] width 17 height 30
click at [179, 350] on icon at bounding box center [174, 351] width 17 height 30
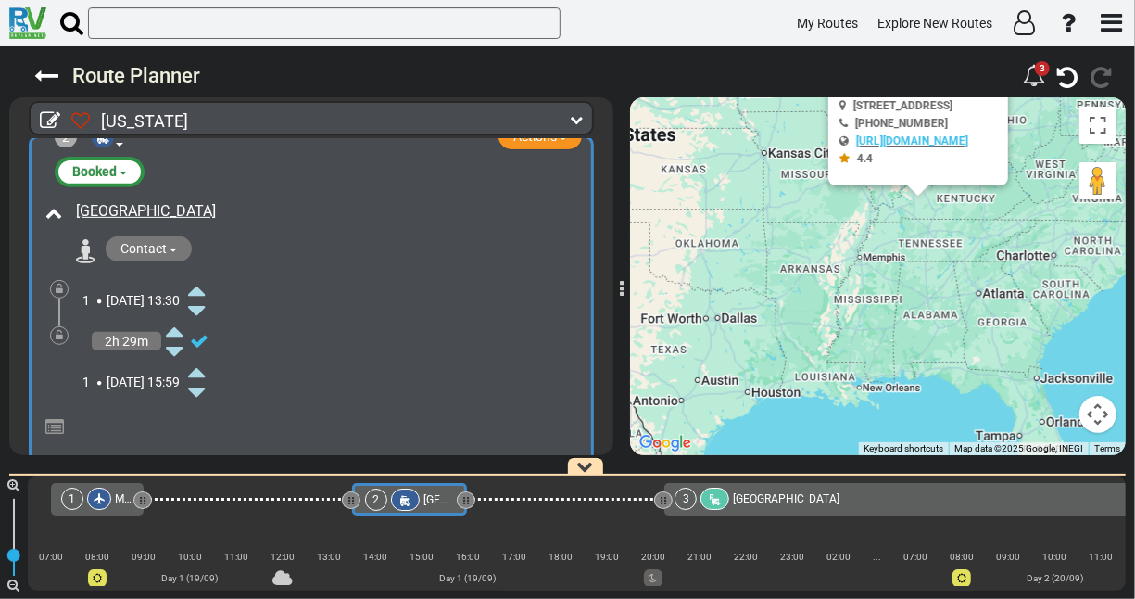
drag, startPoint x: 970, startPoint y: 495, endPoint x: 464, endPoint y: 526, distance: 506.9
click at [464, 526] on div "1 [GEOGRAPHIC_DATA] - [GEOGRAPHIC_DATA]" at bounding box center [577, 532] width 1098 height 115
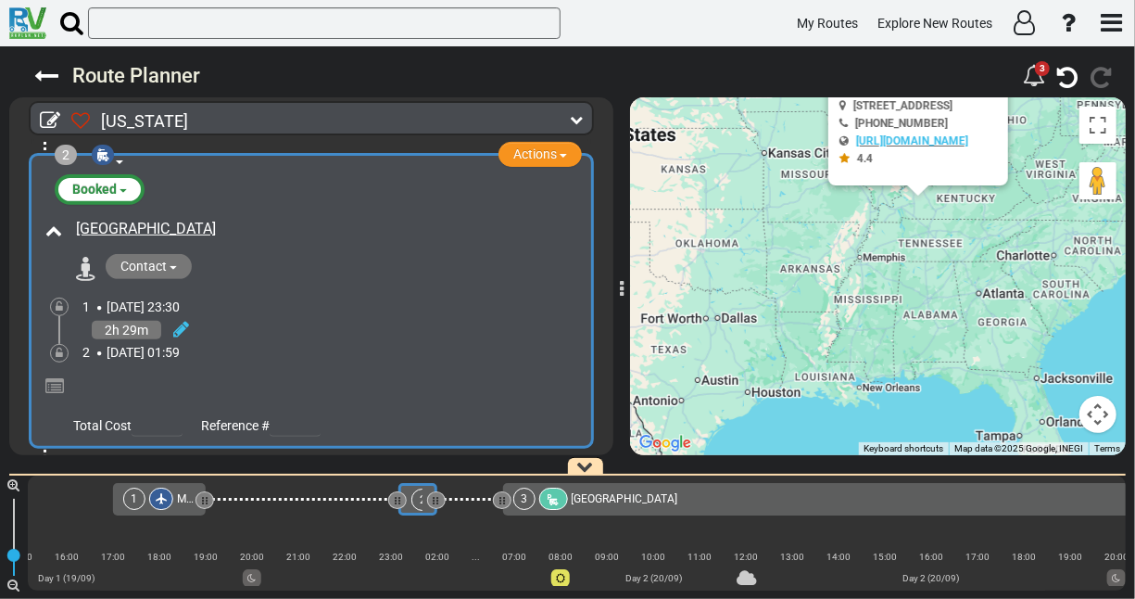
scroll to position [385, 0]
click at [145, 348] on span "[DATE]" at bounding box center [126, 351] width 38 height 15
drag, startPoint x: 159, startPoint y: 348, endPoint x: 260, endPoint y: 360, distance: 101.7
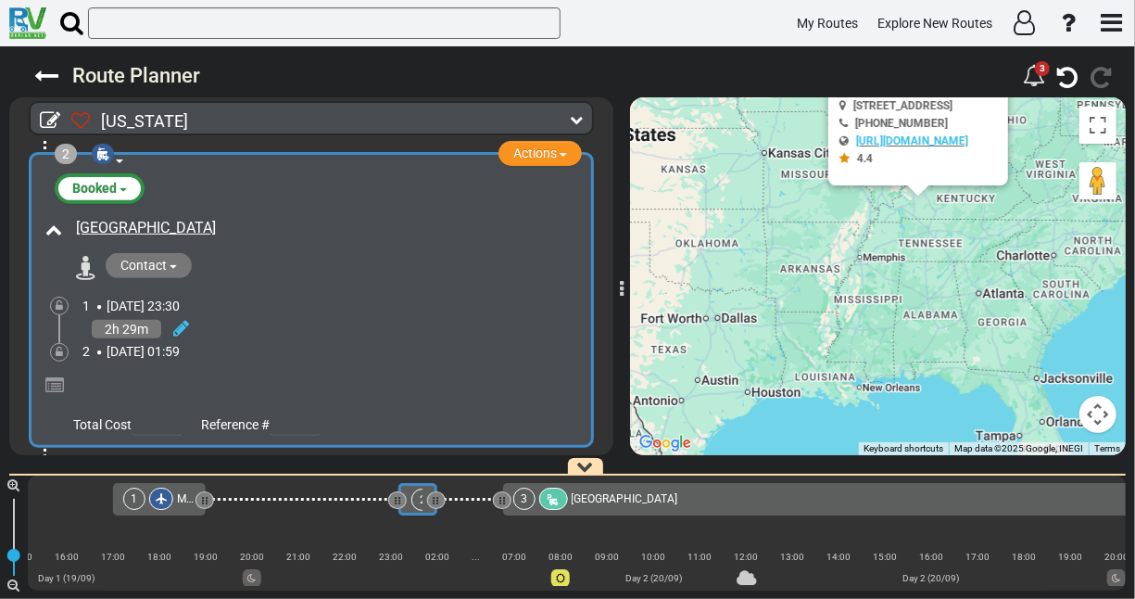
click at [260, 360] on div at bounding box center [311, 382] width 541 height 44
click at [180, 322] on icon at bounding box center [181, 328] width 16 height 19
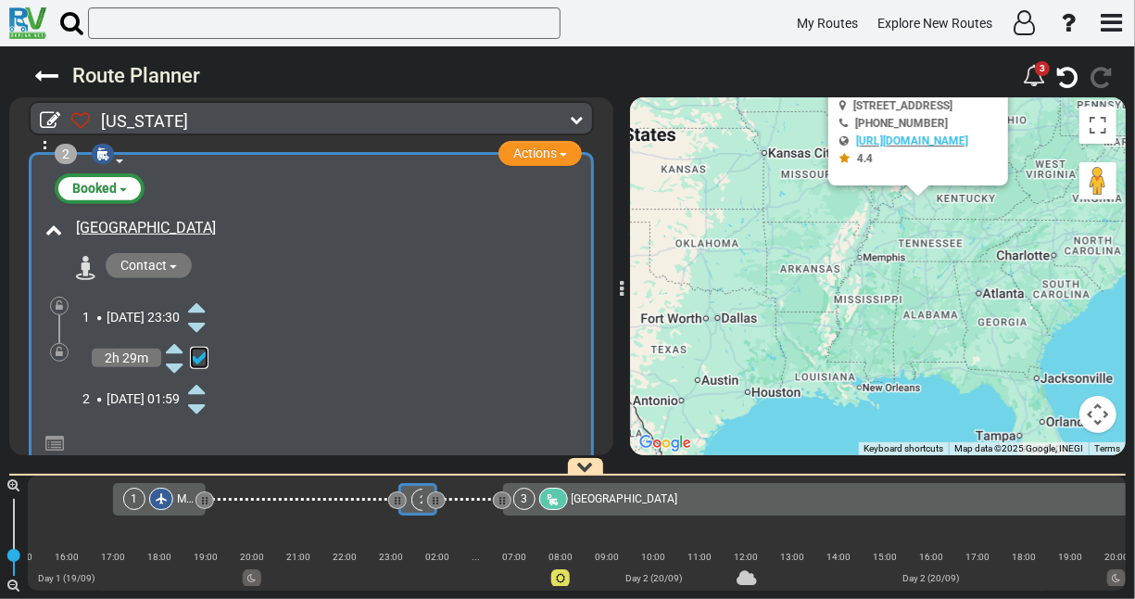
click at [200, 352] on icon at bounding box center [199, 357] width 19 height 19
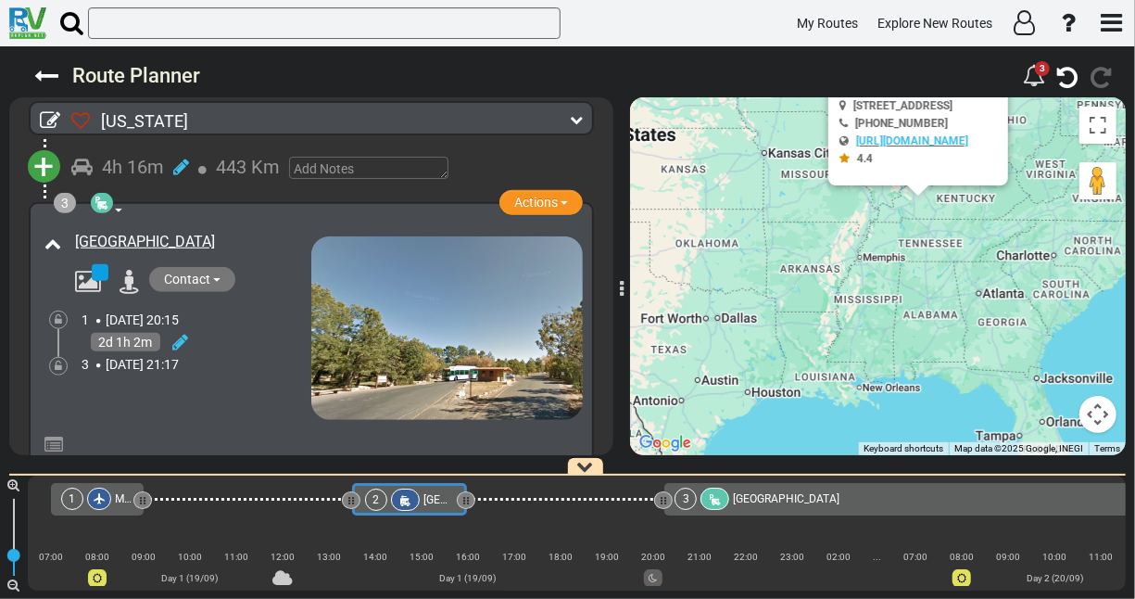
scroll to position [699, 0]
click at [144, 313] on span "[DATE]" at bounding box center [125, 320] width 38 height 15
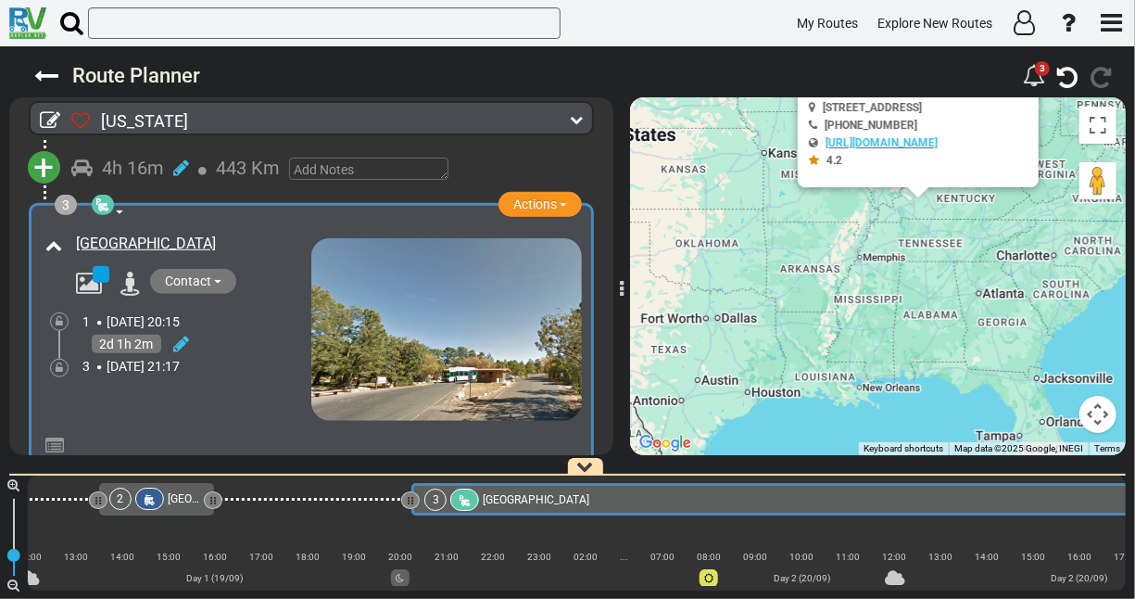
scroll to position [0, 266]
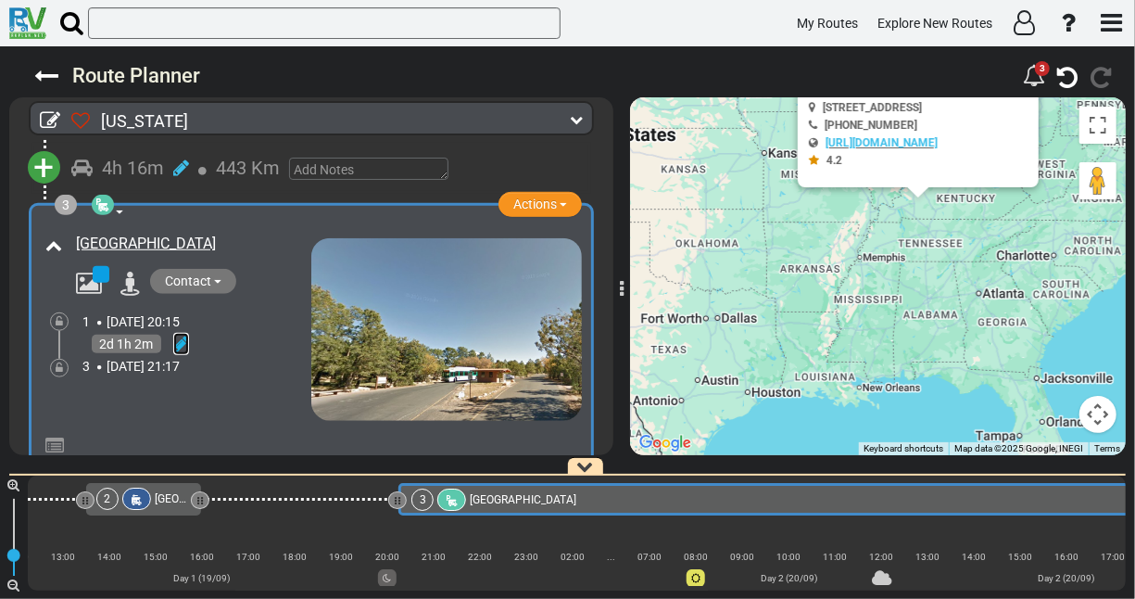
click at [184, 347] on icon at bounding box center [181, 343] width 16 height 19
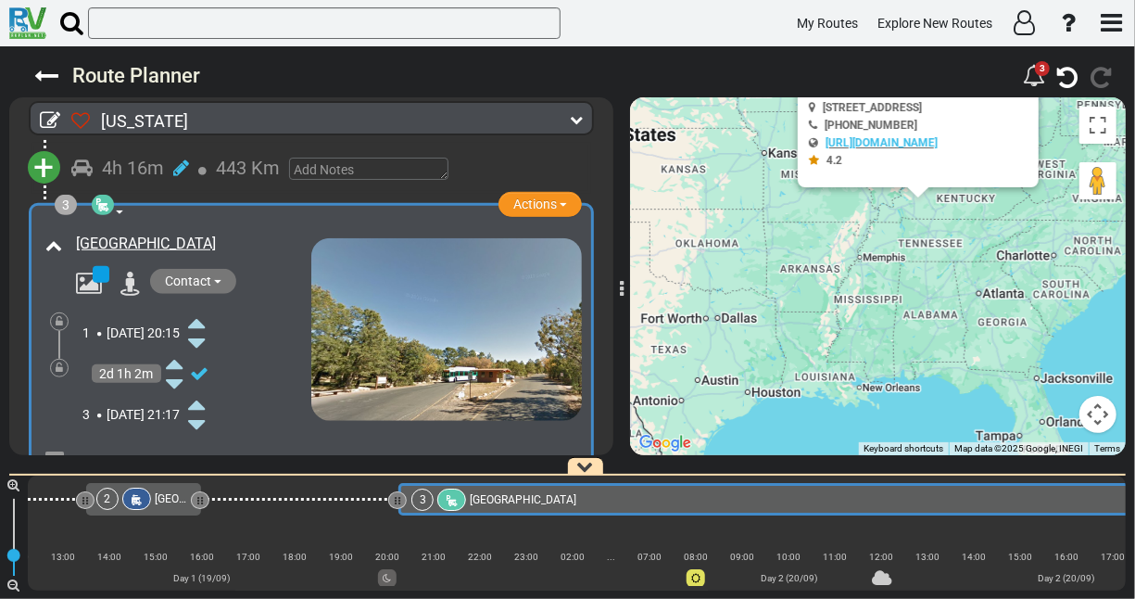
click at [205, 335] on icon at bounding box center [196, 343] width 17 height 30
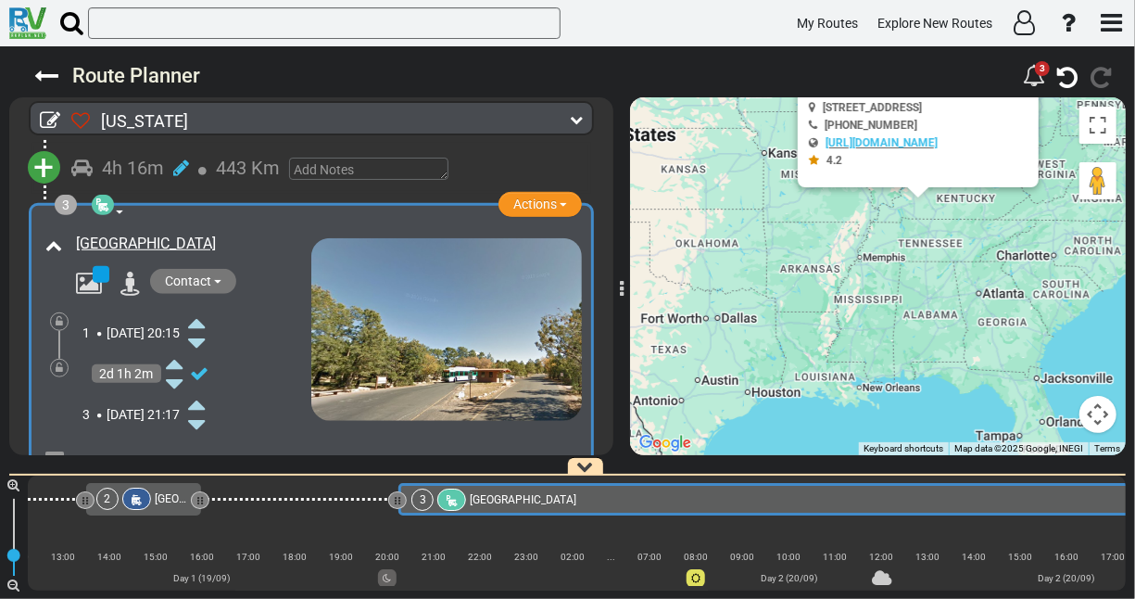
click at [205, 335] on icon at bounding box center [196, 343] width 17 height 30
click at [205, 316] on icon at bounding box center [196, 323] width 17 height 30
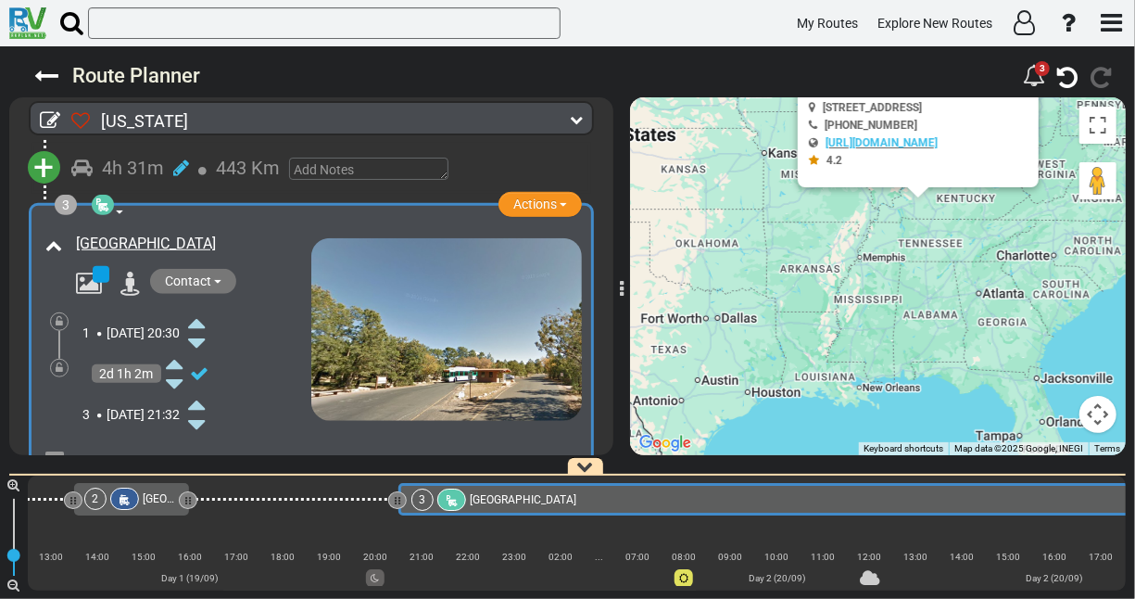
click at [205, 316] on icon at bounding box center [196, 323] width 17 height 30
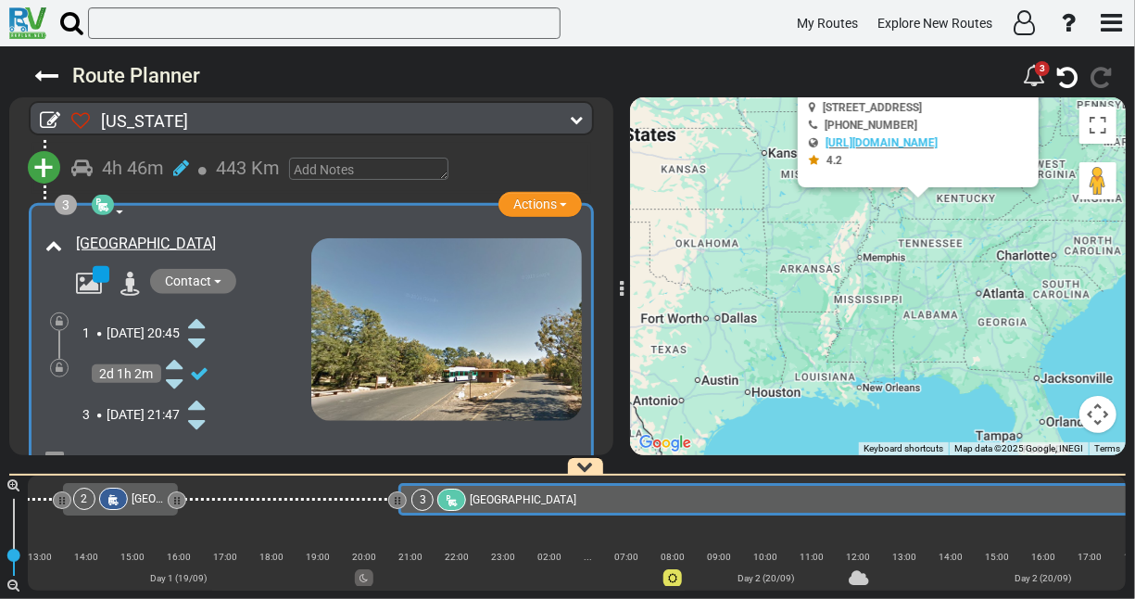
click at [205, 335] on icon at bounding box center [196, 343] width 17 height 30
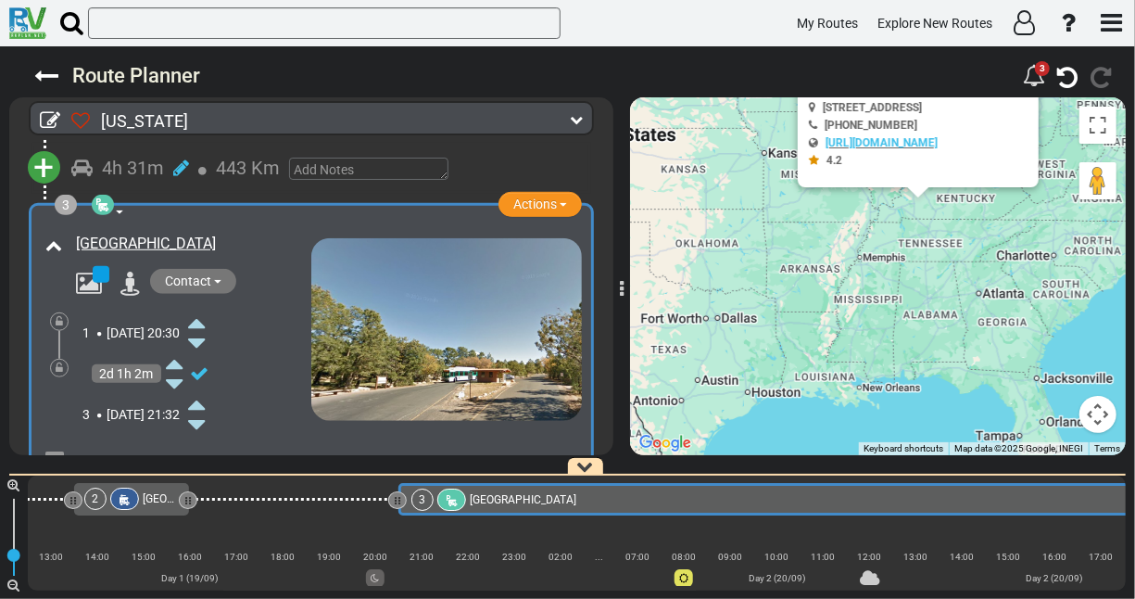
click at [205, 335] on icon at bounding box center [196, 343] width 17 height 30
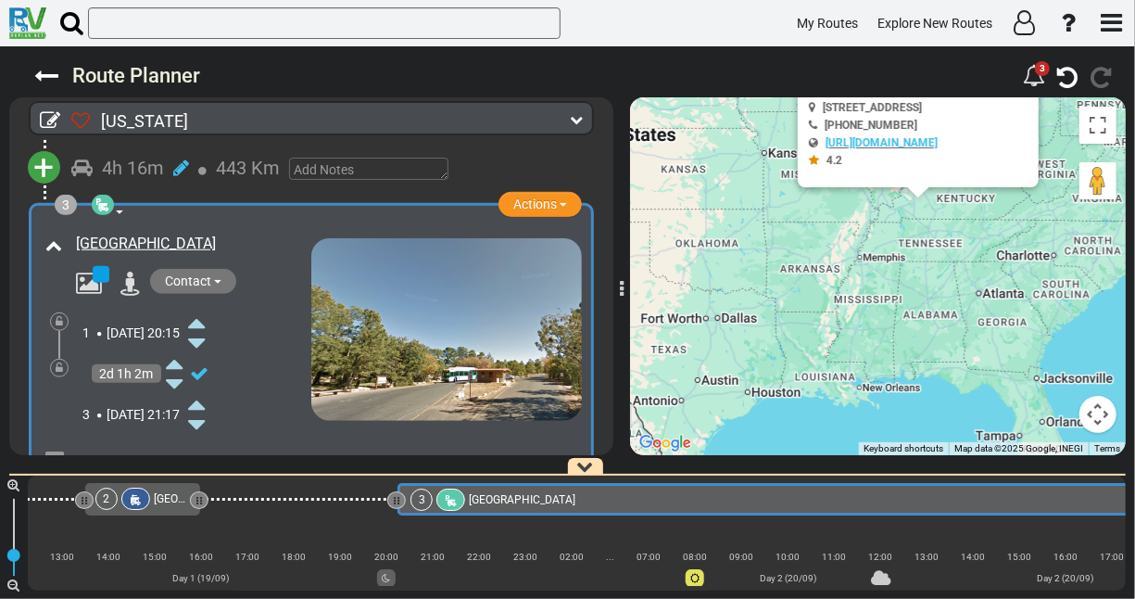
click at [205, 335] on icon at bounding box center [196, 343] width 17 height 30
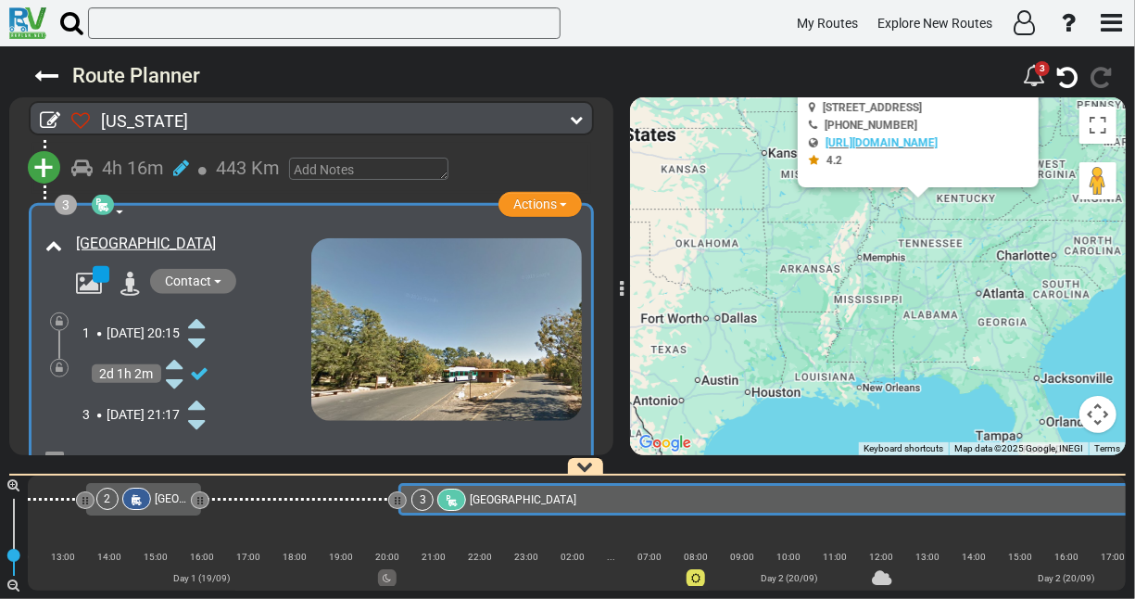
click at [205, 335] on icon at bounding box center [196, 343] width 17 height 30
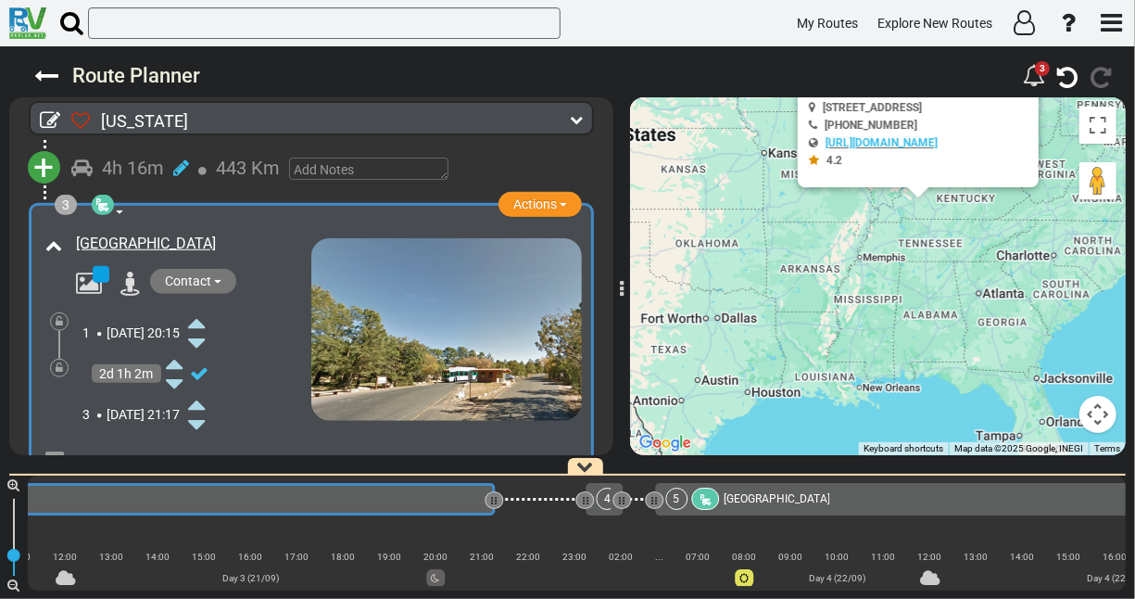
scroll to position [0, 1947]
drag, startPoint x: 494, startPoint y: 497, endPoint x: 507, endPoint y: 495, distance: 13.1
click at [507, 495] on div at bounding box center [508, 501] width 6 height 18
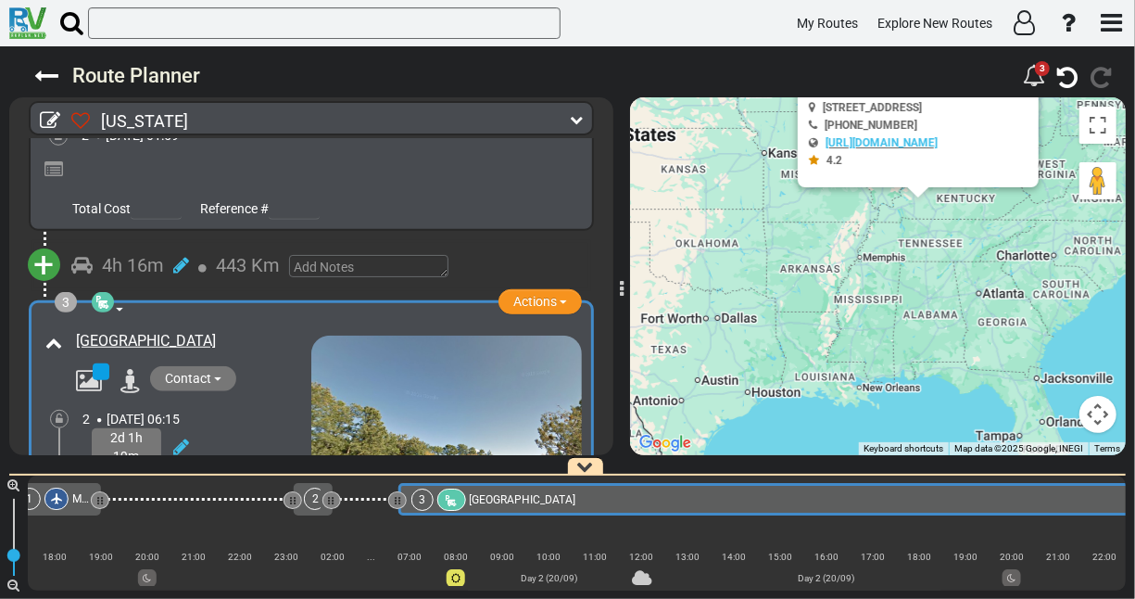
scroll to position [599, 0]
click at [34, 260] on span "+" at bounding box center [44, 266] width 20 height 43
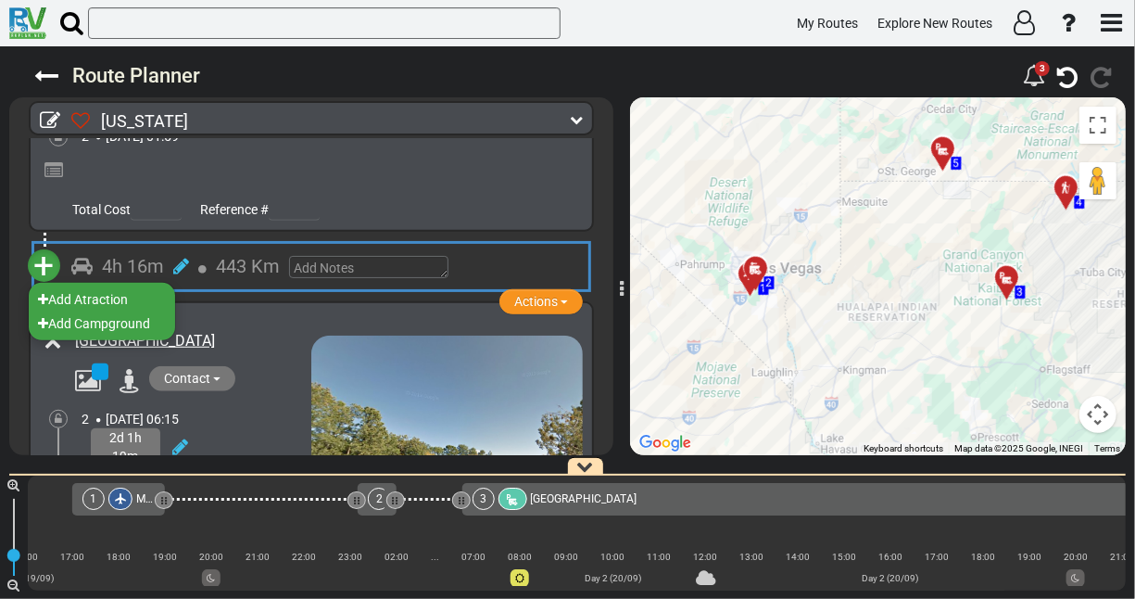
scroll to position [0, 439]
click at [106, 321] on li "Add Campground" at bounding box center [102, 323] width 146 height 24
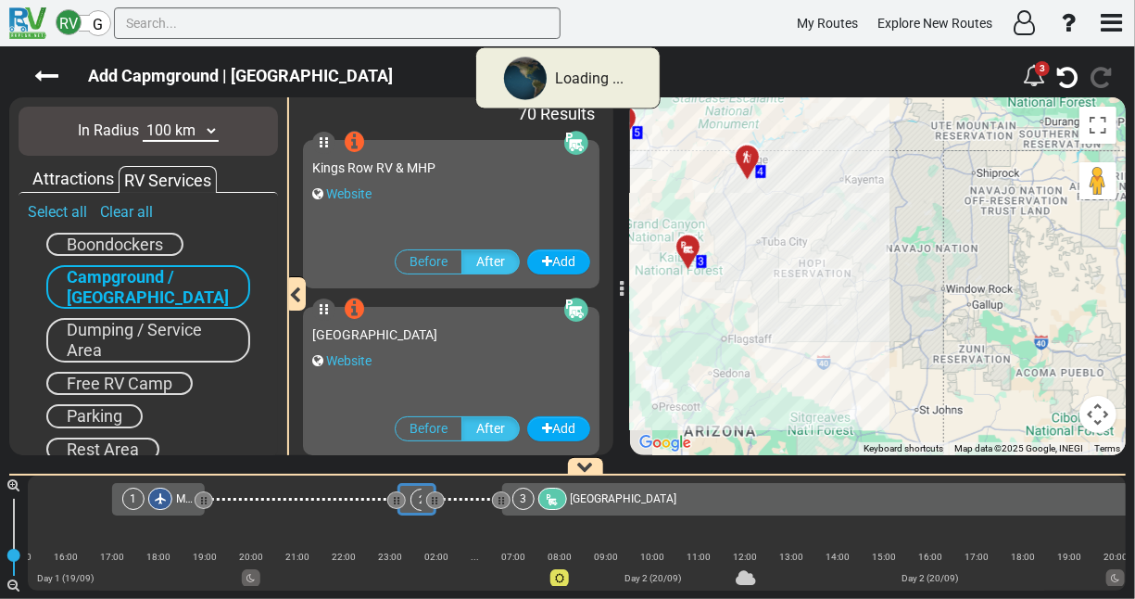
scroll to position [0, 401]
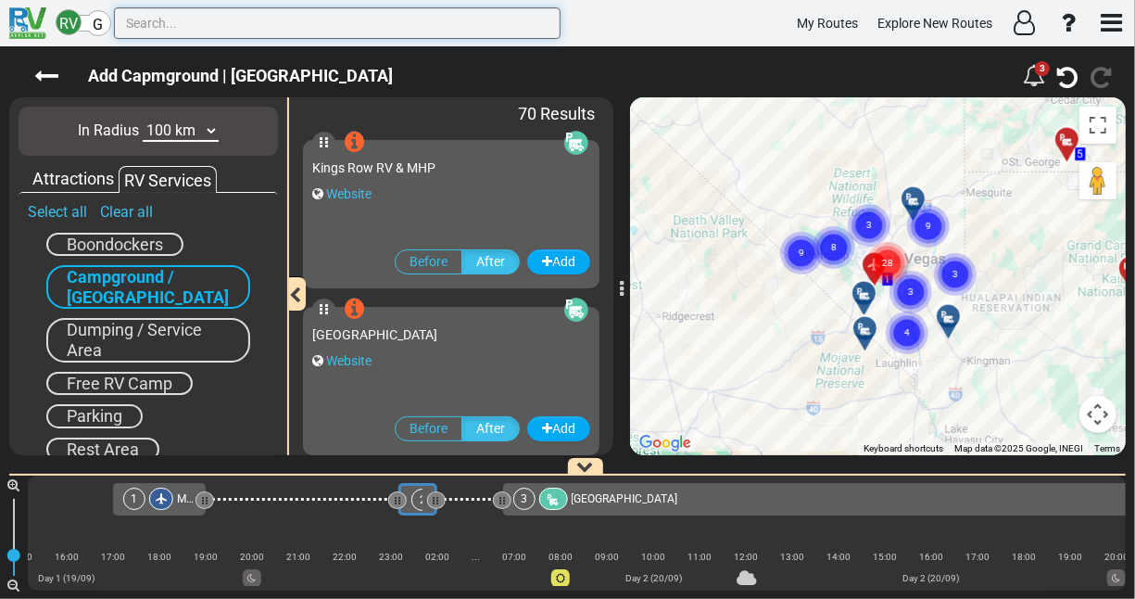
click at [220, 22] on input "text" at bounding box center [337, 23] width 447 height 32
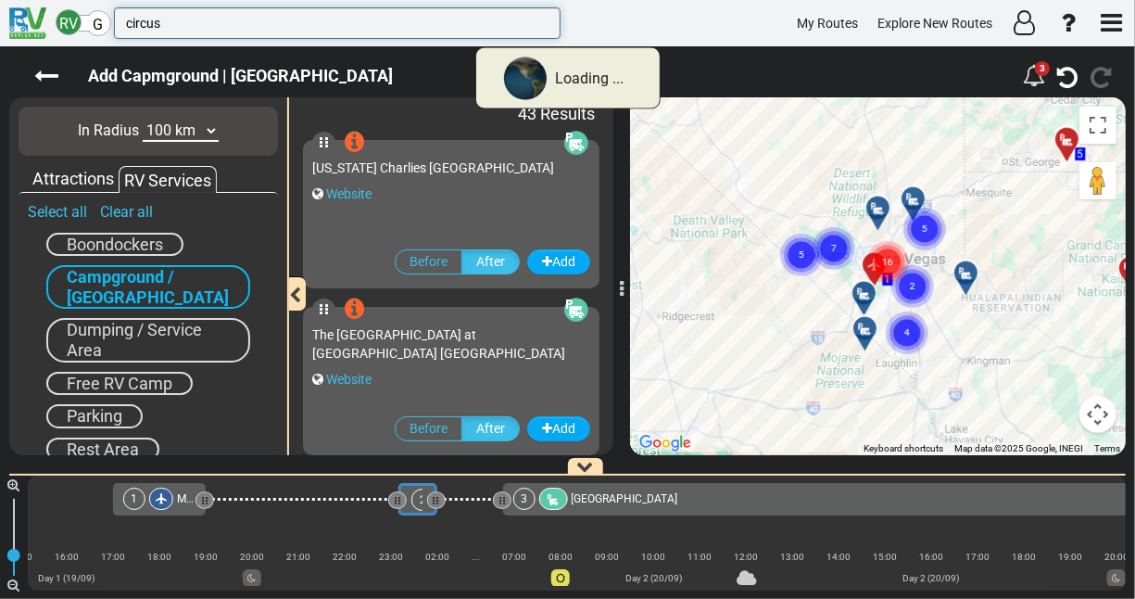
type input "circus"
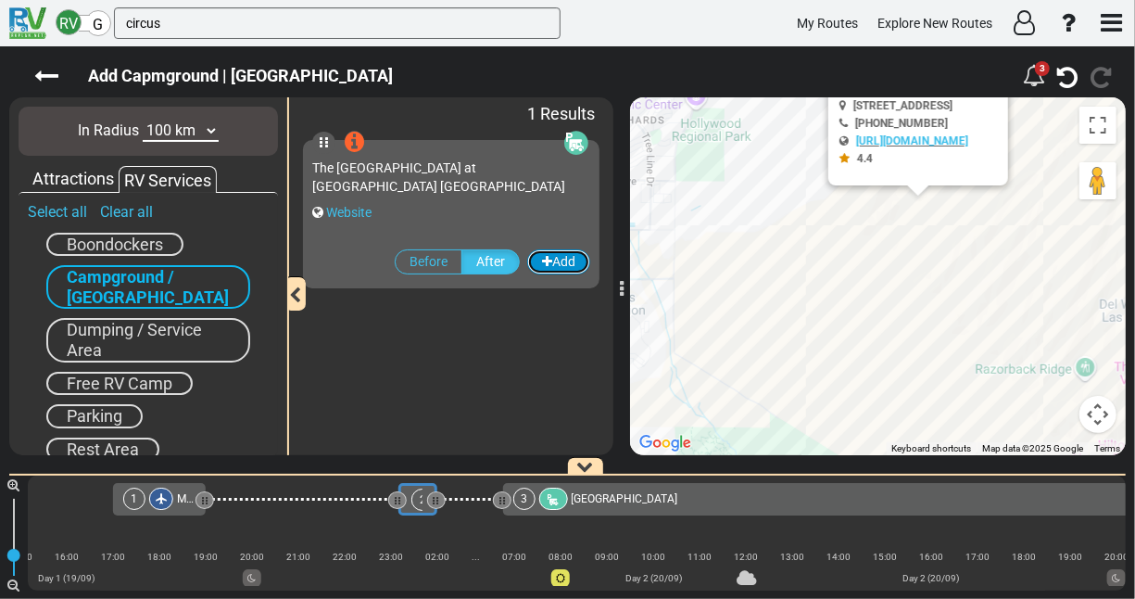
click at [542, 260] on icon "button" at bounding box center [547, 261] width 10 height 13
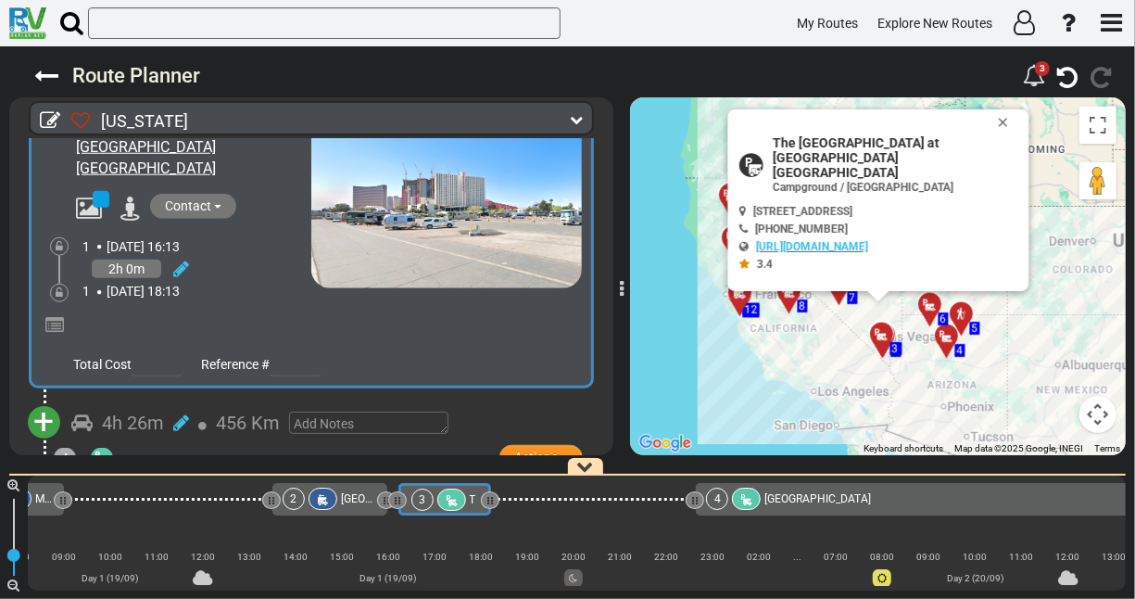
scroll to position [813, 0]
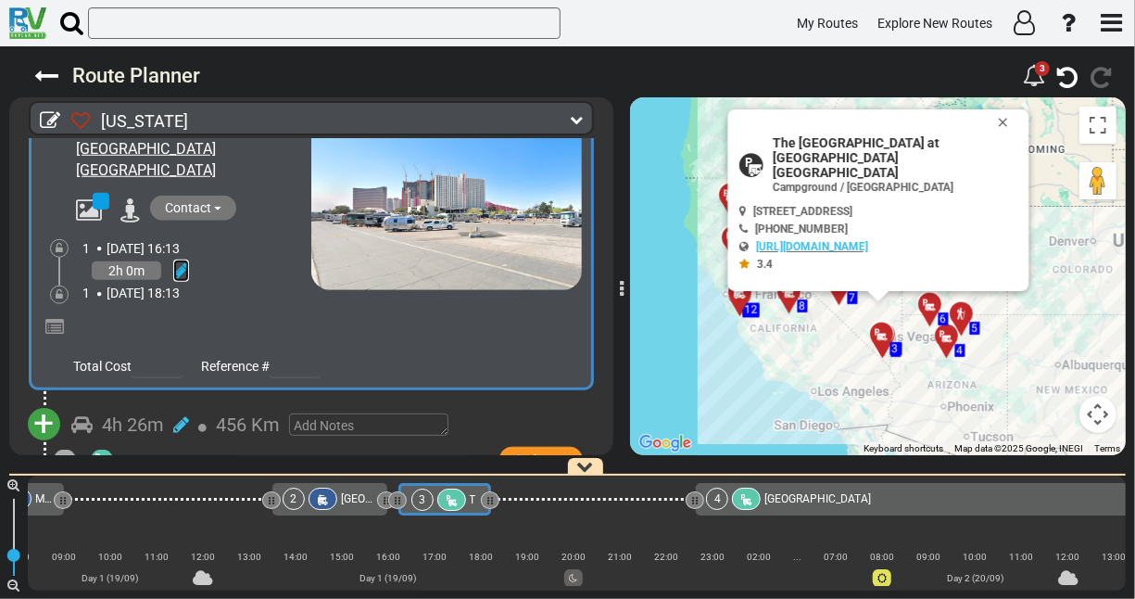
click at [187, 261] on icon at bounding box center [181, 270] width 16 height 19
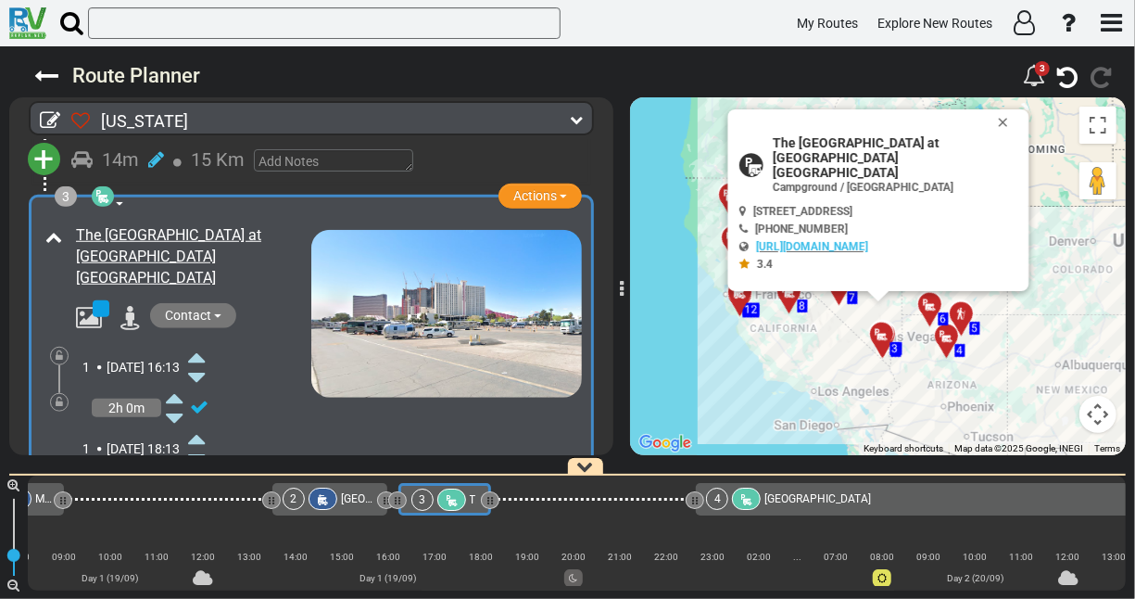
scroll to position [707, 0]
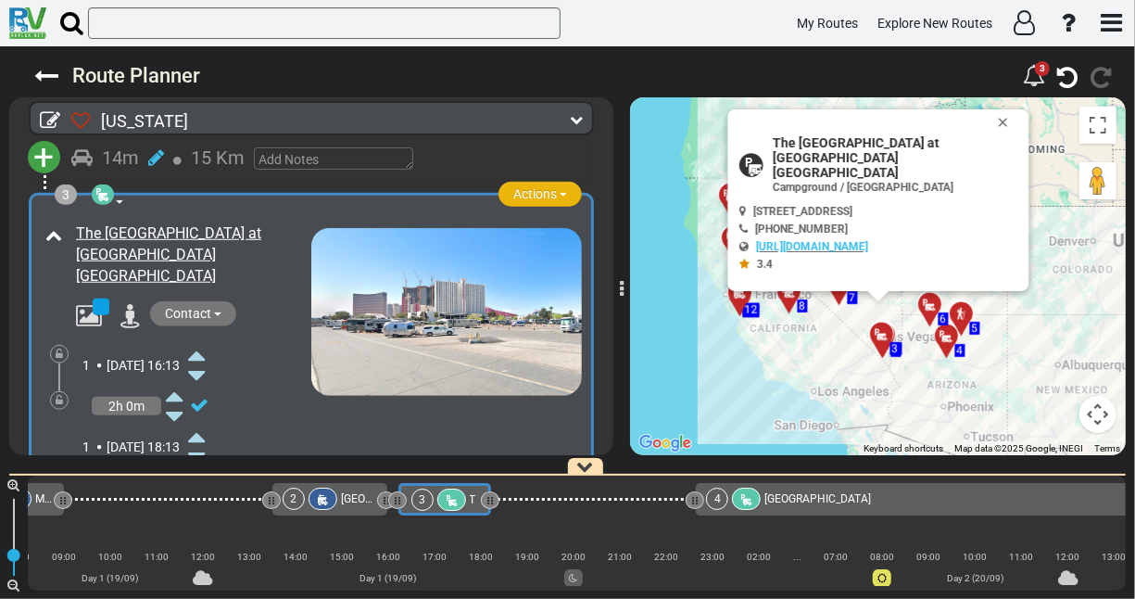
click at [564, 184] on button "Actions" at bounding box center [539, 194] width 83 height 25
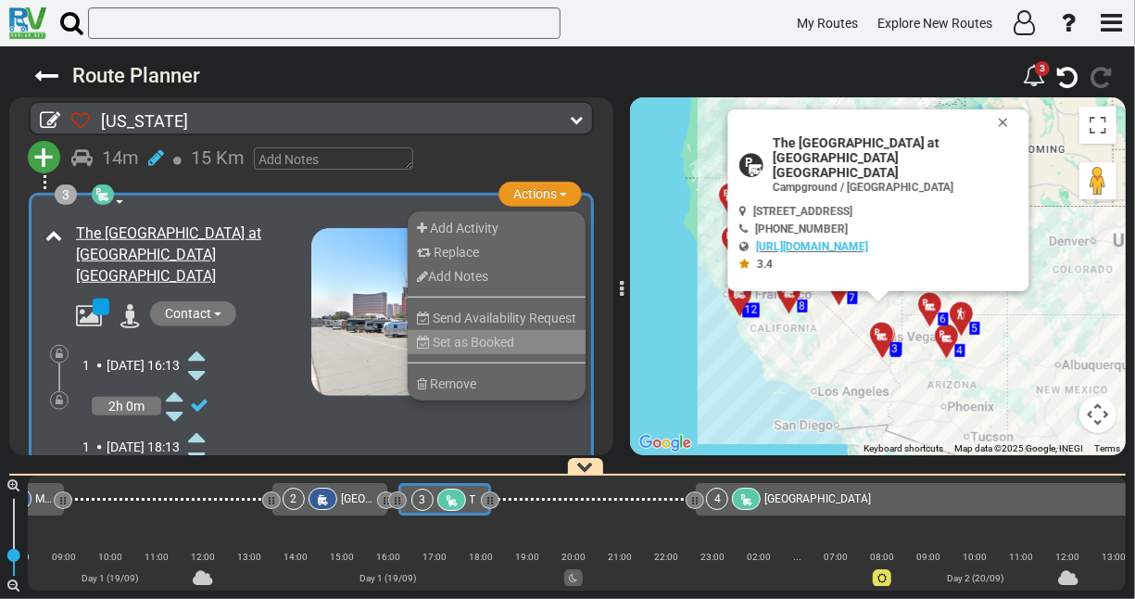
click at [454, 339] on span "Set as Booked" at bounding box center [474, 341] width 82 height 15
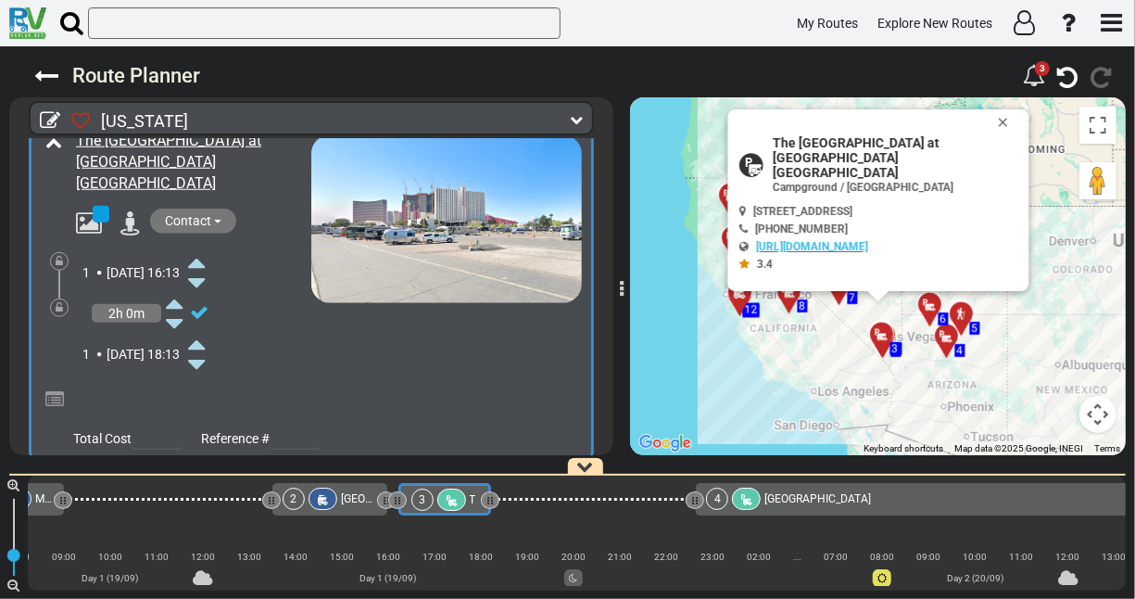
scroll to position [835, 0]
click at [173, 347] on span "18:13" at bounding box center [163, 354] width 32 height 15
drag, startPoint x: 191, startPoint y: 326, endPoint x: 175, endPoint y: 278, distance: 50.7
click at [175, 278] on div "1 [DATE] 16:13 2h 0m 1 [DATE] 18:13" at bounding box center [196, 313] width 229 height 122
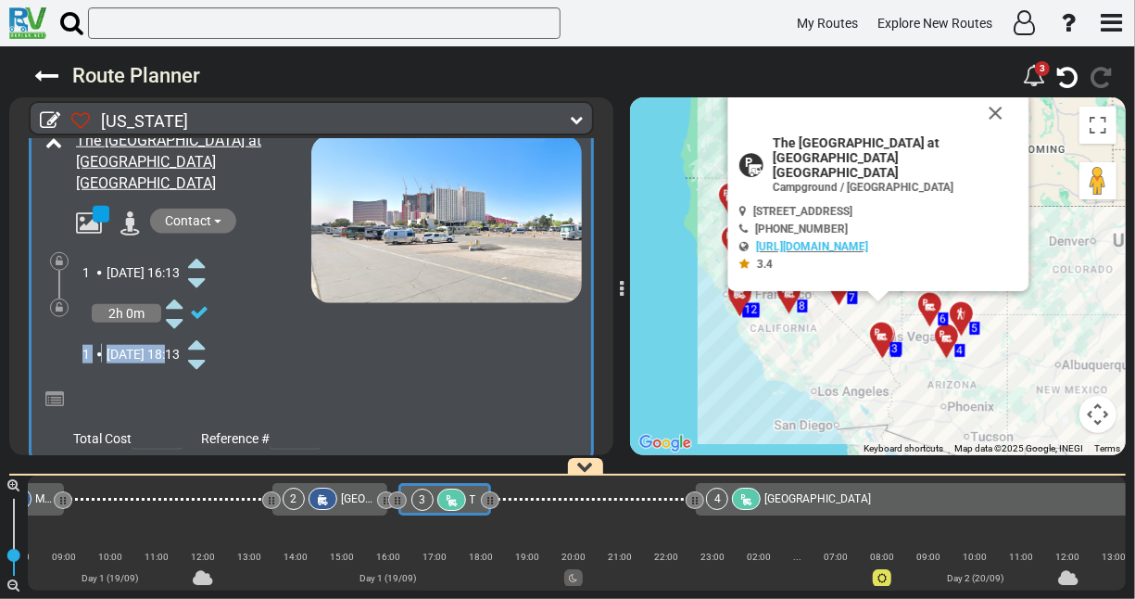
click at [175, 288] on icon at bounding box center [174, 303] width 17 height 30
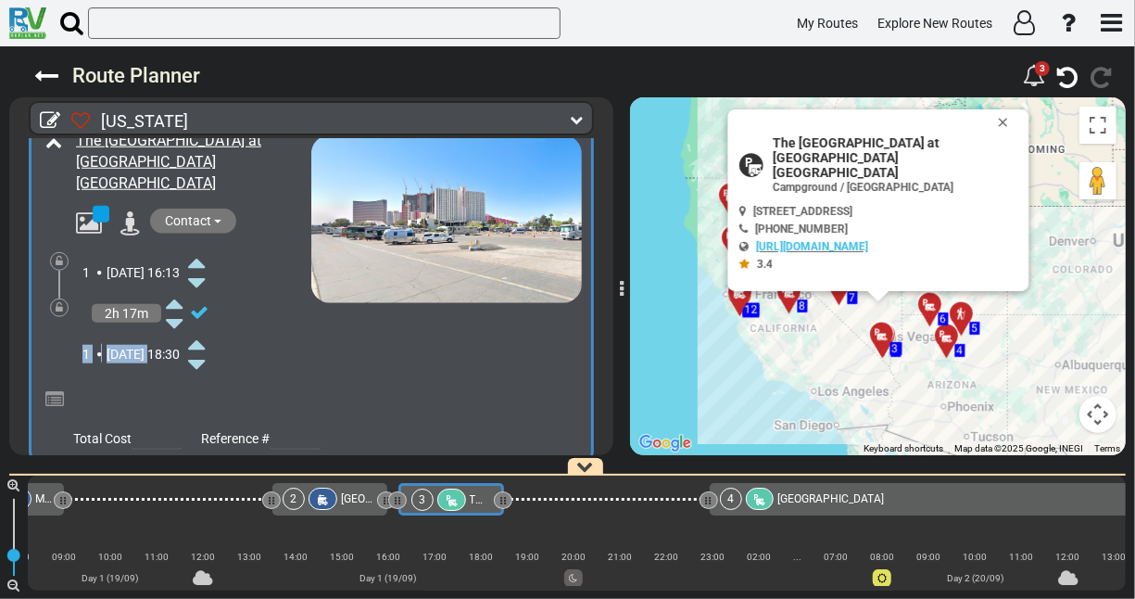
click at [175, 288] on icon at bounding box center [174, 303] width 17 height 30
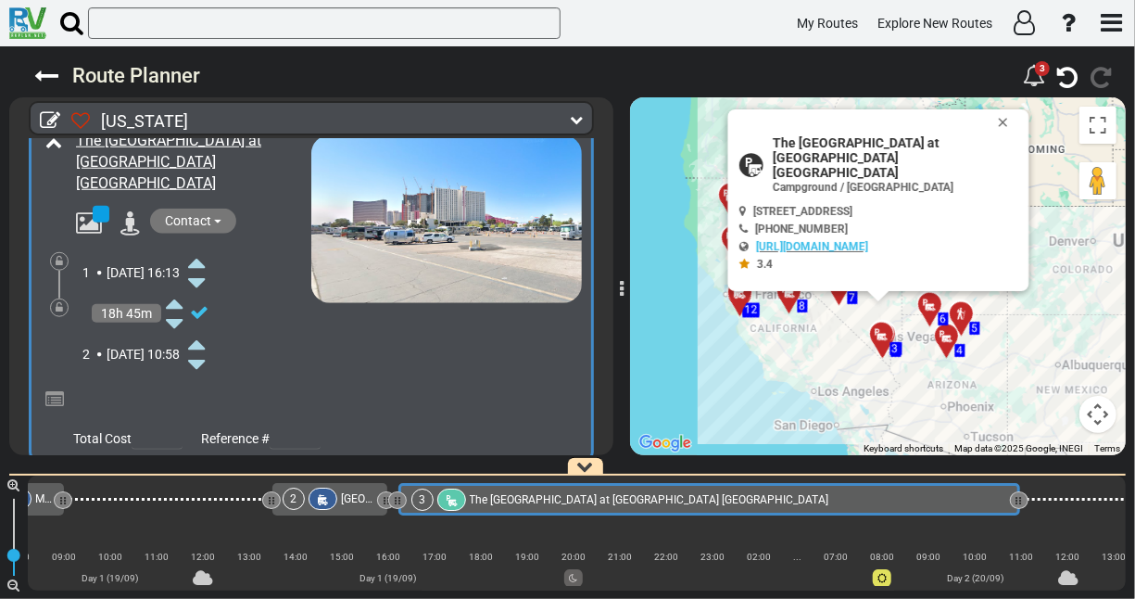
drag, startPoint x: 525, startPoint y: 500, endPoint x: 1018, endPoint y: 487, distance: 493.1
click at [1018, 487] on div "3 The [GEOGRAPHIC_DATA] at [GEOGRAPHIC_DATA]" at bounding box center [709, 499] width 622 height 32
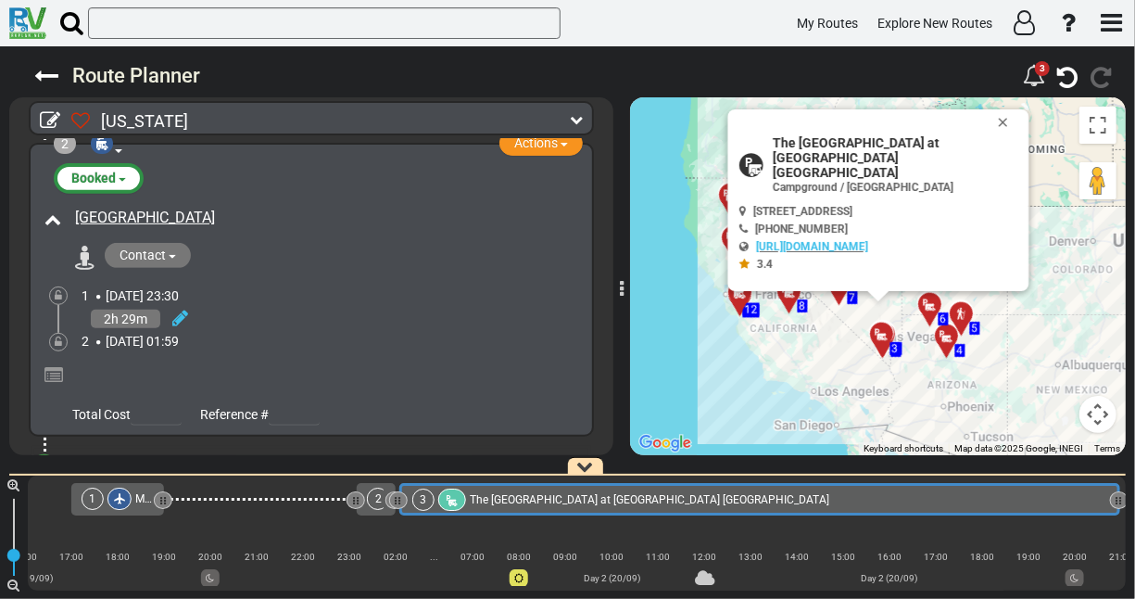
scroll to position [396, 0]
click at [174, 334] on span "01:59" at bounding box center [162, 339] width 32 height 15
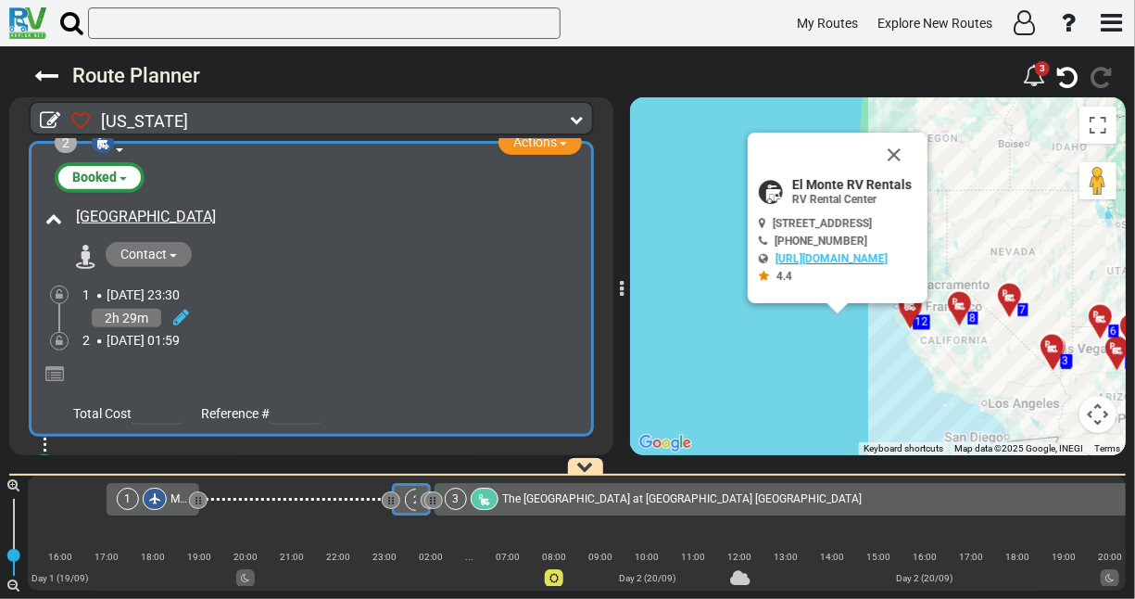
scroll to position [0, 401]
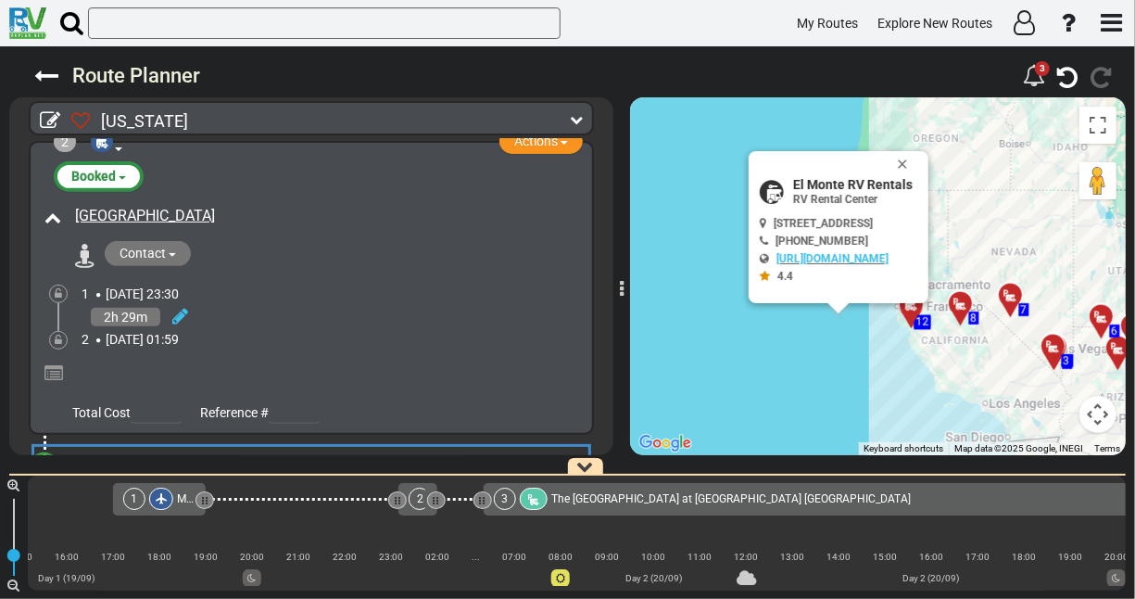
drag, startPoint x: 438, startPoint y: 502, endPoint x: 481, endPoint y: 487, distance: 45.1
click at [481, 487] on div at bounding box center [460, 499] width 46 height 32
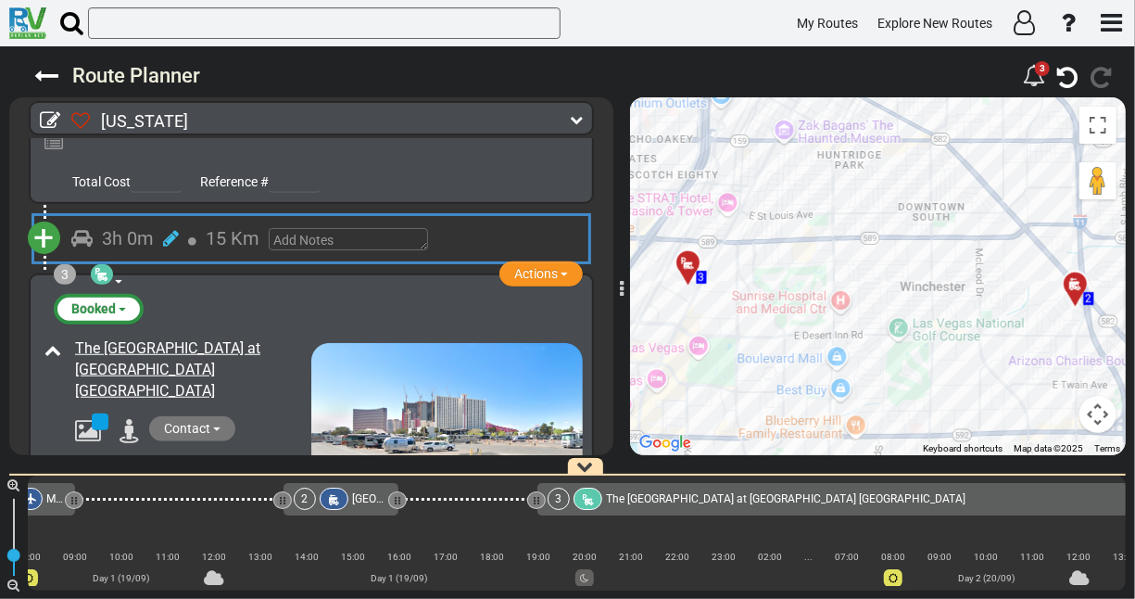
scroll to position [626, 0]
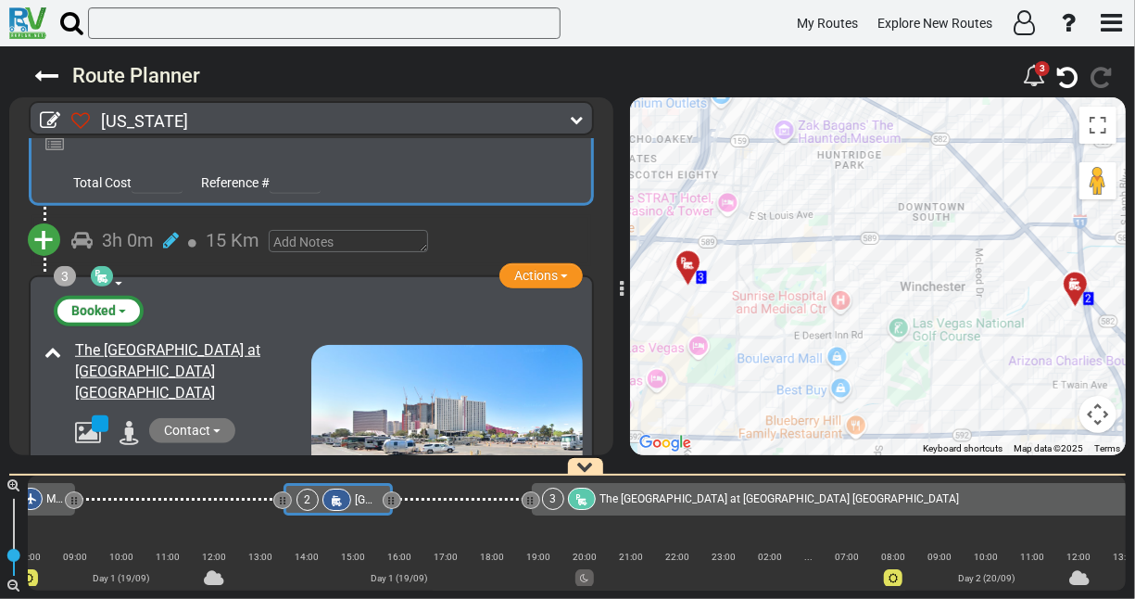
click at [395, 502] on icon at bounding box center [394, 500] width 2 height 9
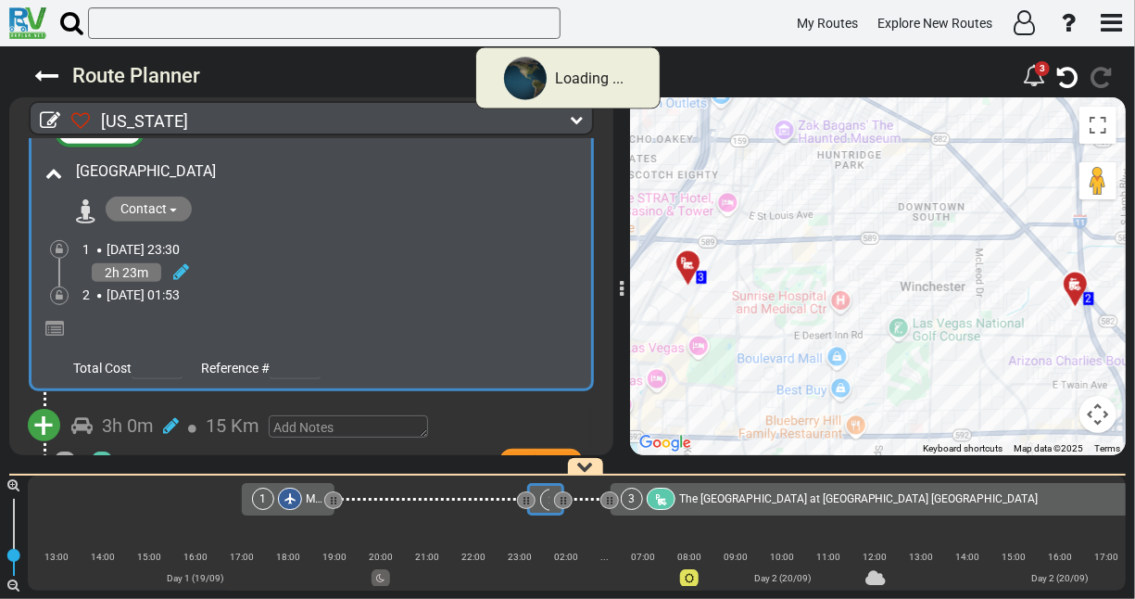
scroll to position [0, 0]
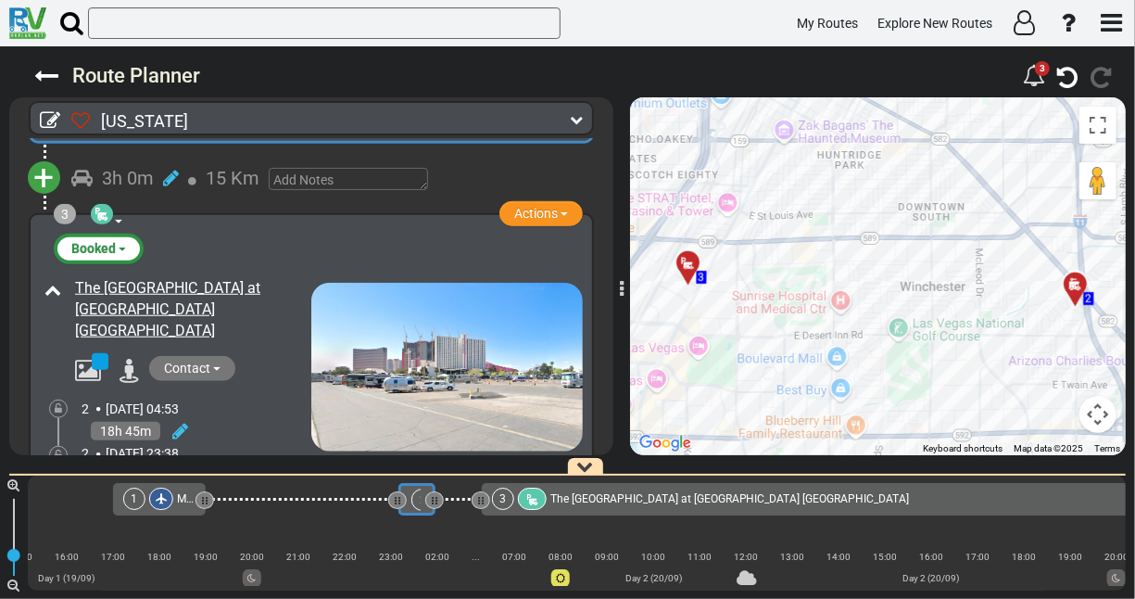
click at [270, 399] on div "2 [DATE] 04:53" at bounding box center [197, 408] width 230 height 19
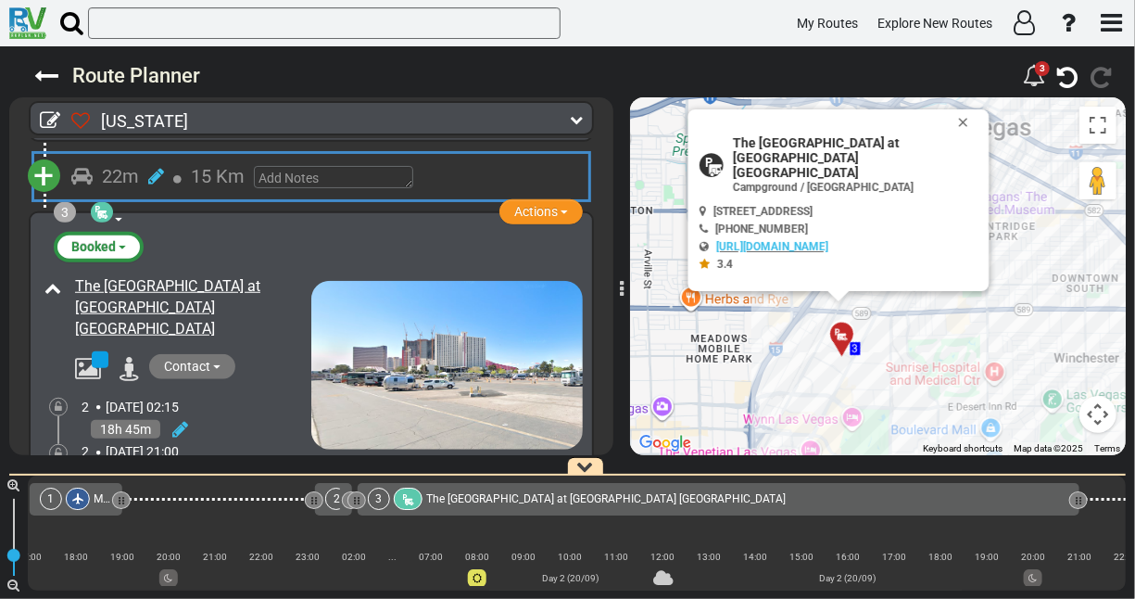
drag, startPoint x: 398, startPoint y: 503, endPoint x: 358, endPoint y: 499, distance: 40.9
click at [358, 499] on icon at bounding box center [359, 500] width 2 height 9
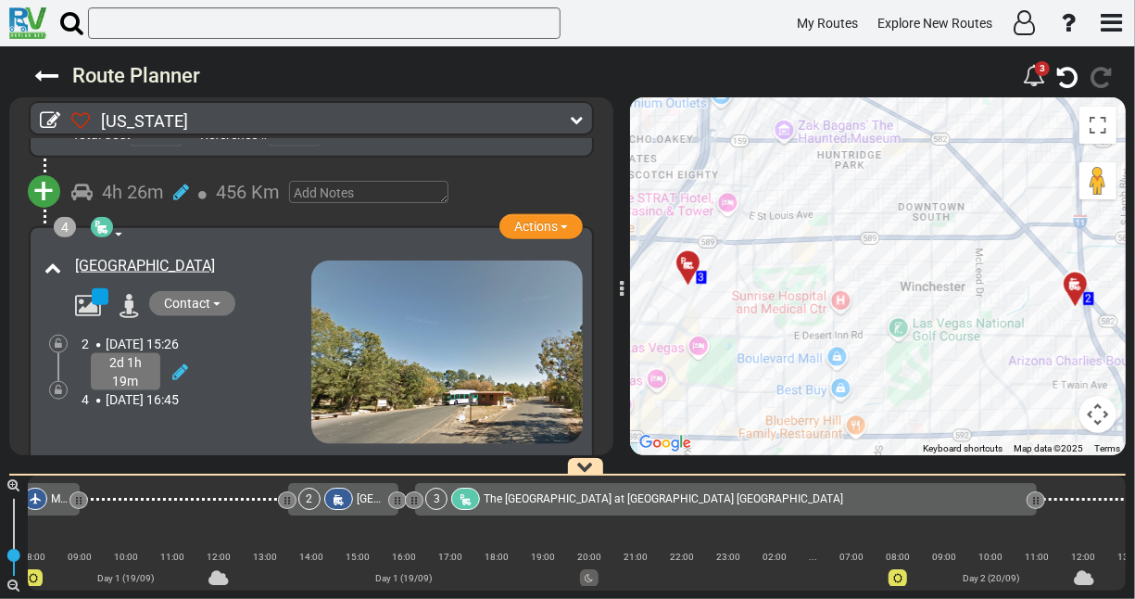
click at [283, 353] on div "2d 1h 19m" at bounding box center [197, 371] width 230 height 37
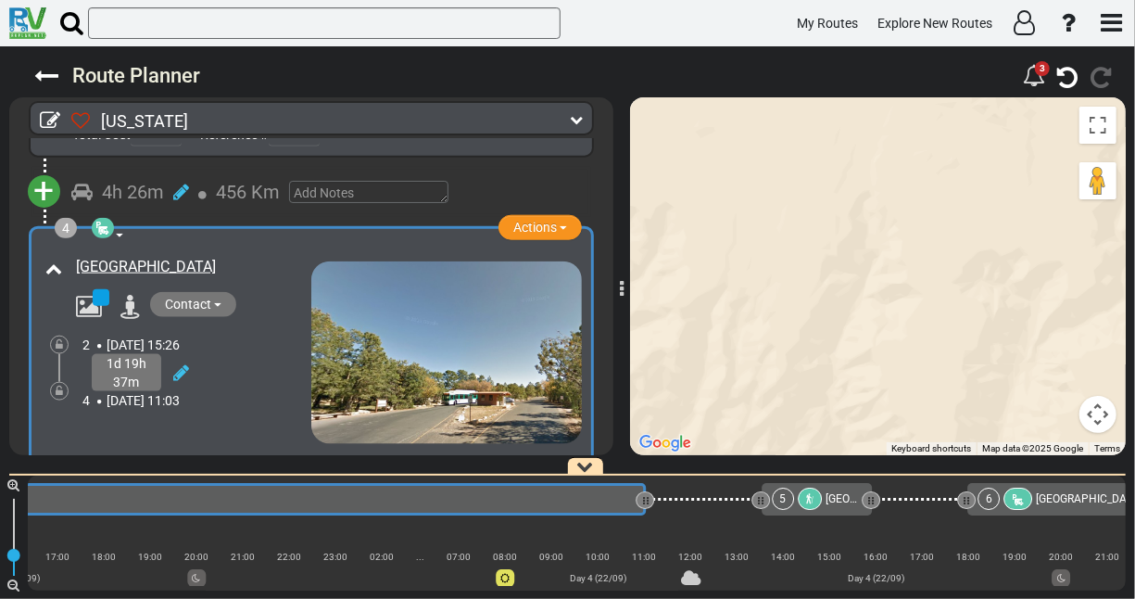
drag, startPoint x: 905, startPoint y: 500, endPoint x: 641, endPoint y: 483, distance: 264.6
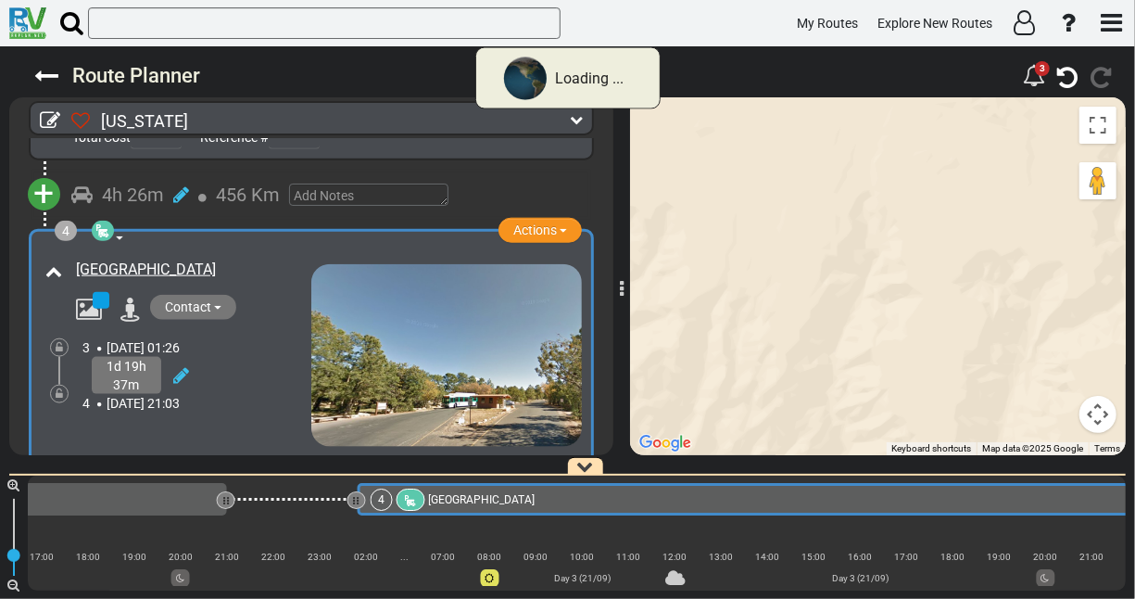
scroll to position [0, 1295]
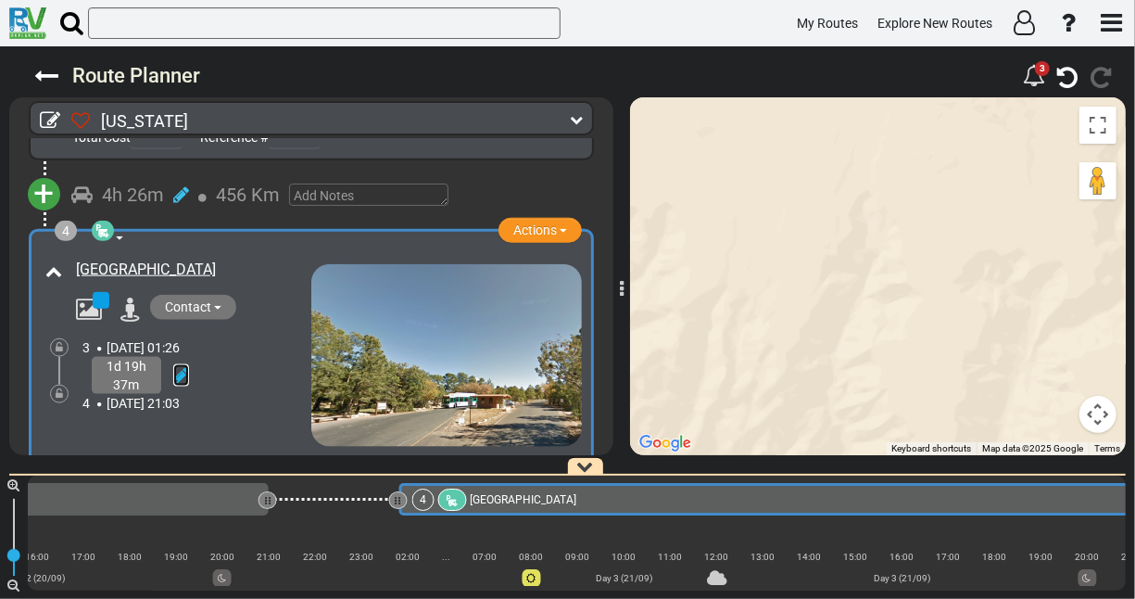
click at [177, 366] on icon at bounding box center [181, 375] width 16 height 19
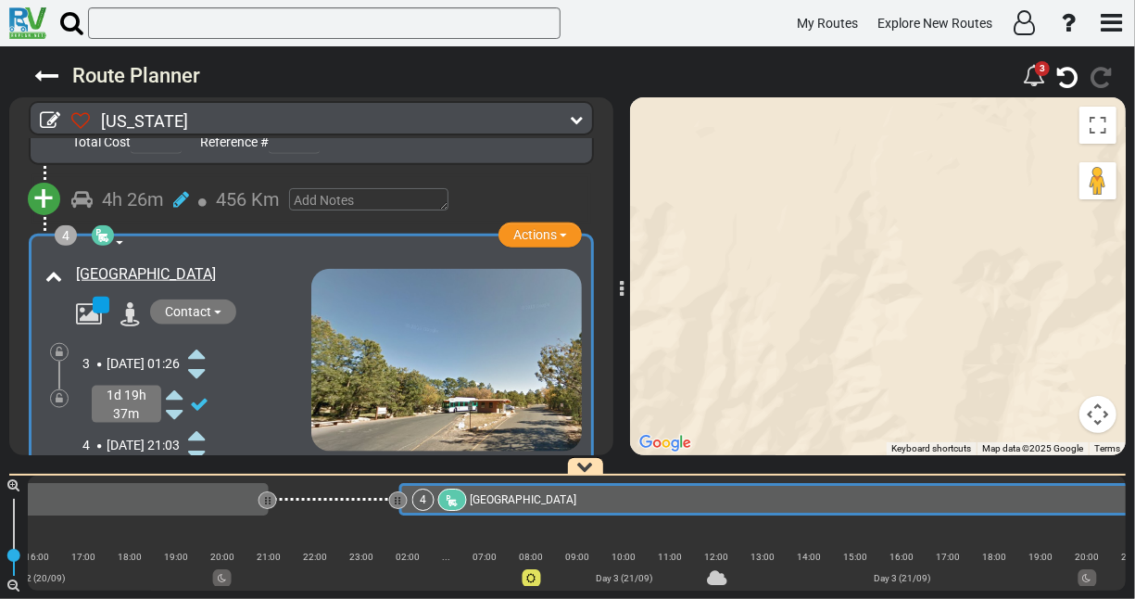
scroll to position [1070, 0]
click at [205, 359] on icon at bounding box center [196, 374] width 17 height 30
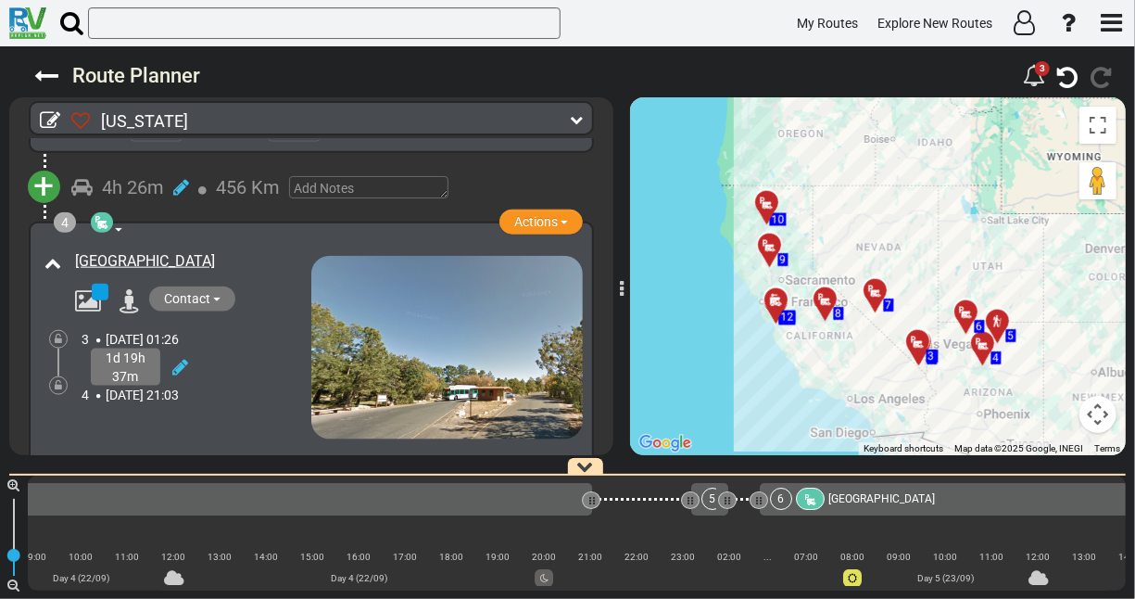
scroll to position [0, 2703]
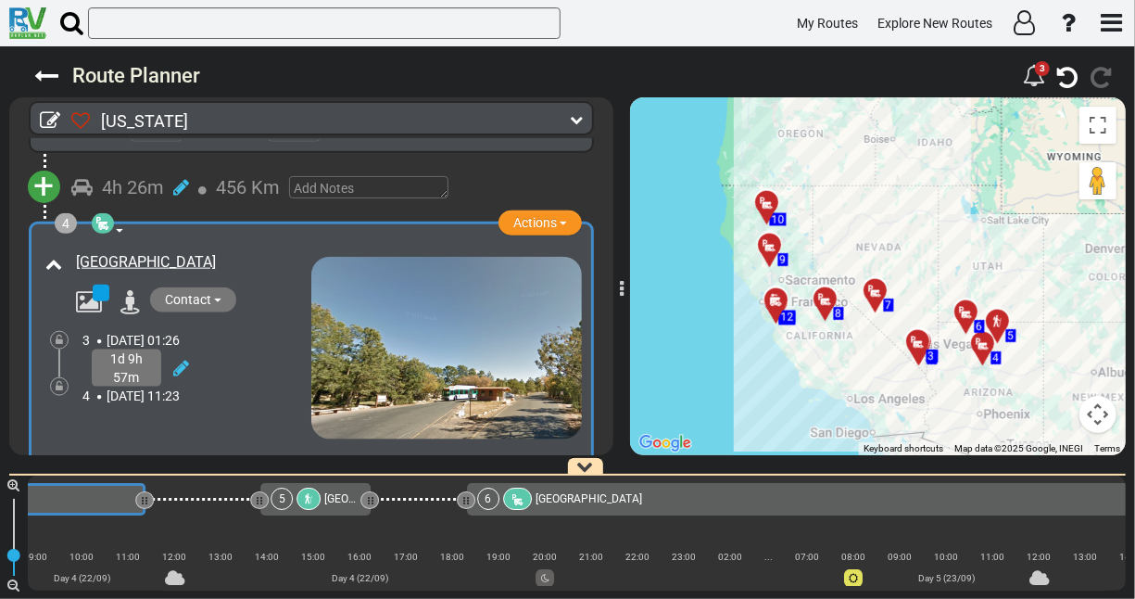
drag, startPoint x: 595, startPoint y: 504, endPoint x: 147, endPoint y: 474, distance: 448.5
click at [147, 475] on div "1 [GEOGRAPHIC_DATA] - [GEOGRAPHIC_DATA]" at bounding box center [577, 532] width 1098 height 115
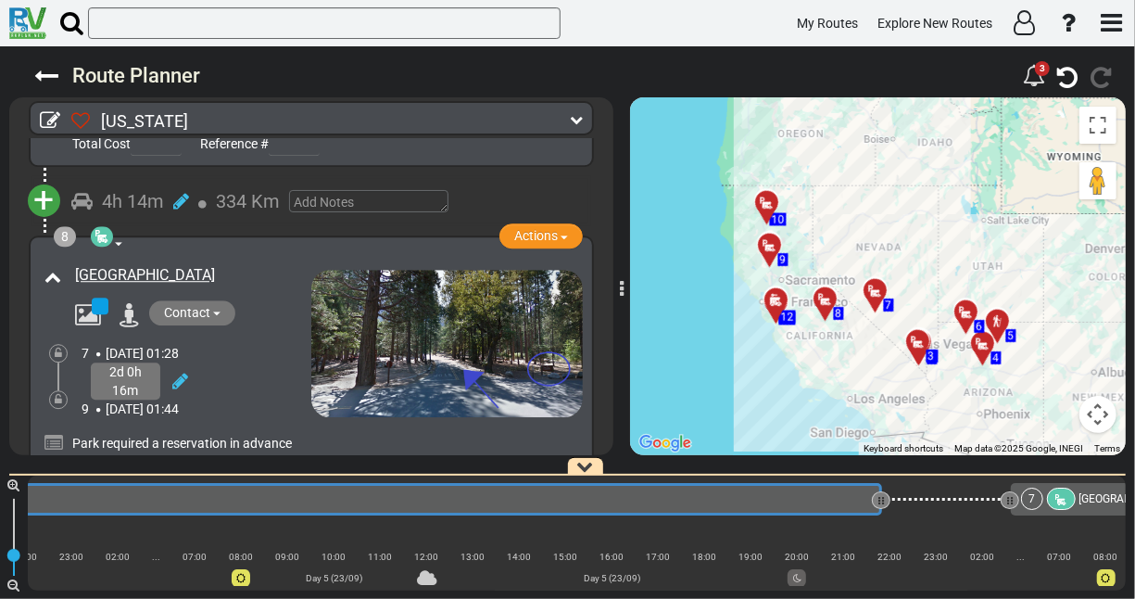
scroll to position [2498, 0]
drag, startPoint x: 880, startPoint y: 500, endPoint x: 980, endPoint y: 505, distance: 100.2
click at [980, 505] on div at bounding box center [981, 501] width 6 height 18
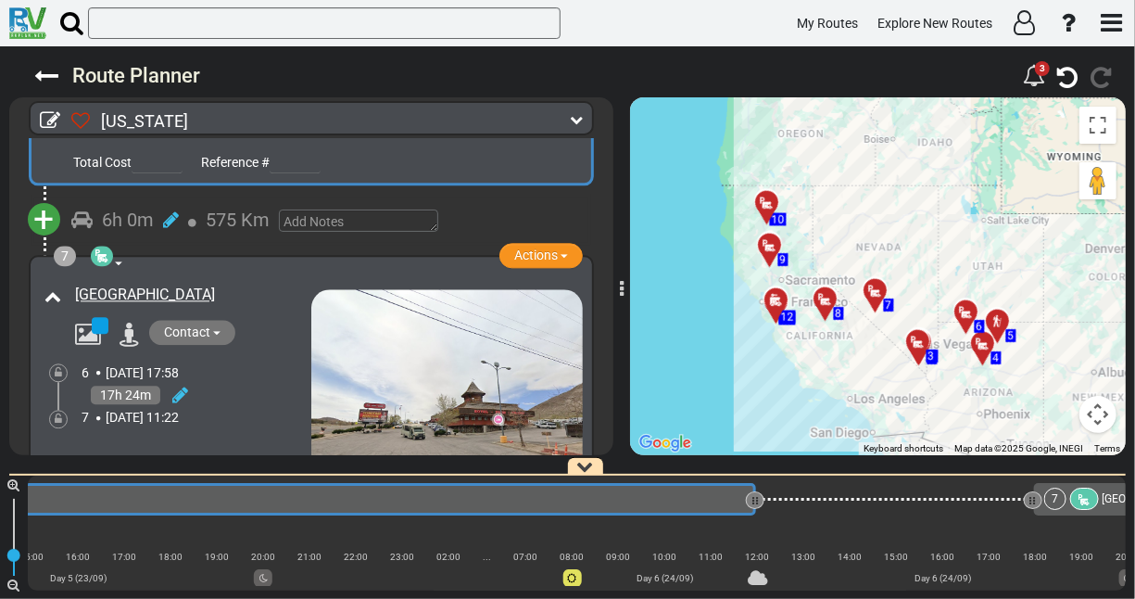
scroll to position [0, 3847]
click at [759, 499] on icon at bounding box center [759, 500] width 2 height 9
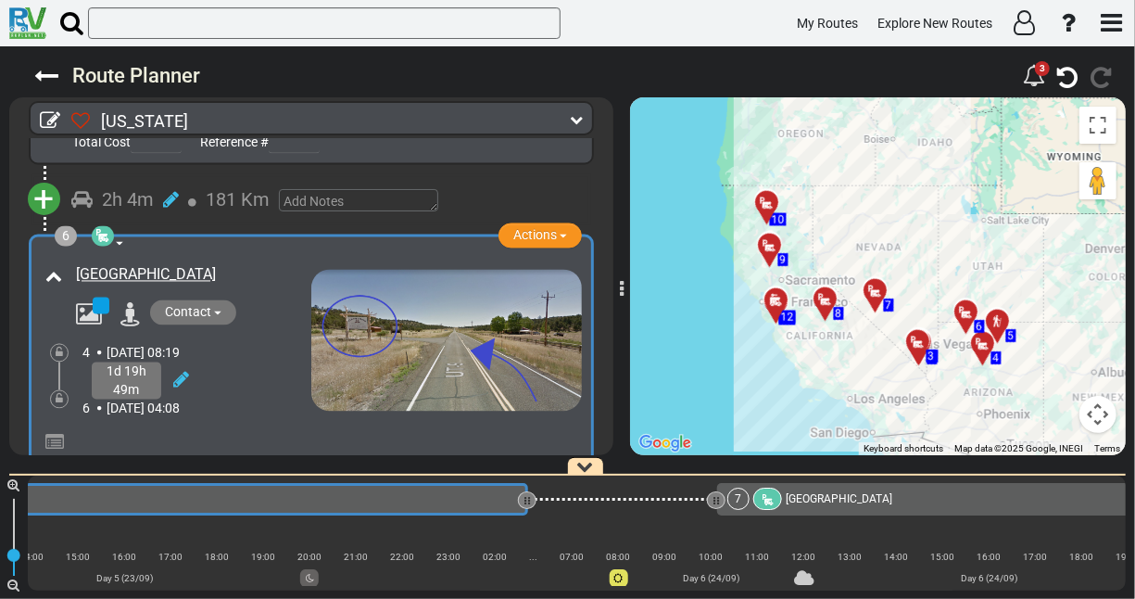
scroll to position [0, 3801]
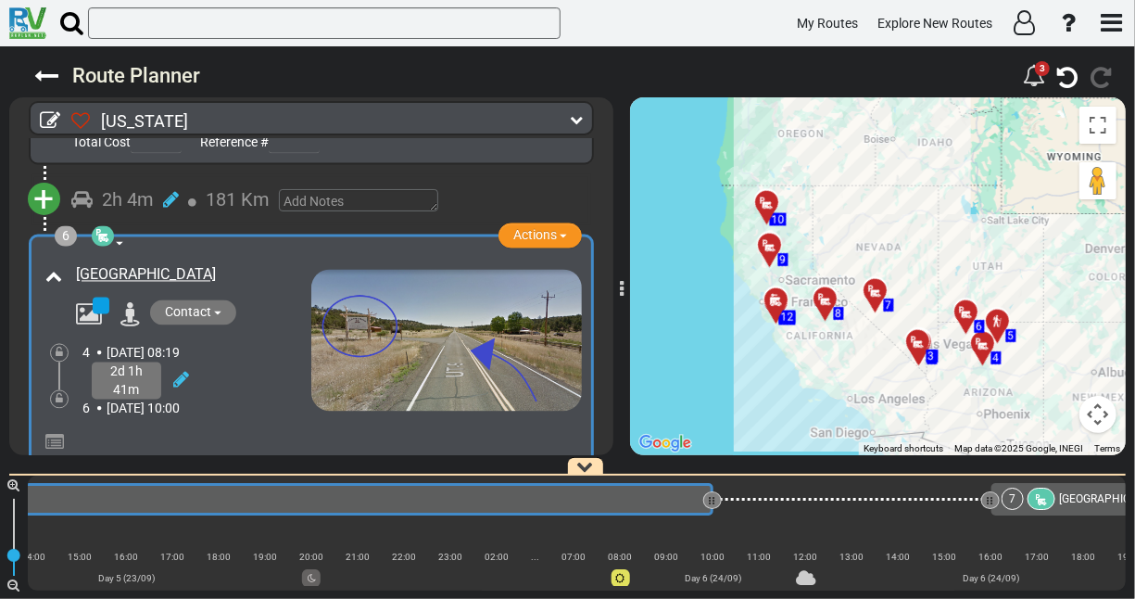
drag, startPoint x: 529, startPoint y: 496, endPoint x: 714, endPoint y: 505, distance: 185.5
click at [714, 505] on div at bounding box center [713, 501] width 6 height 18
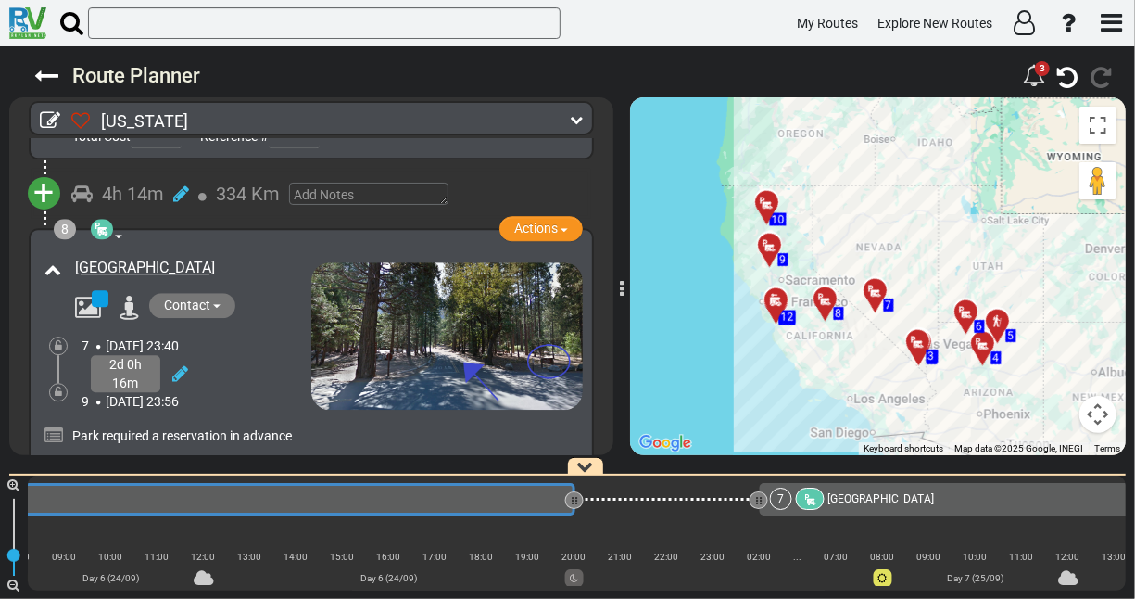
scroll to position [2503, 0]
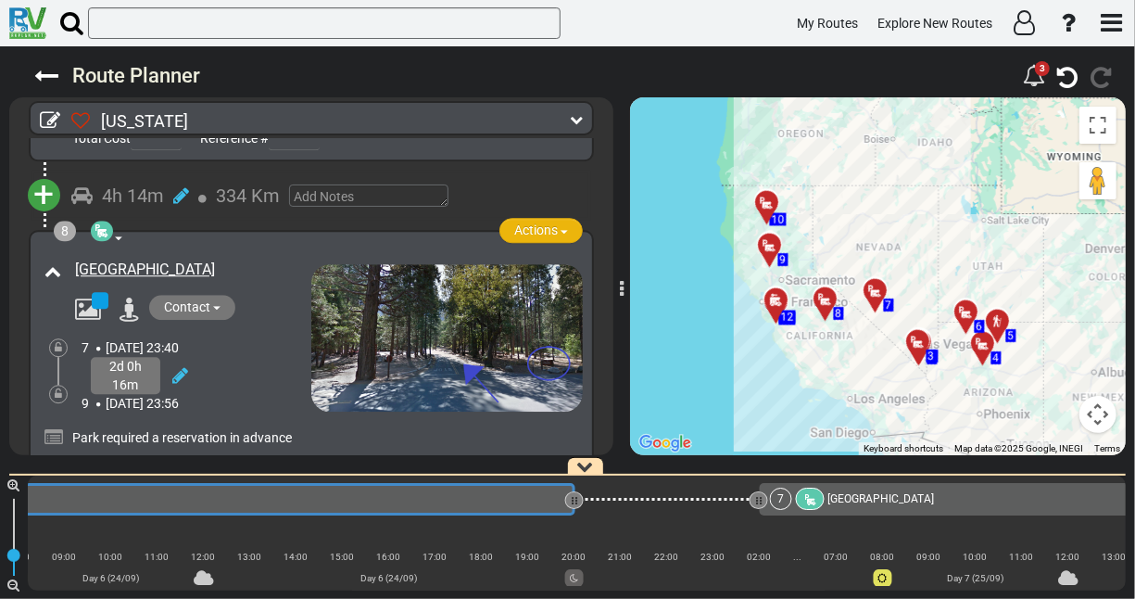
click at [553, 218] on button "Actions" at bounding box center [540, 230] width 83 height 25
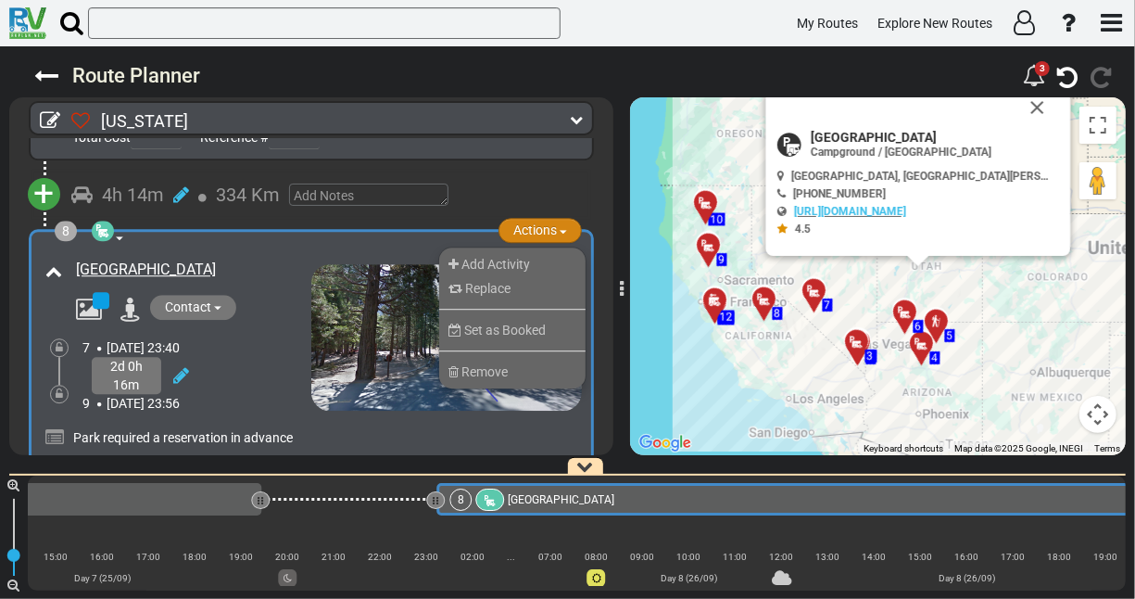
scroll to position [0, 5592]
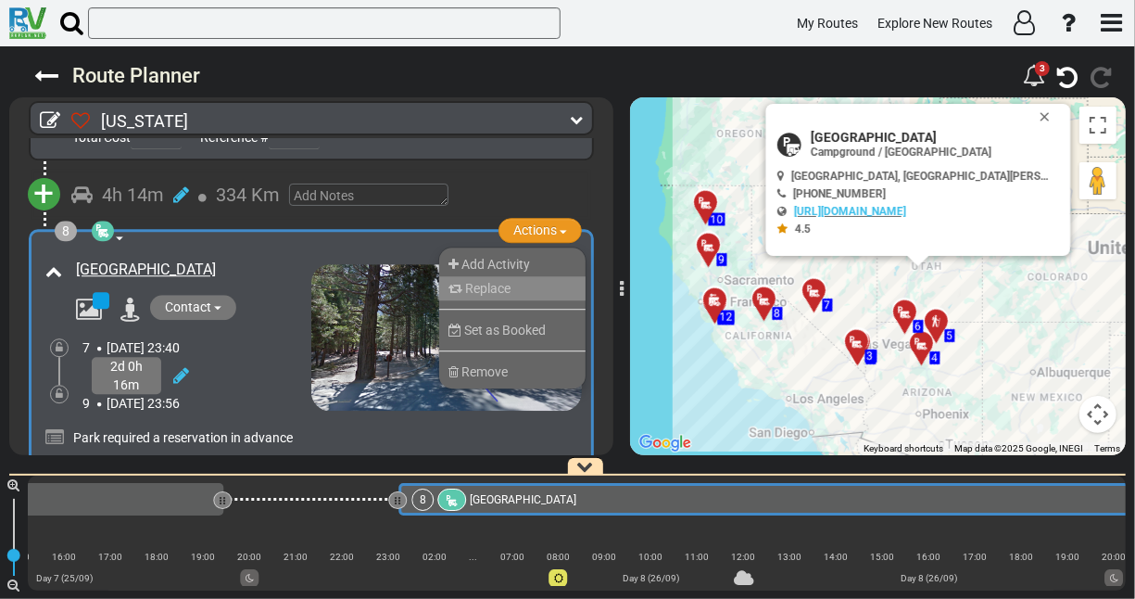
click at [477, 281] on span "Replace" at bounding box center [487, 288] width 45 height 15
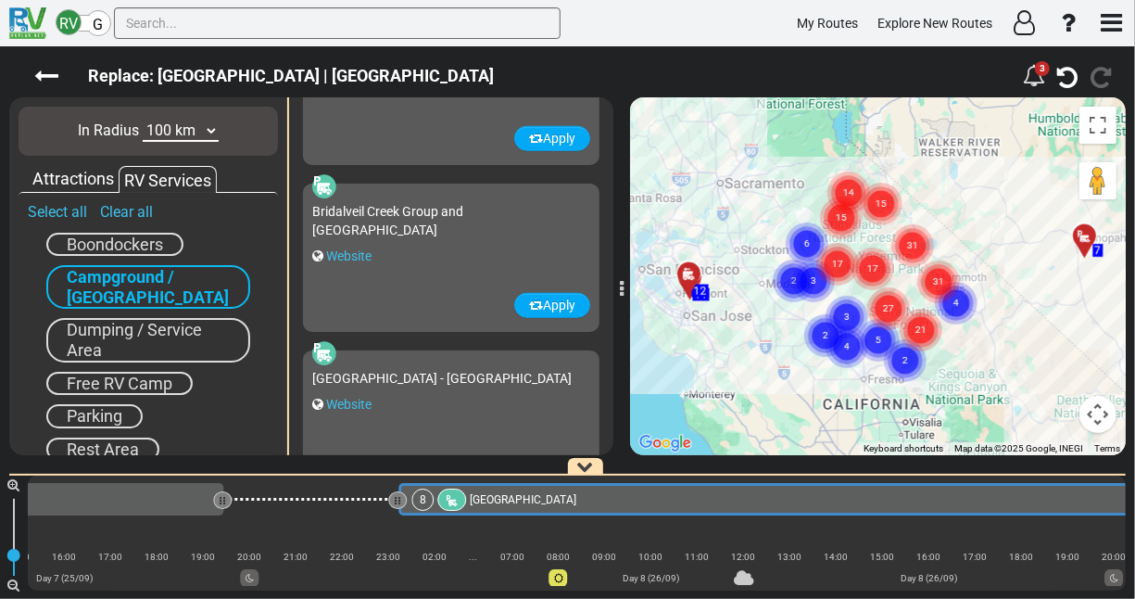
scroll to position [953, 0]
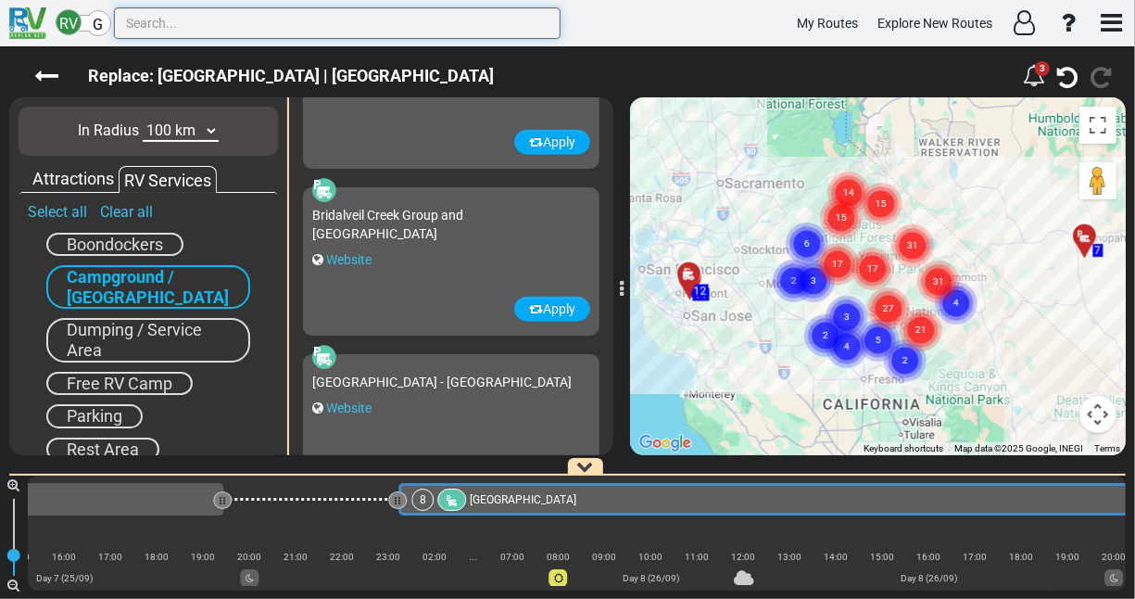
click at [240, 24] on input "text" at bounding box center [337, 23] width 447 height 32
click at [231, 30] on input "text" at bounding box center [337, 23] width 447 height 32
paste input "DIMOND O"
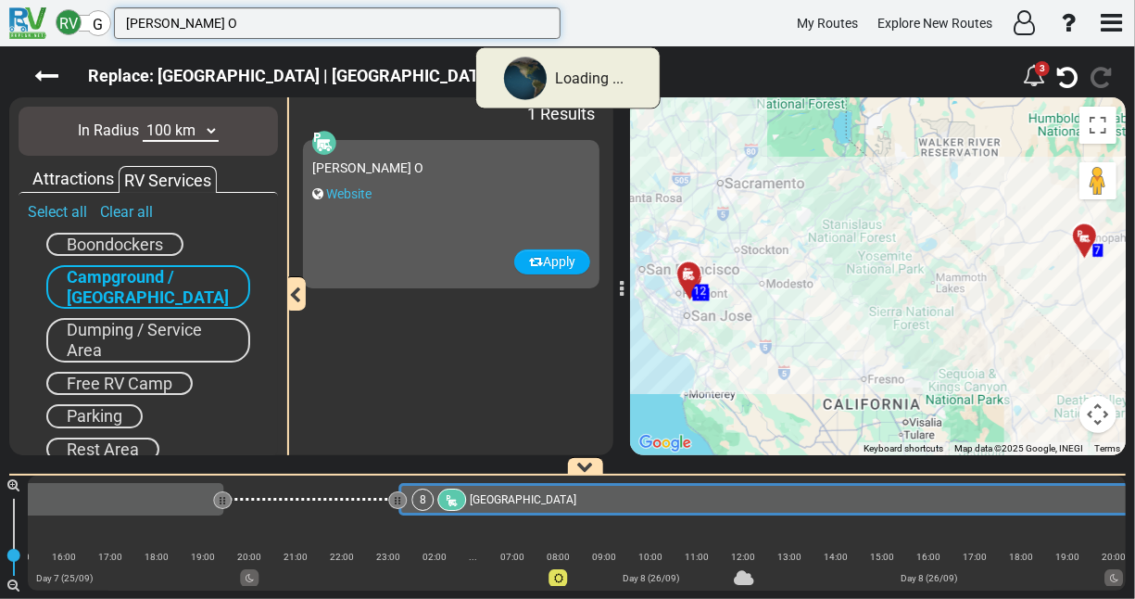
scroll to position [0, 0]
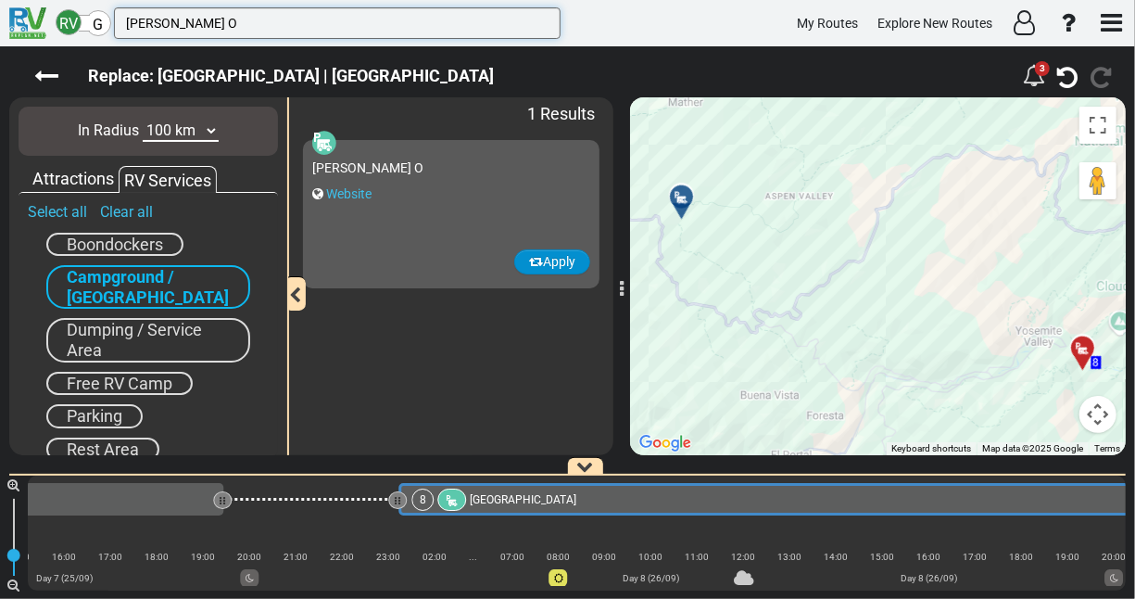
type input "DIMOND O"
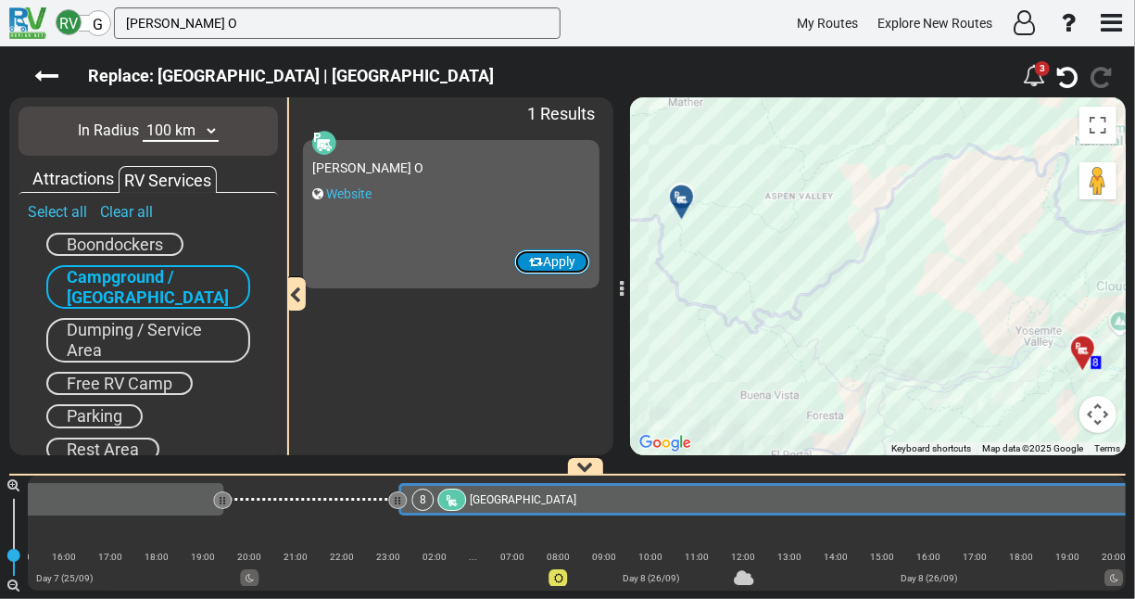
click at [540, 258] on button "Apply" at bounding box center [552, 261] width 76 height 25
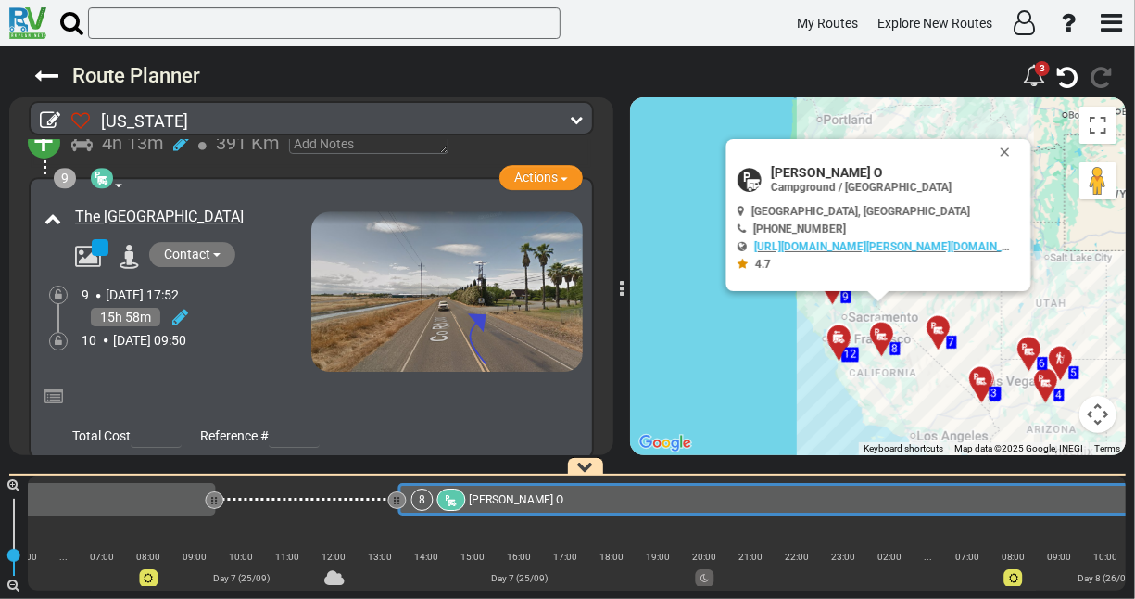
scroll to position [2894, 0]
click at [163, 208] on link "The [GEOGRAPHIC_DATA]" at bounding box center [159, 217] width 169 height 18
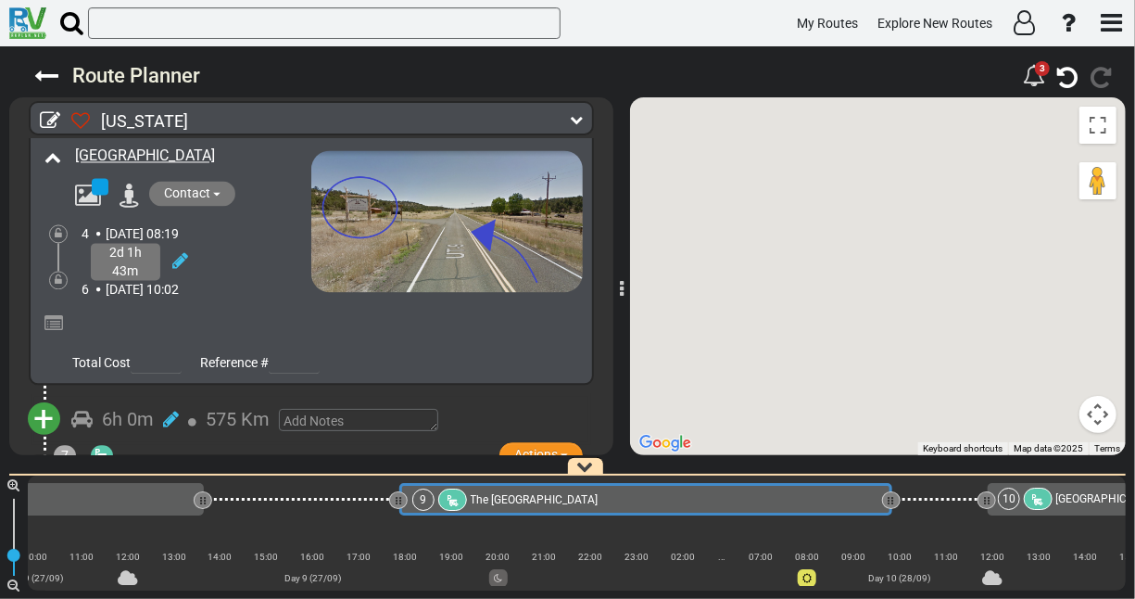
scroll to position [1909, 0]
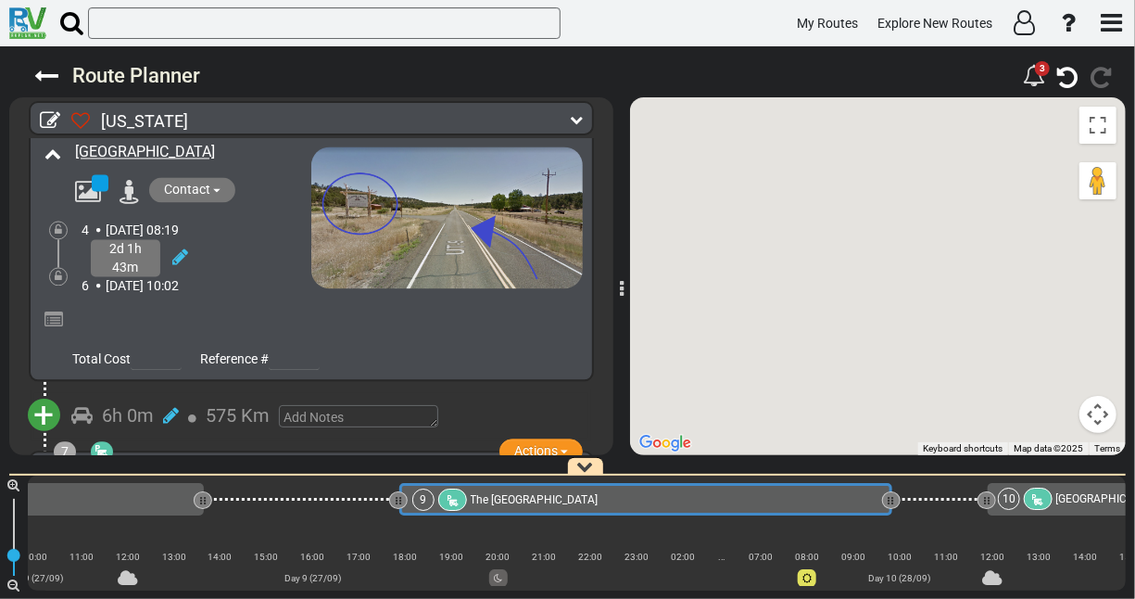
click at [283, 276] on div "6 Wed, 24 Sep 10:02" at bounding box center [197, 285] width 230 height 19
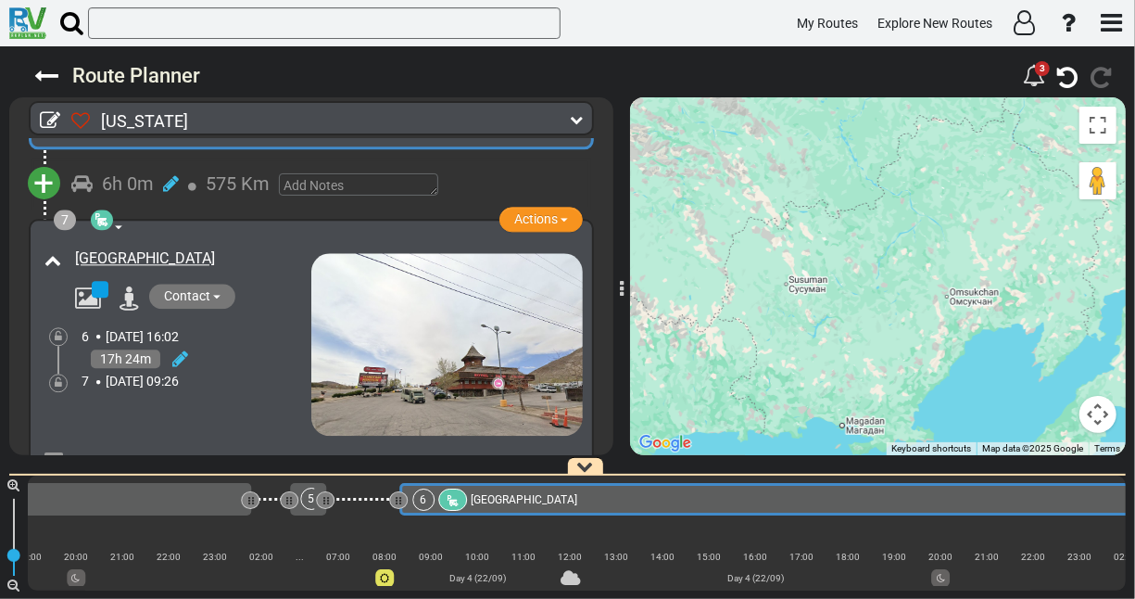
scroll to position [2140, 0]
